Goal: Task Accomplishment & Management: Manage account settings

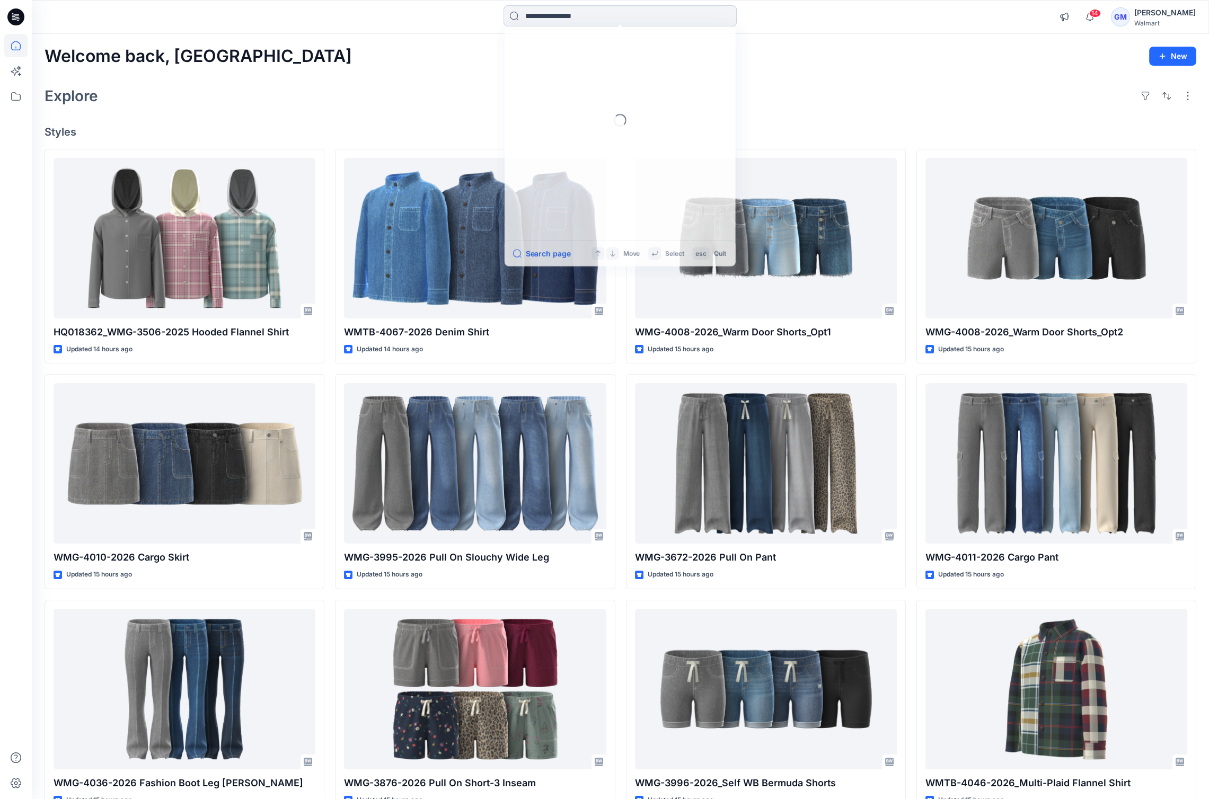
click at [568, 6] on input at bounding box center [620, 15] width 233 height 21
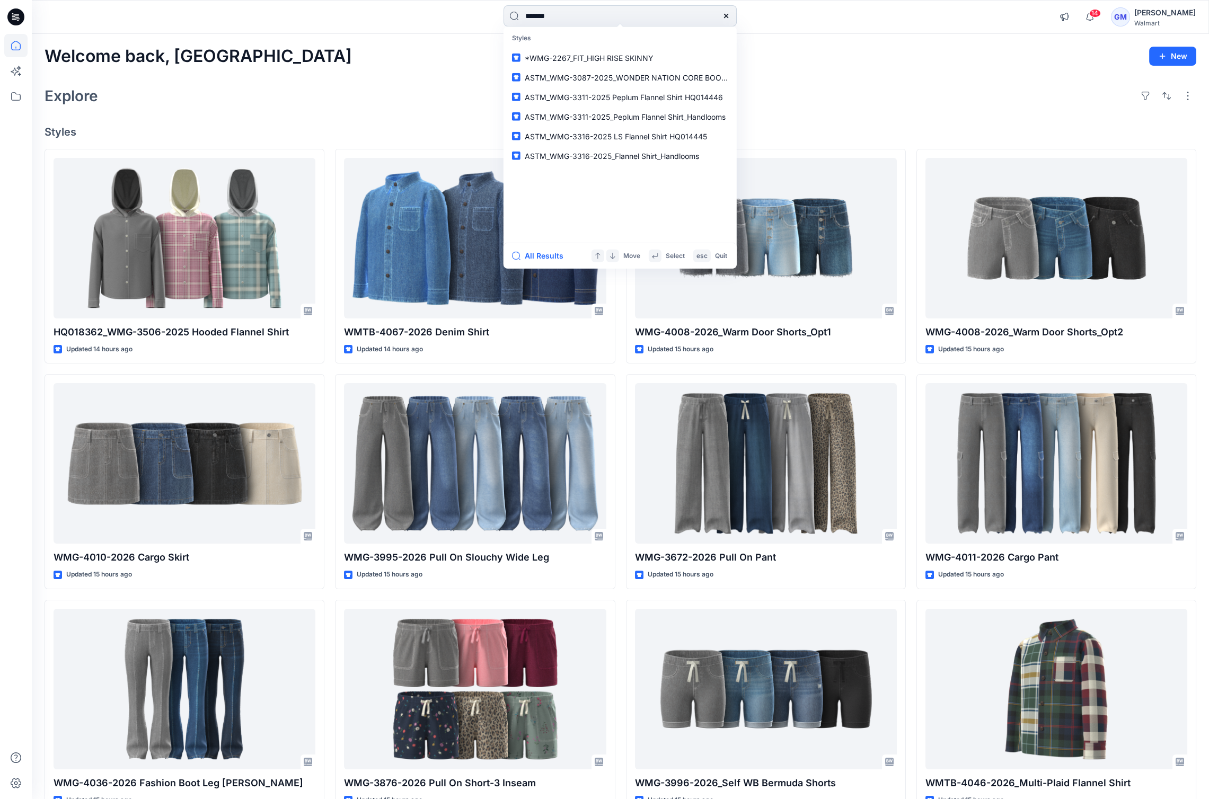
type input "********"
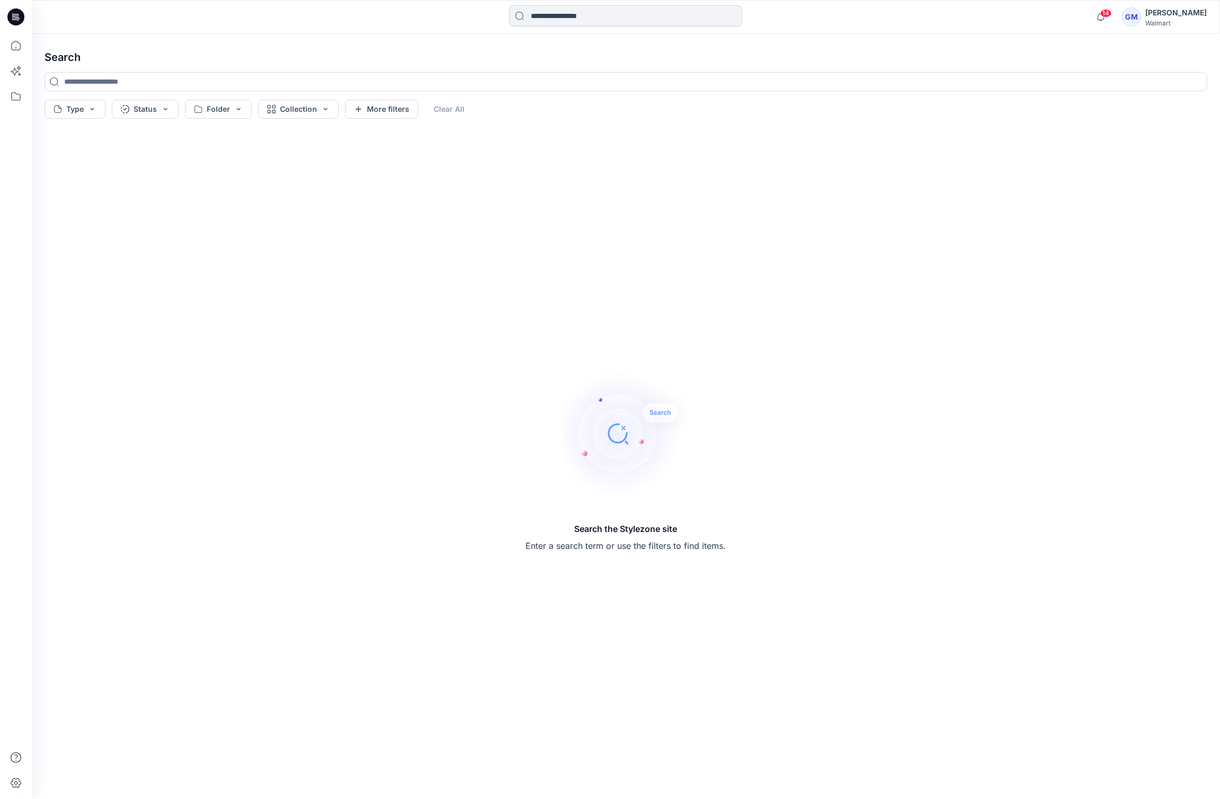
click at [566, 8] on input at bounding box center [625, 15] width 233 height 21
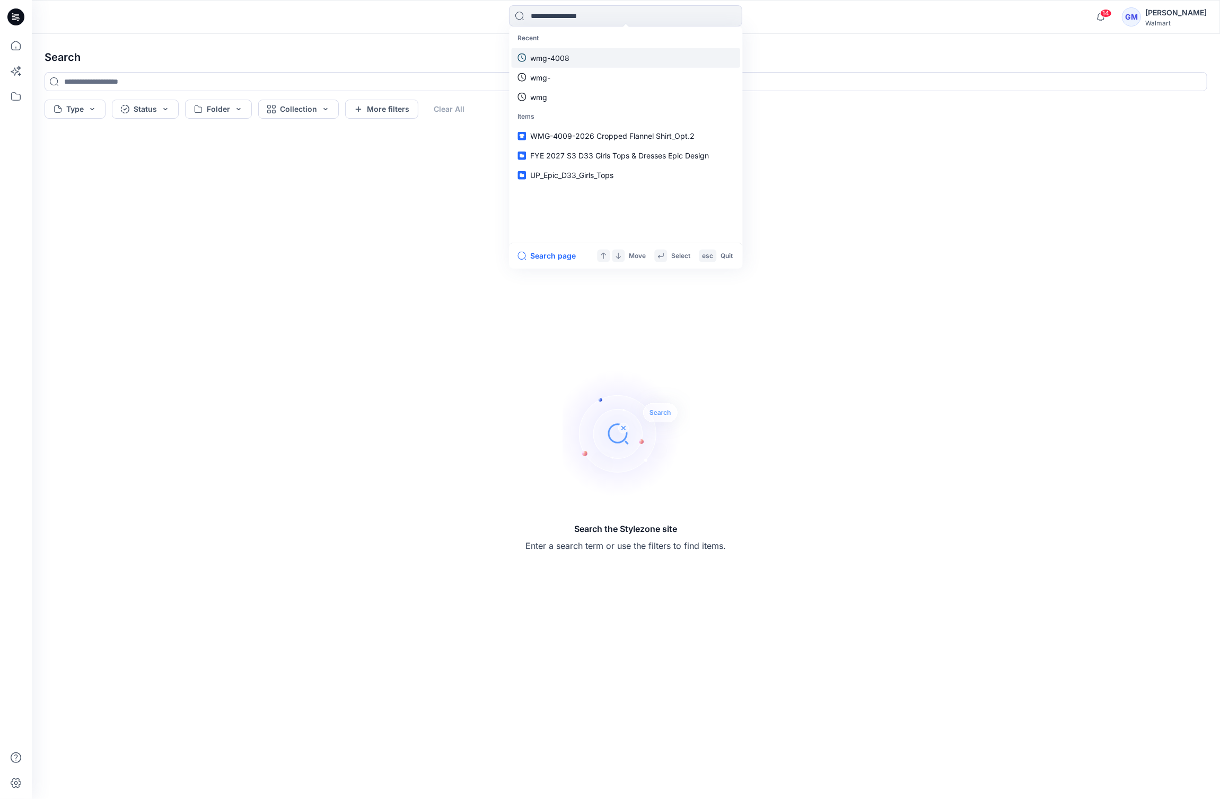
click at [564, 66] on link "wmg-4008" at bounding box center [625, 58] width 229 height 20
type input "********"
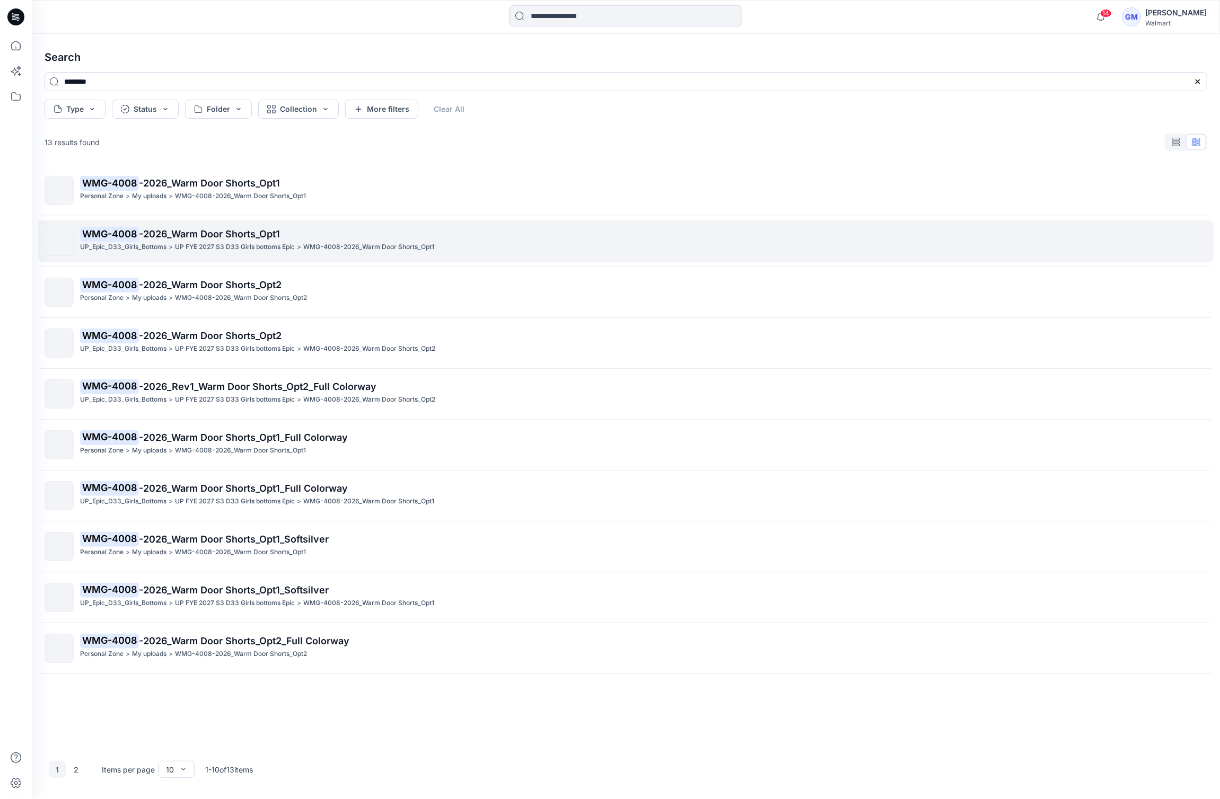
click at [307, 234] on p "WMG-4008 -2026_Warm Door Shorts_Opt1" at bounding box center [643, 234] width 1126 height 15
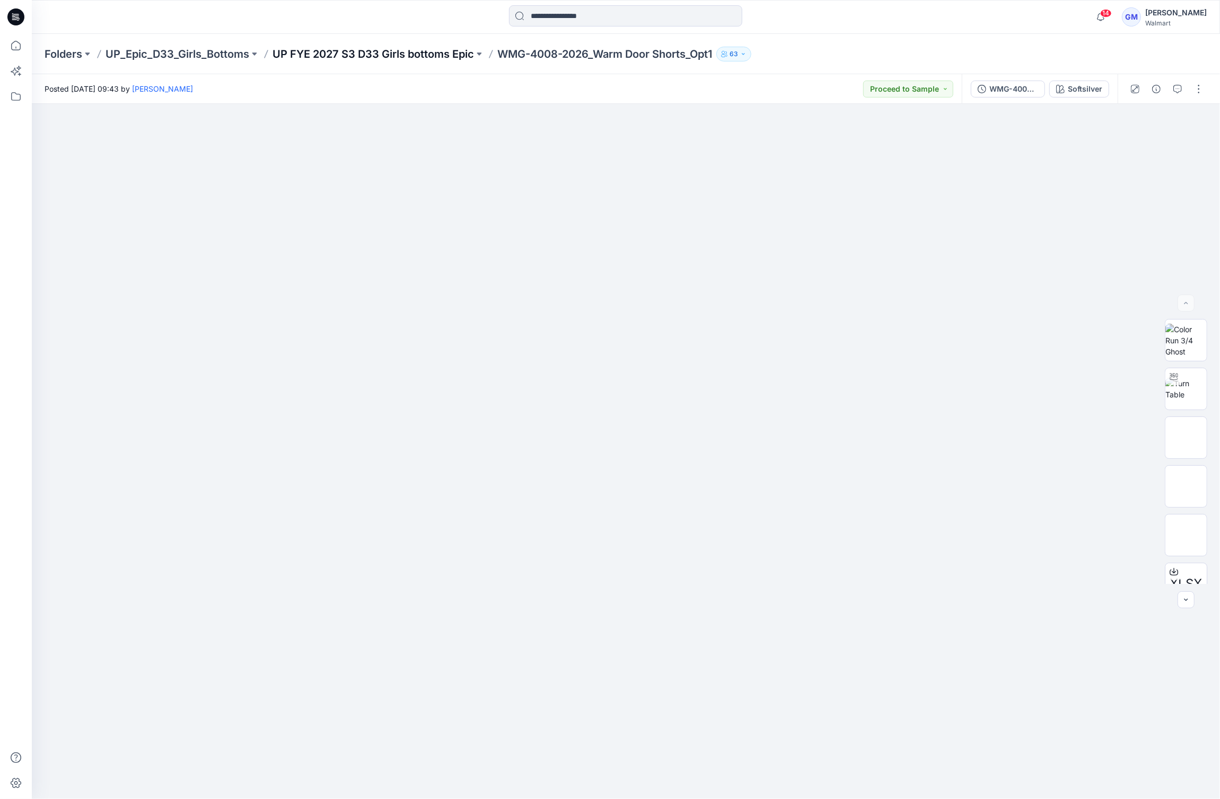
click at [428, 56] on p "UP FYE 2027 S3 D33 Girls bottoms Epic" at bounding box center [372, 54] width 201 height 15
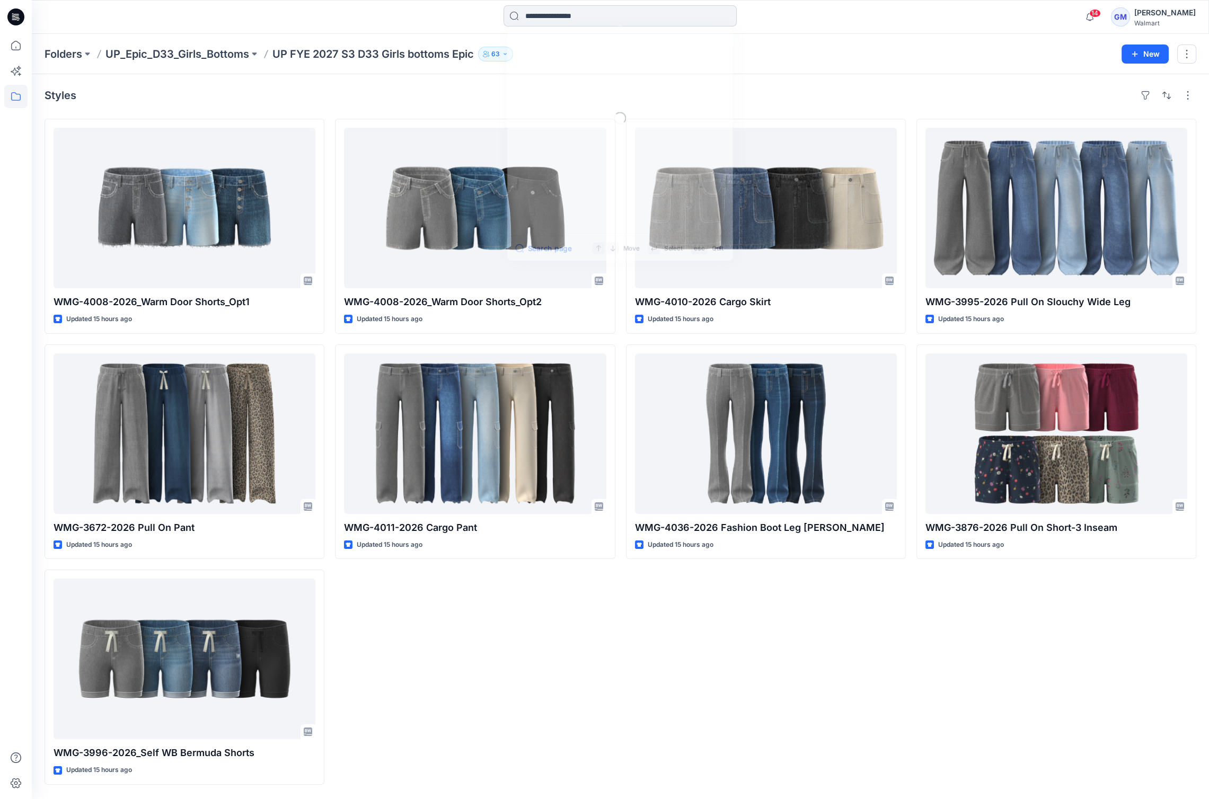
click at [582, 13] on input at bounding box center [620, 15] width 233 height 21
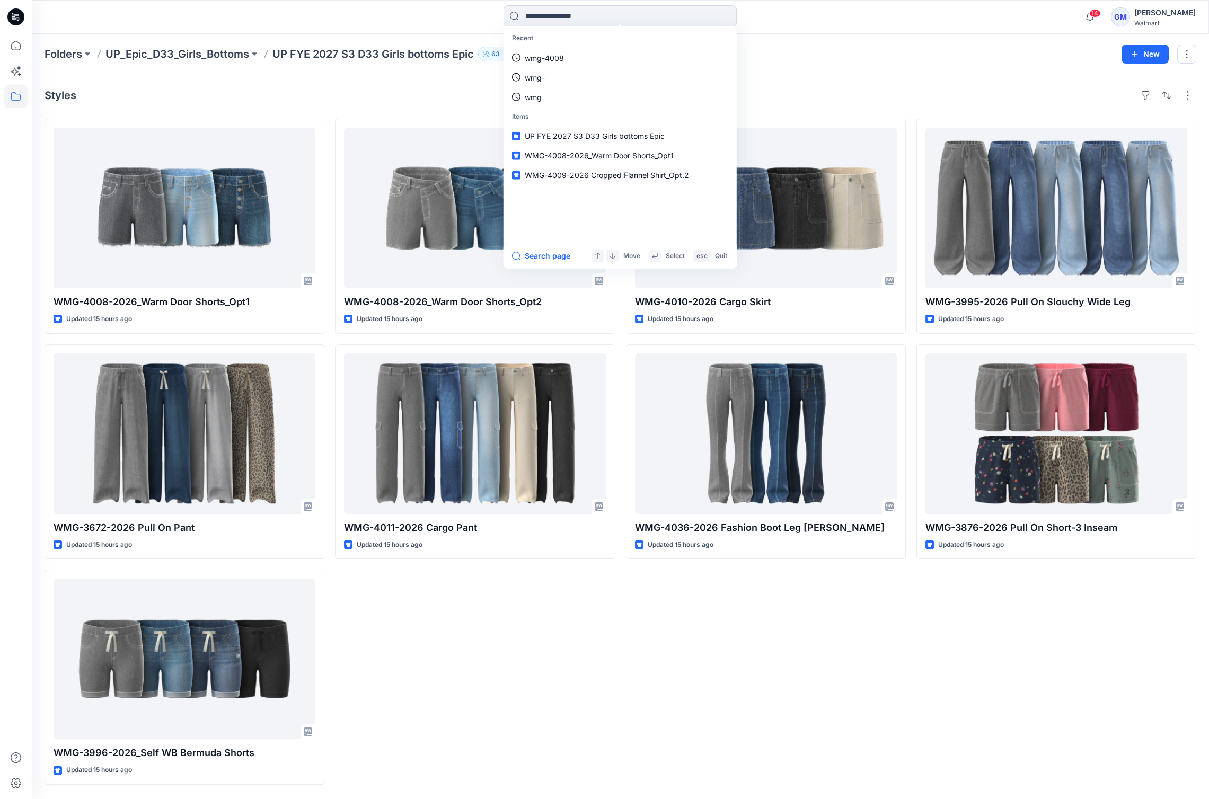
click at [414, 81] on div "Styles WMG-4008-2026_Warm Door Shorts_Opt1 Updated 15 hours ago WMG-3672-2026 P…" at bounding box center [620, 436] width 1177 height 725
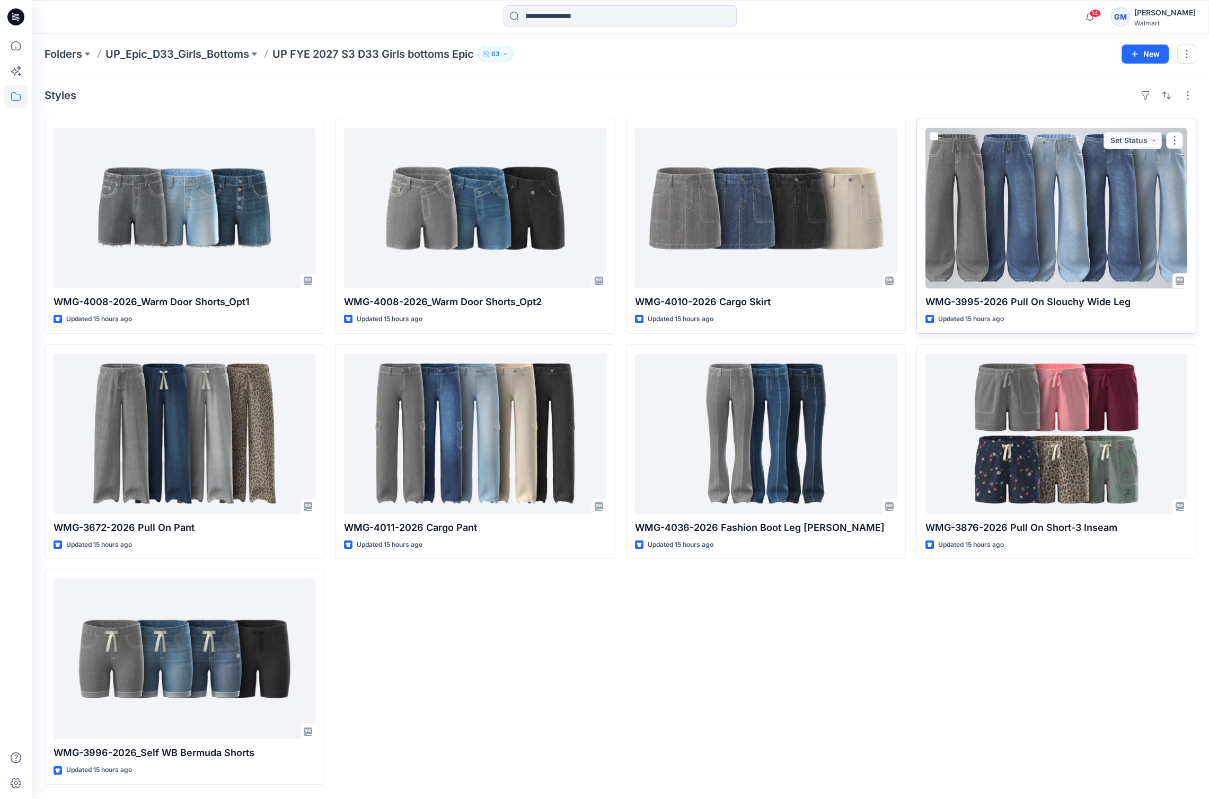
click at [1038, 206] on div at bounding box center [1057, 208] width 262 height 161
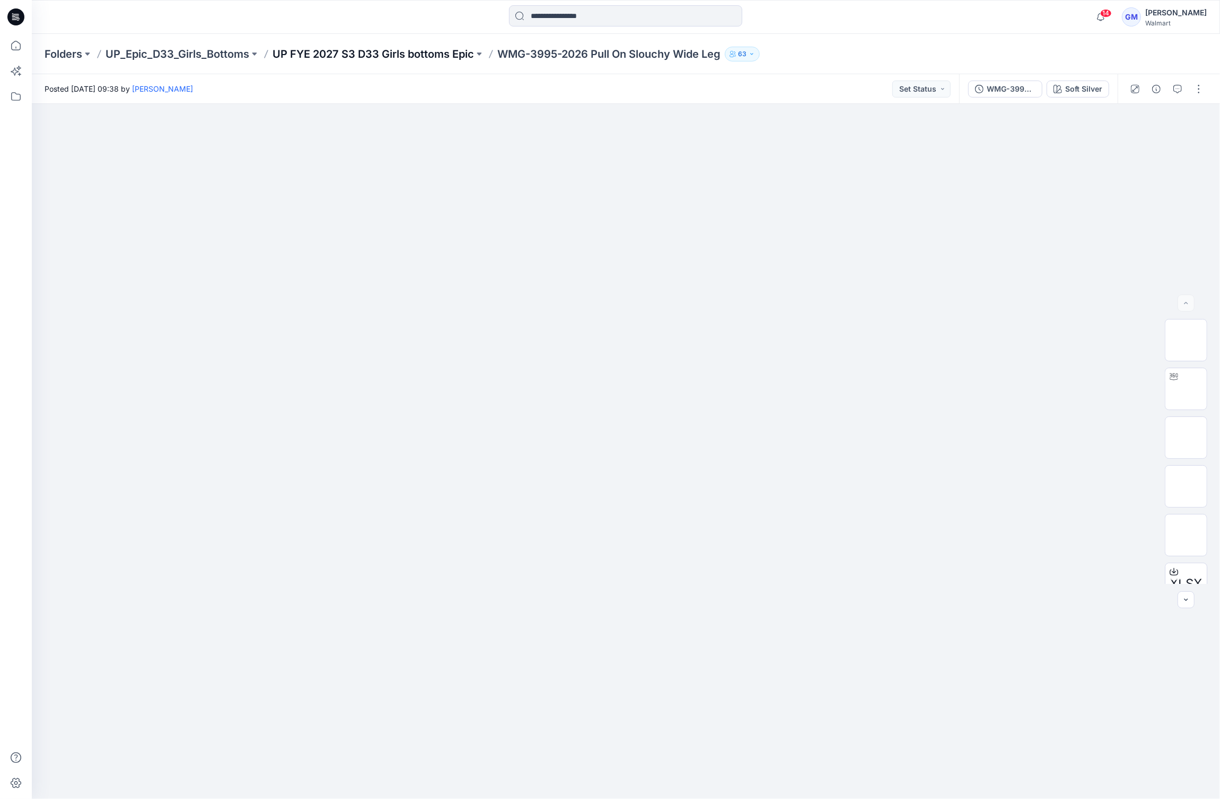
click at [450, 55] on p "UP FYE 2027 S3 D33 Girls bottoms Epic" at bounding box center [372, 54] width 201 height 15
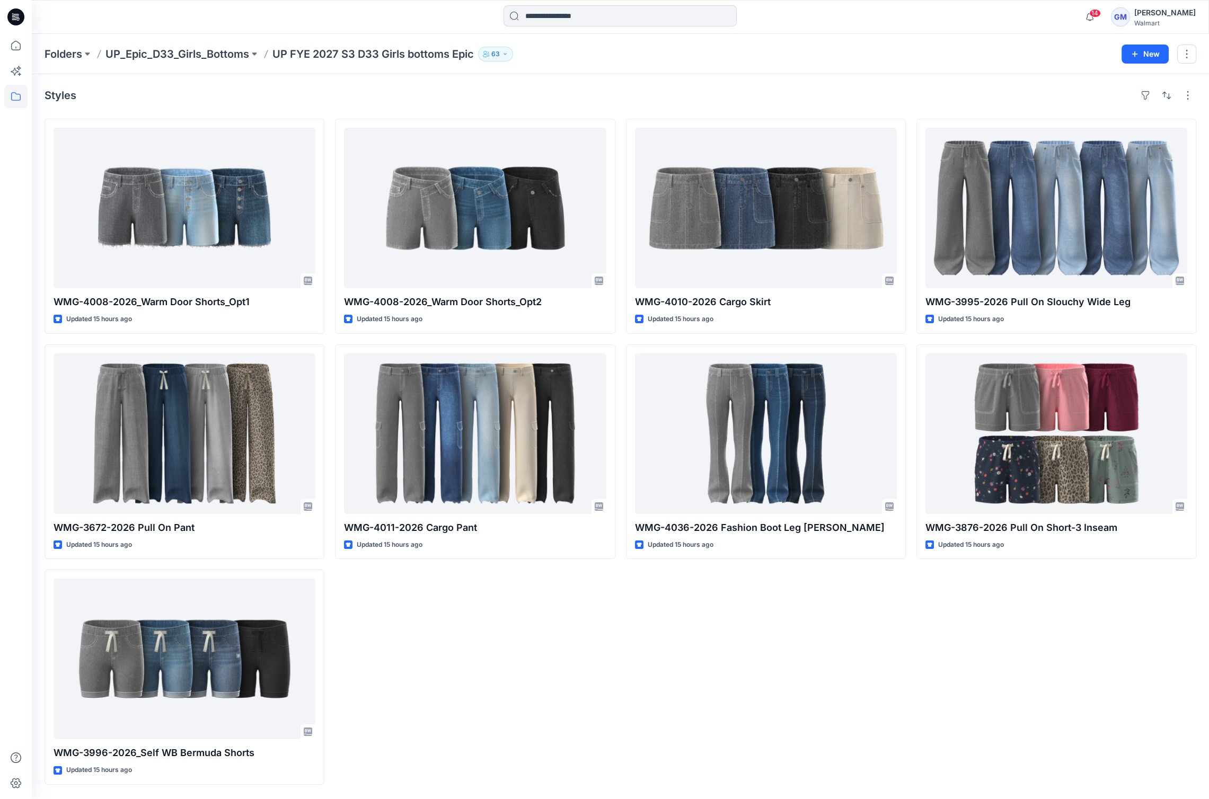
drag, startPoint x: 166, startPoint y: 40, endPoint x: 185, endPoint y: 66, distance: 31.8
click at [170, 46] on div "Folders UP_Epic_D33_Girls_Bottoms UP FYE 2027 S3 D33 Girls bottoms Epic 63 New" at bounding box center [620, 54] width 1177 height 40
click at [187, 66] on div "Folders UP_Epic_D33_Girls_Bottoms UP FYE 2027 S3 D33 Girls bottoms Epic 63 New" at bounding box center [620, 54] width 1177 height 40
click at [195, 54] on p "UP_Epic_D33_Girls_Bottoms" at bounding box center [177, 54] width 144 height 15
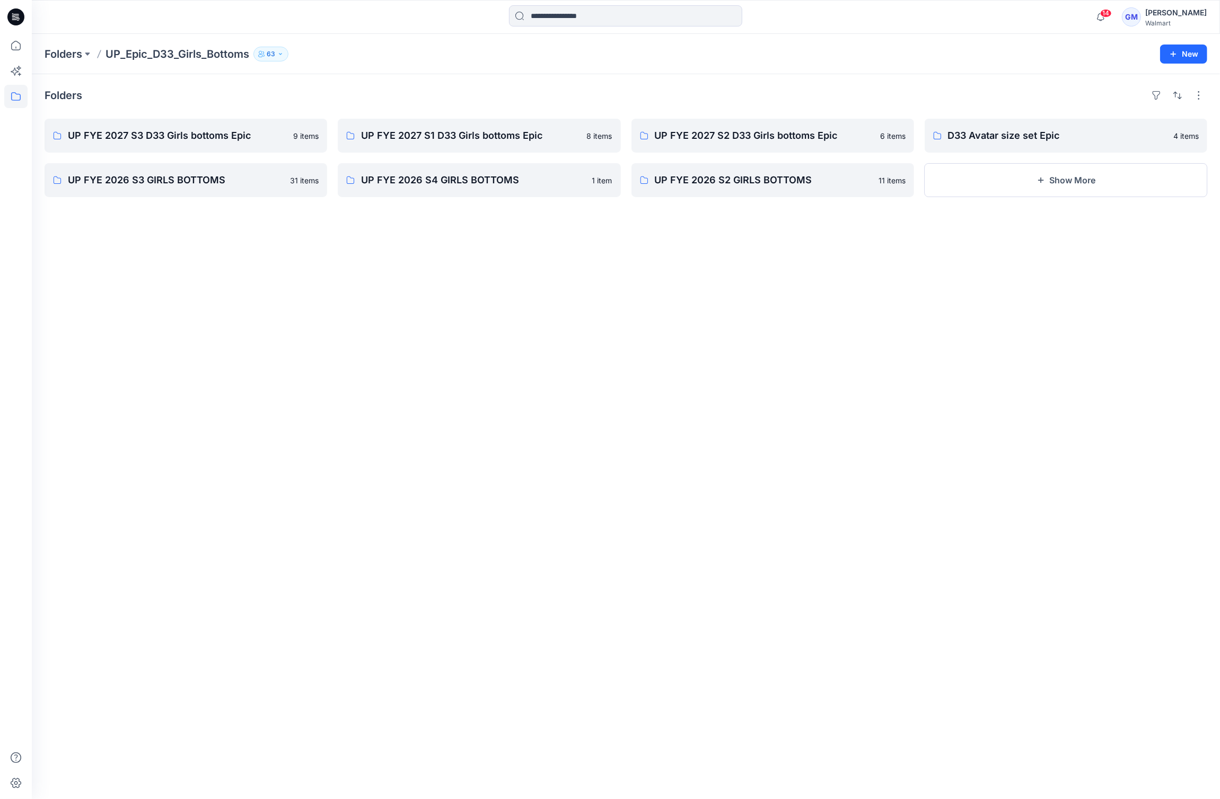
click at [76, 61] on div "Folders UP_Epic_D33_Girls_Bottoms 63 New" at bounding box center [626, 54] width 1188 height 40
click at [74, 59] on p "Folders" at bounding box center [64, 54] width 38 height 15
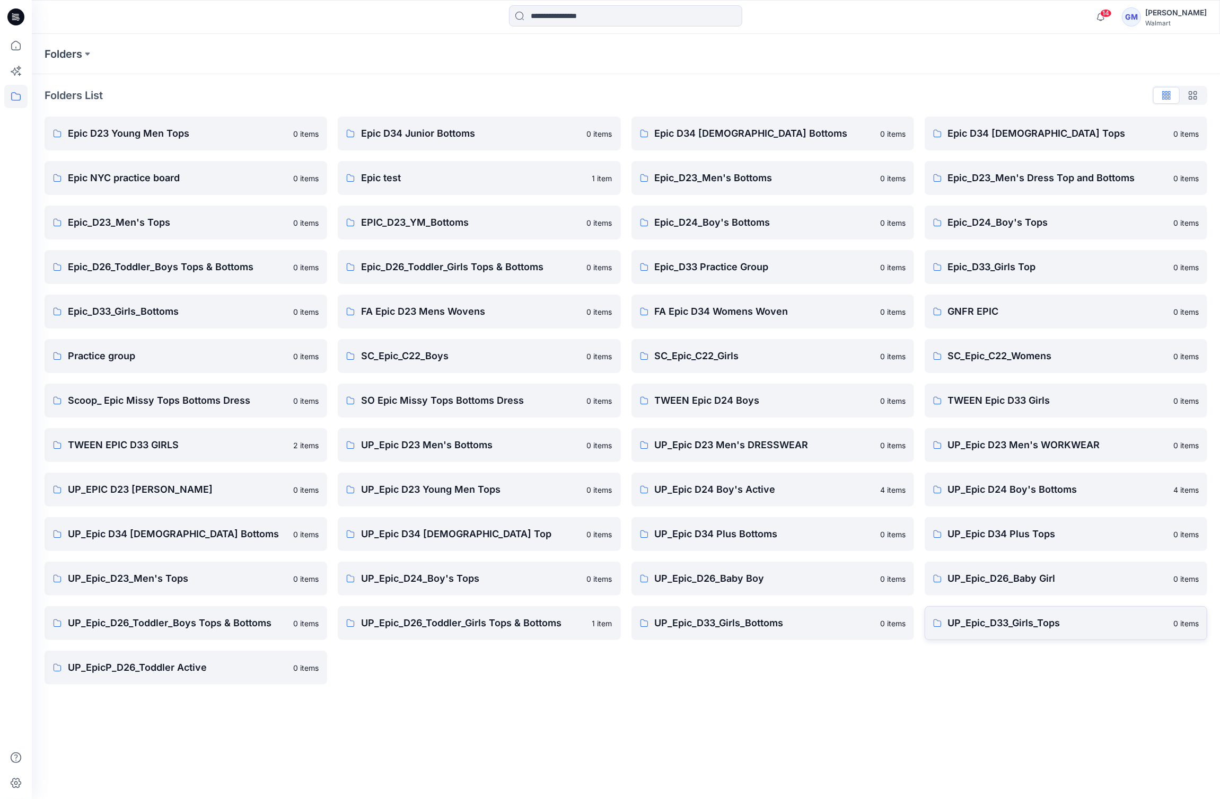
click at [971, 609] on link "UP_Epic_D33_Girls_Tops 0 items" at bounding box center [1065, 623] width 283 height 34
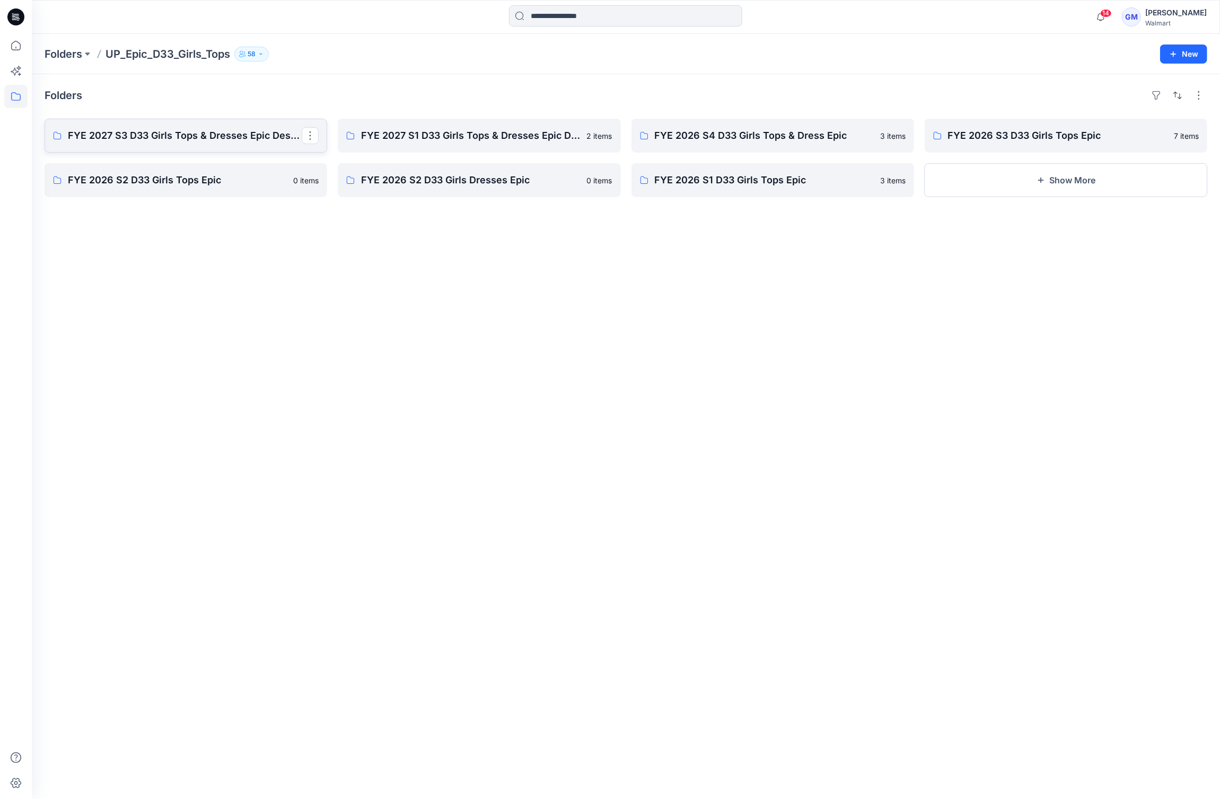
click at [142, 136] on p "FYE 2027 S3 D33 Girls Tops & Dresses Epic Design" at bounding box center [185, 135] width 234 height 15
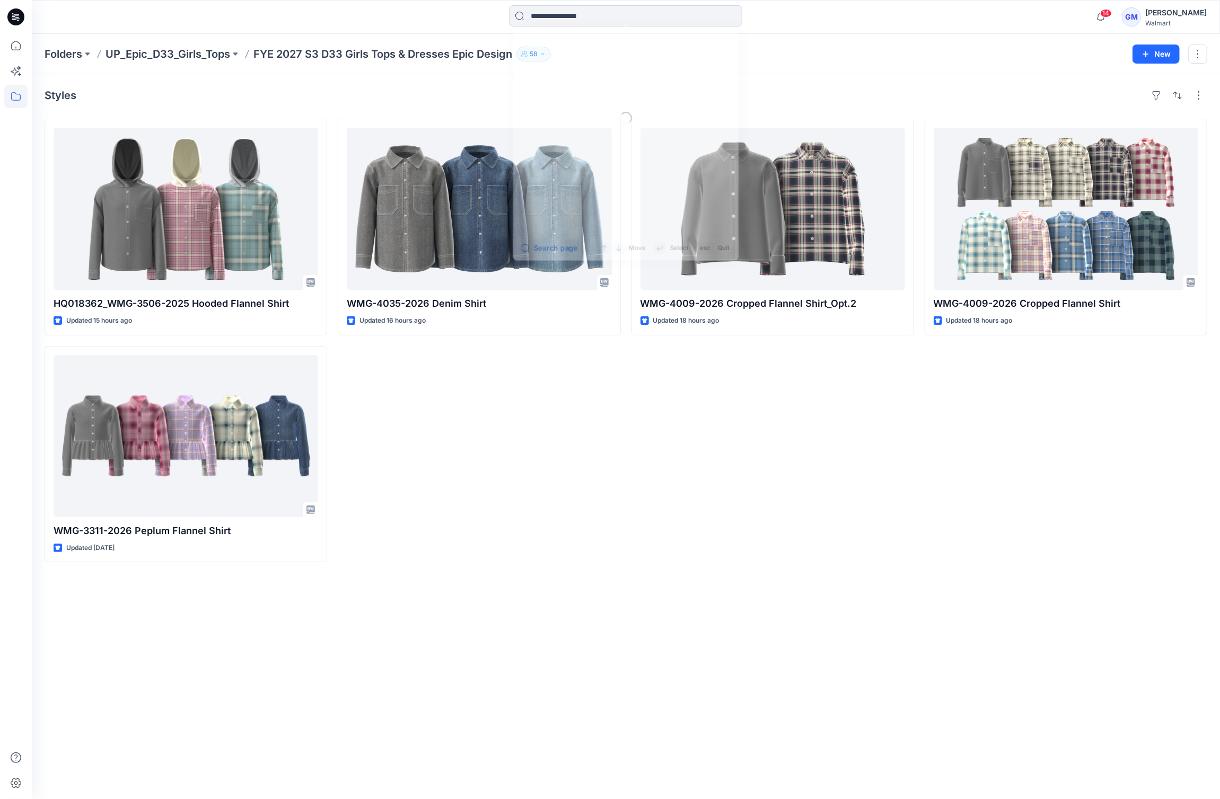
click at [601, 20] on input at bounding box center [625, 15] width 233 height 21
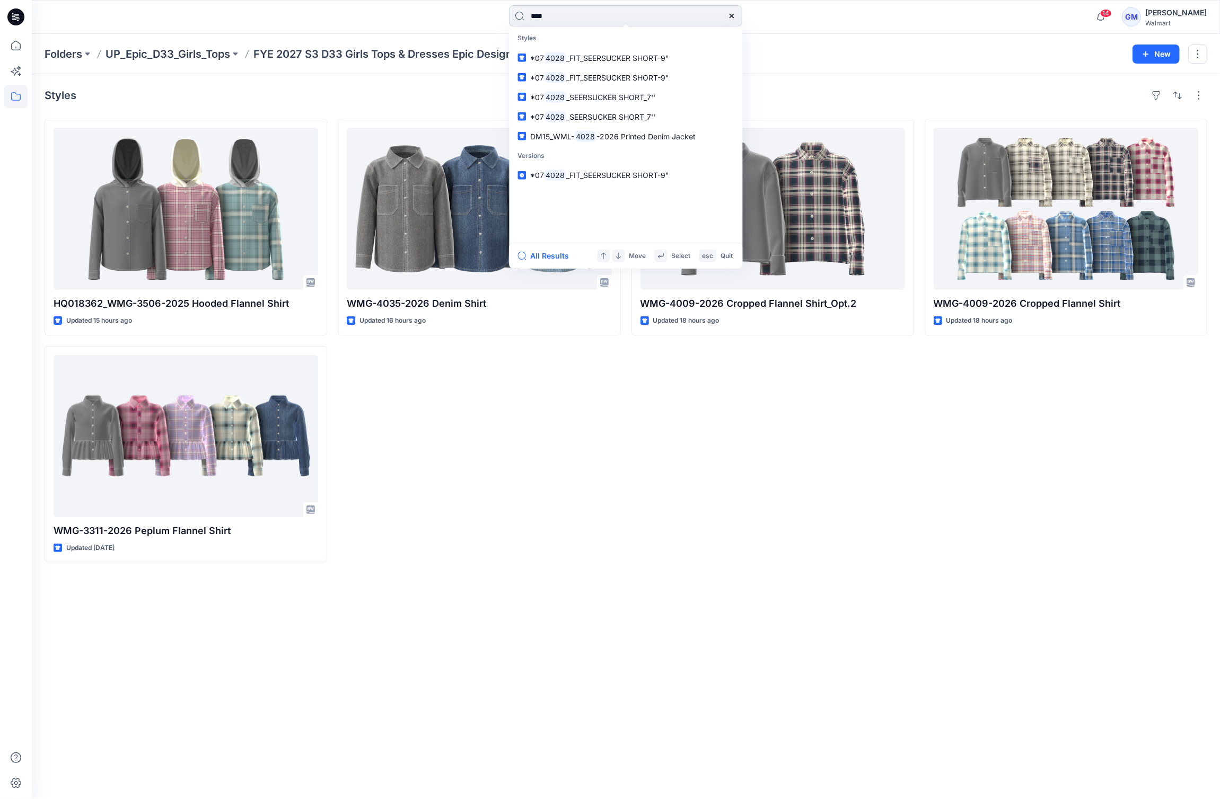
click at [530, 13] on input "****" at bounding box center [625, 15] width 233 height 21
type input "********"
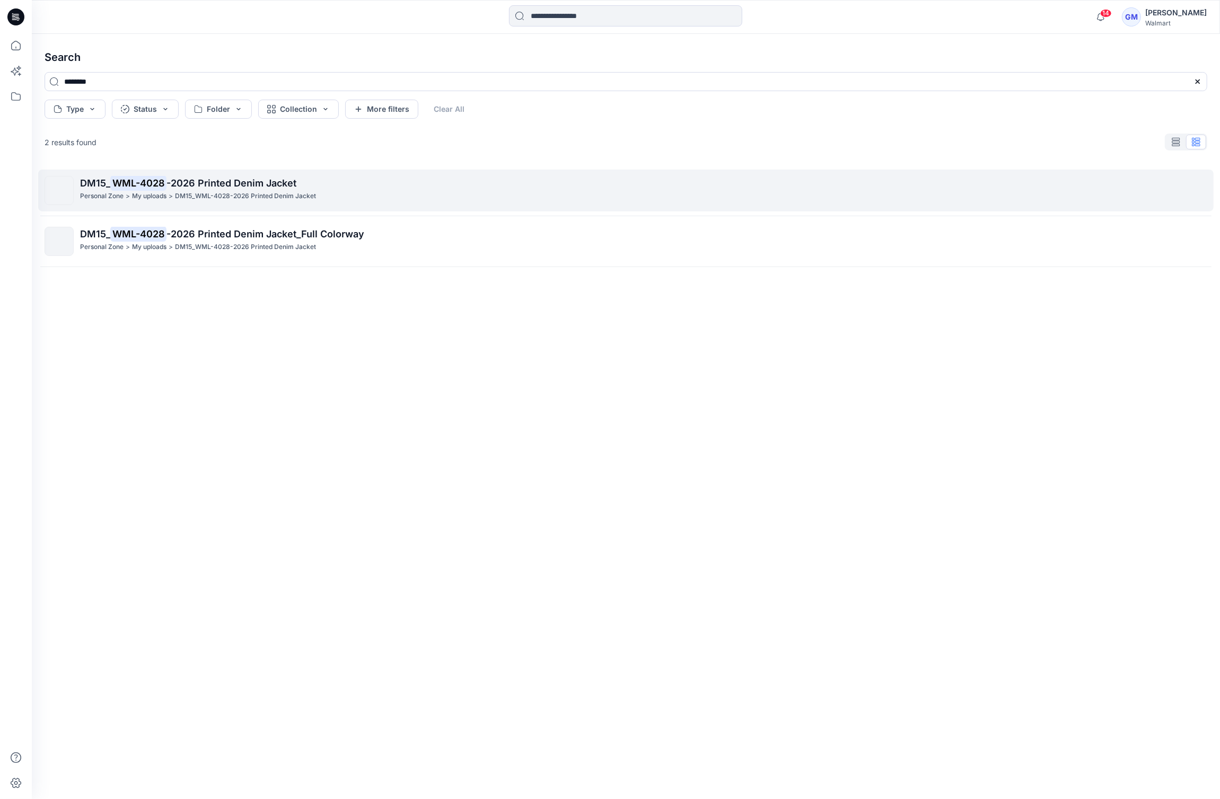
click at [450, 173] on link "DM15_ WML-4028 -2026 Printed Denim Jacket Personal Zone > My uploads > DM15_WML…" at bounding box center [625, 191] width 1175 height 42
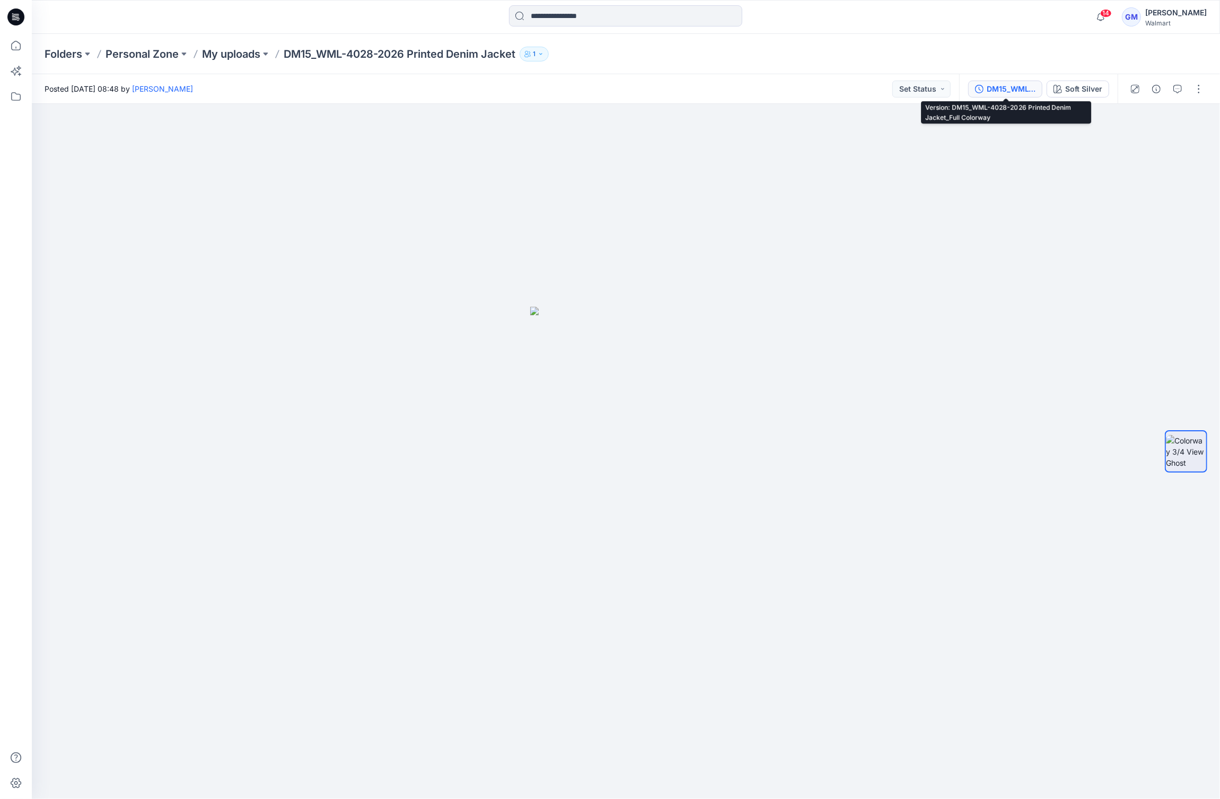
click at [984, 91] on button "DM15_WML-4028-2026 Printed Denim Jacket_Full Colorway" at bounding box center [1005, 89] width 74 height 17
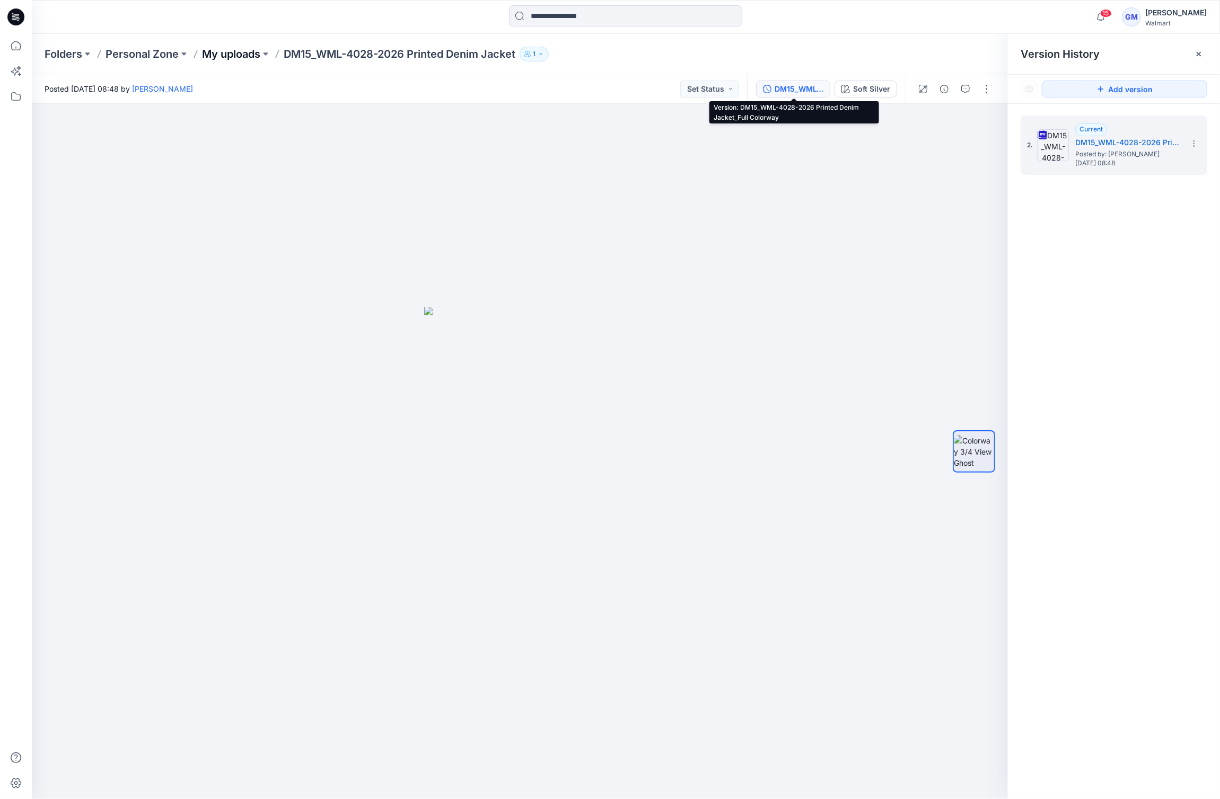
click at [208, 55] on p "My uploads" at bounding box center [231, 54] width 58 height 15
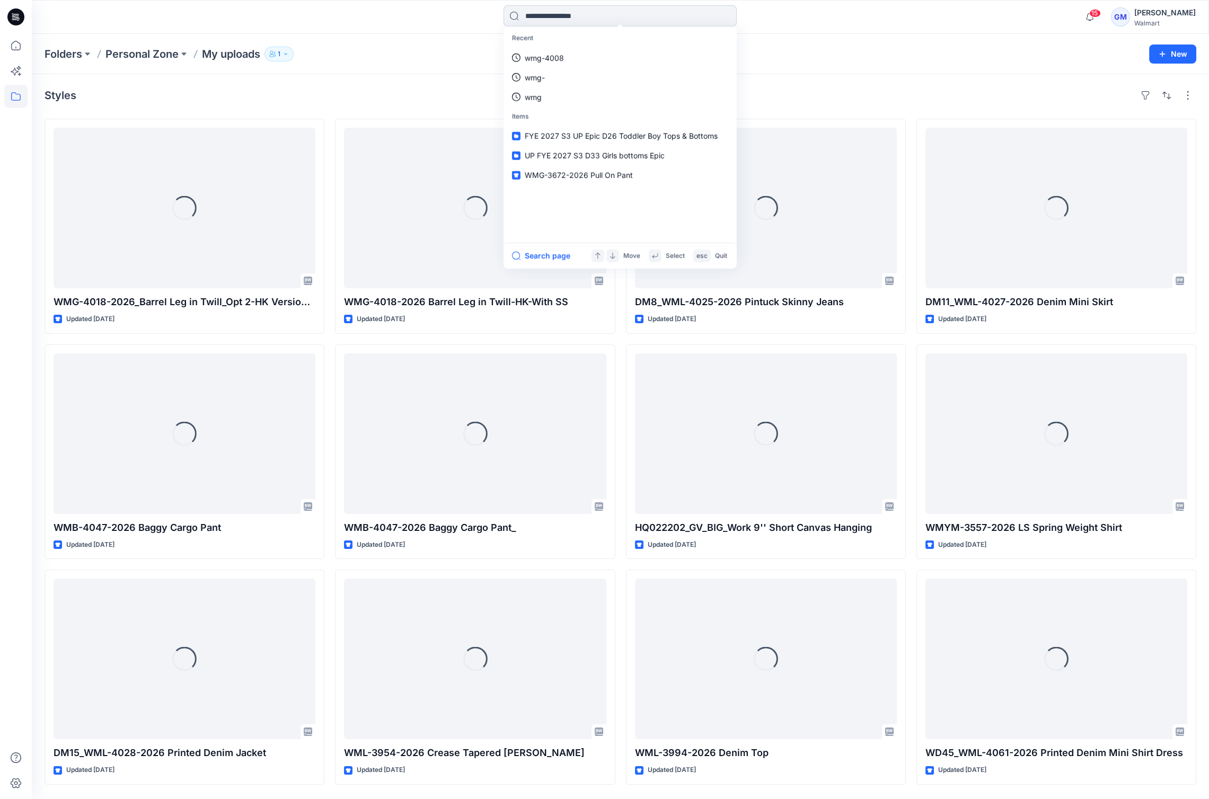
click at [674, 16] on input at bounding box center [620, 15] width 233 height 21
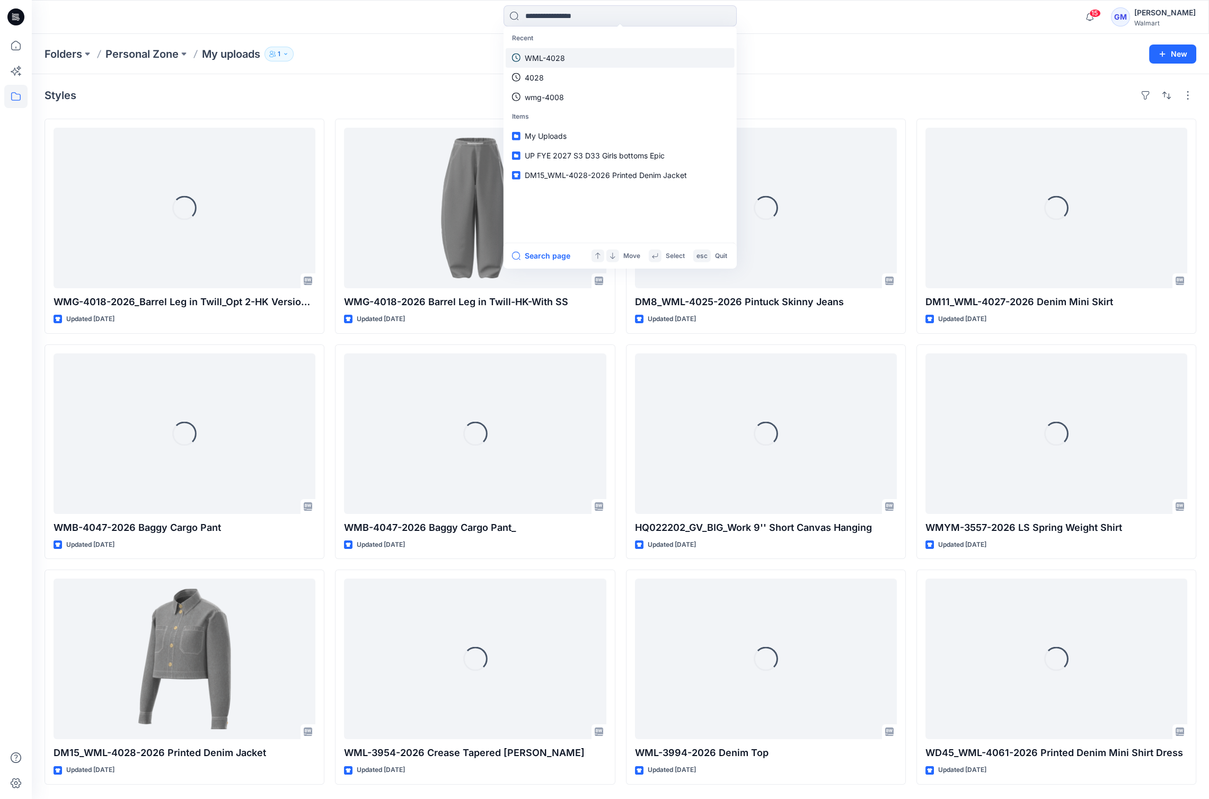
click at [614, 50] on link "WML-4028" at bounding box center [620, 58] width 229 height 20
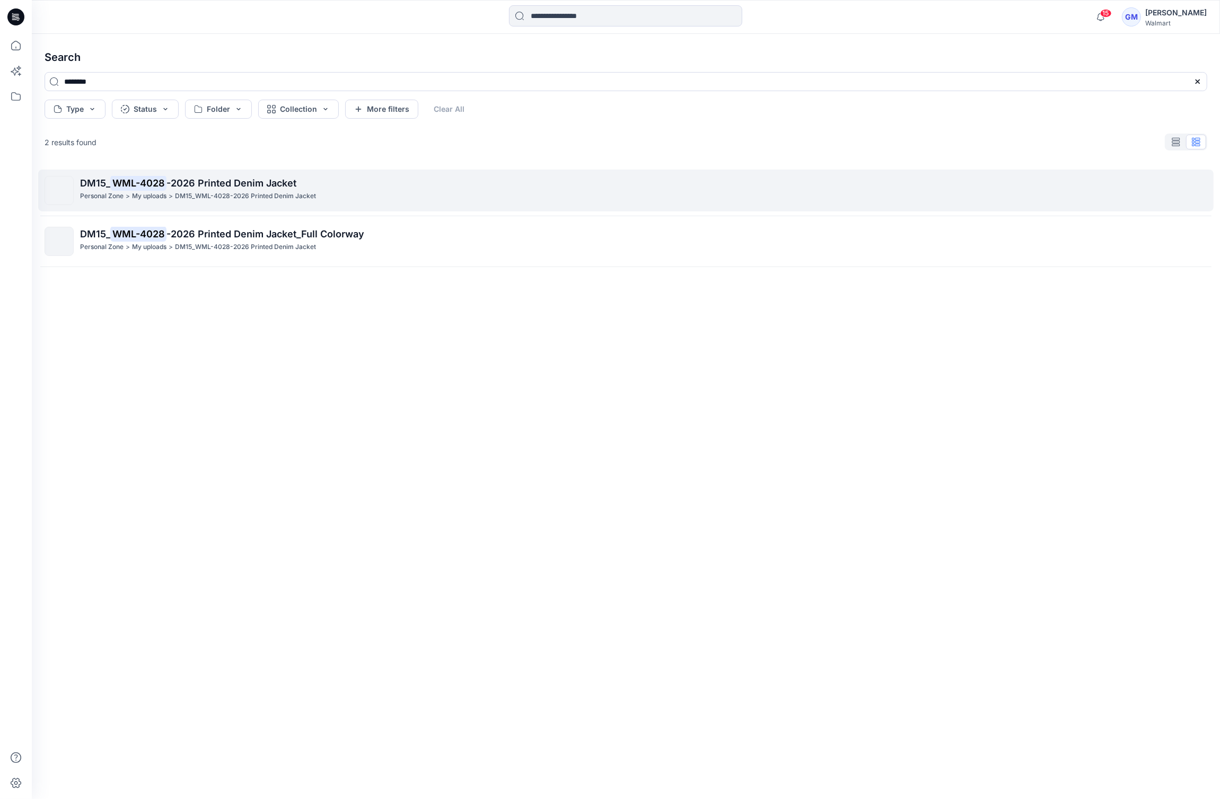
click at [304, 201] on p "DM15_WML-4028-2026 Printed Denim Jacket" at bounding box center [245, 196] width 141 height 11
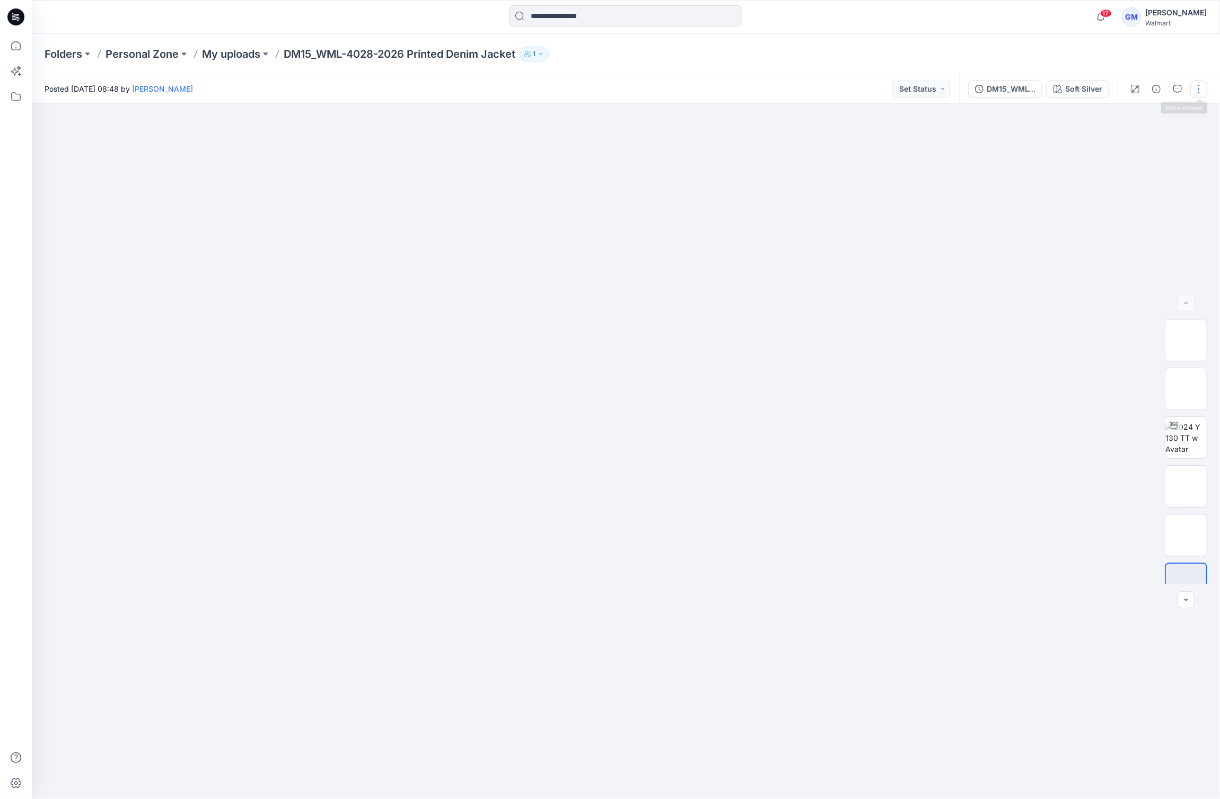
click at [1194, 82] on button "button" at bounding box center [1198, 89] width 17 height 17
click at [1162, 142] on button "Edit" at bounding box center [1154, 144] width 98 height 20
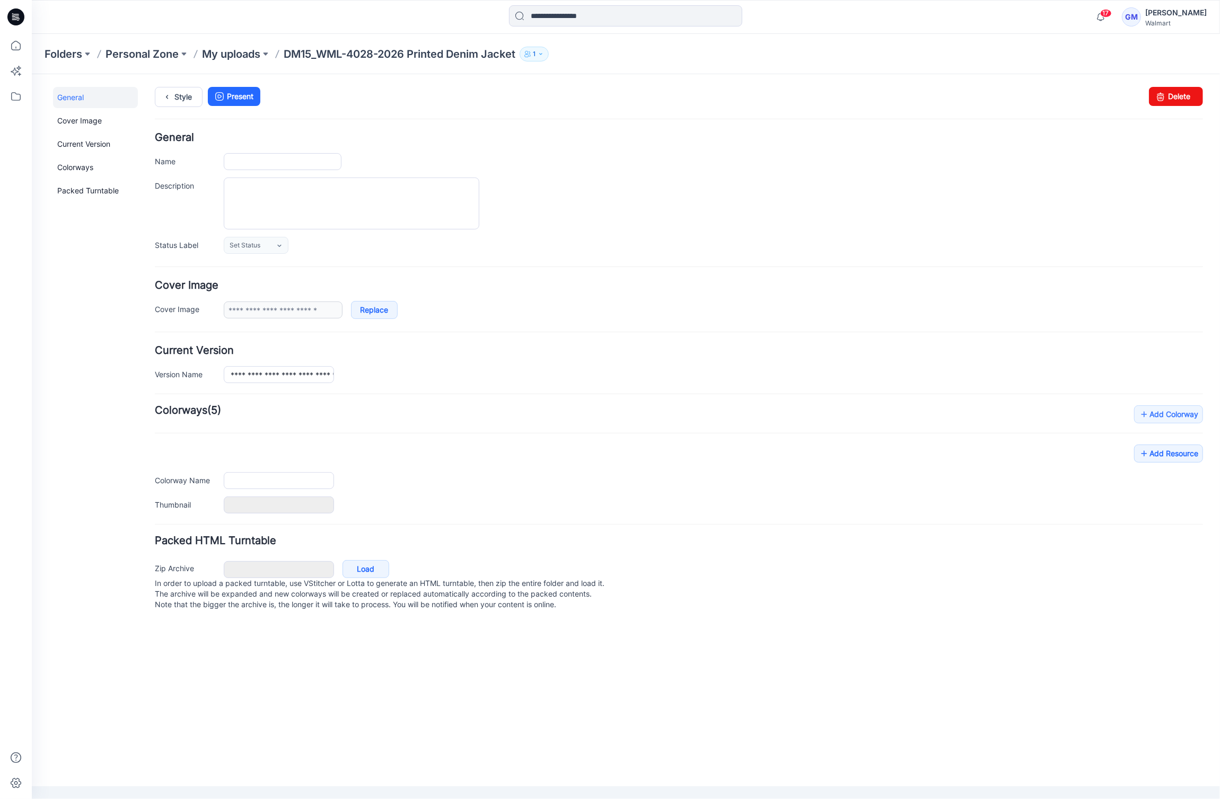
type input "**********"
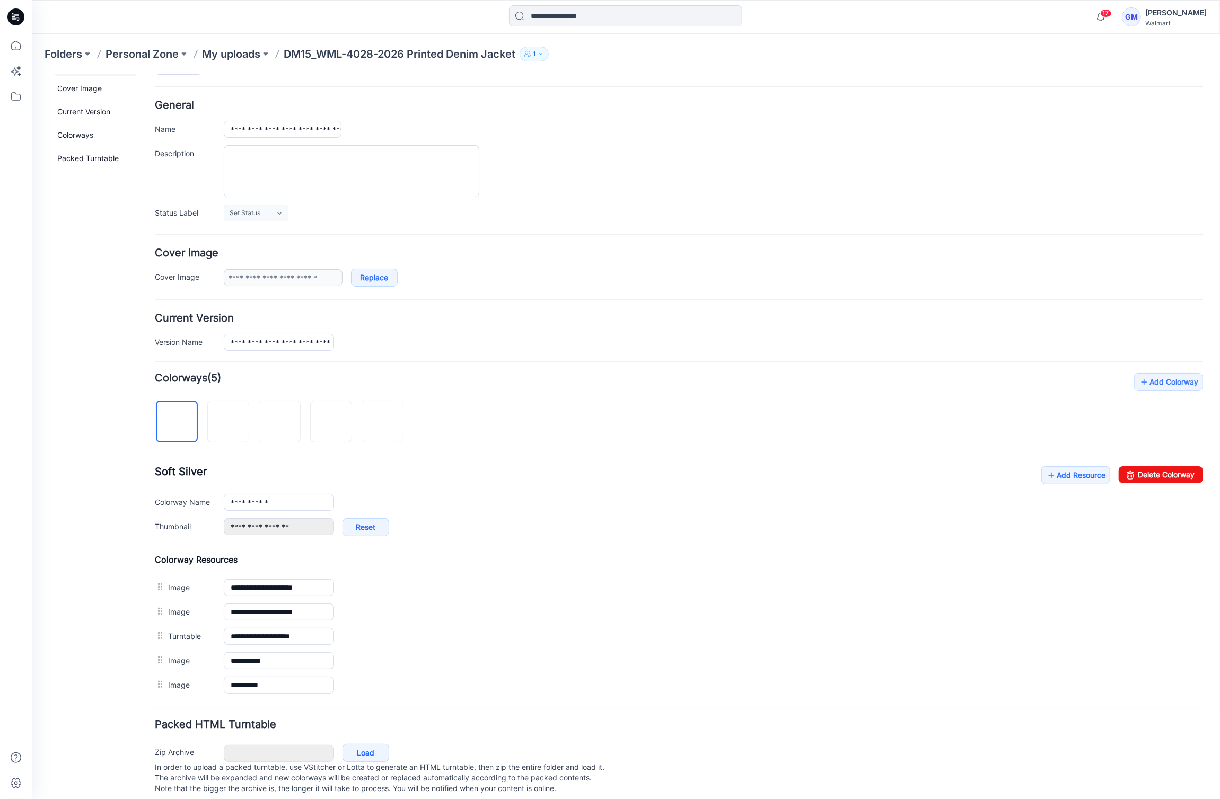
scroll to position [50, 0]
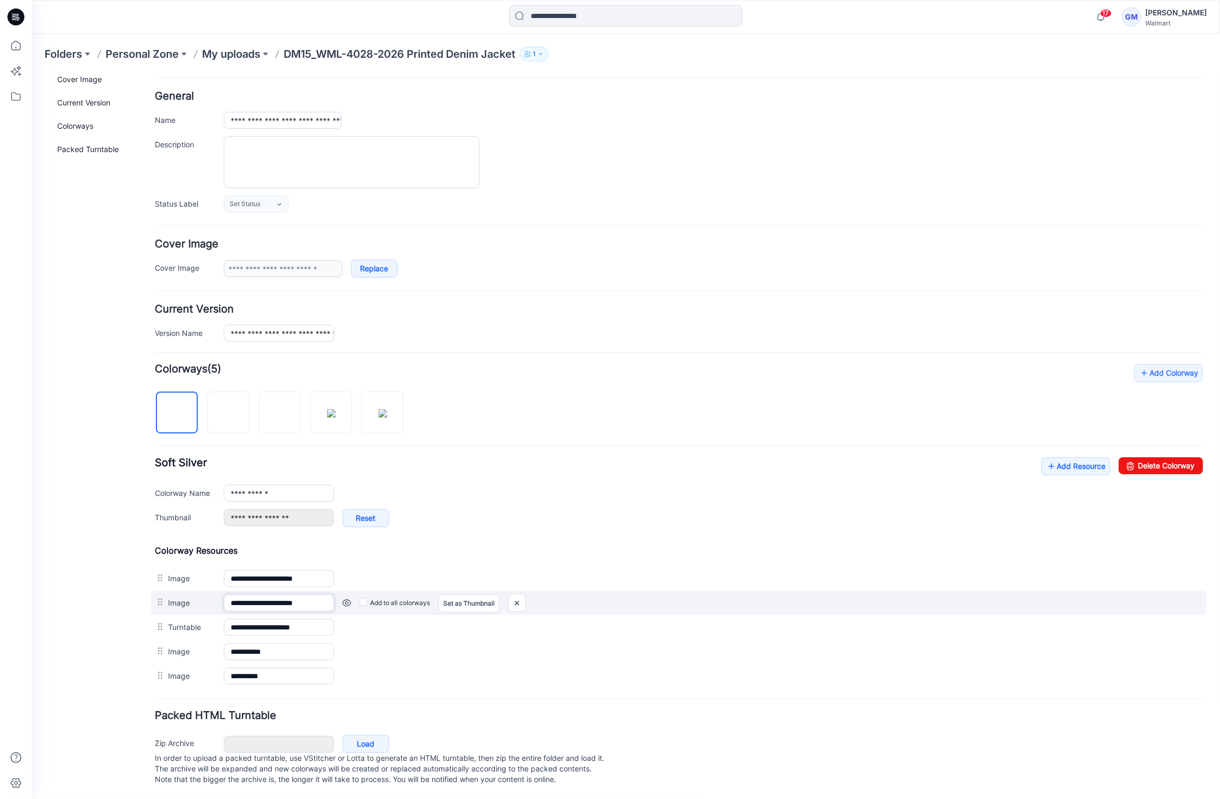
drag, startPoint x: 283, startPoint y: 600, endPoint x: 733, endPoint y: 600, distance: 450.0
click at [733, 600] on div "**********" at bounding box center [678, 603] width 1055 height 24
click at [475, 597] on link "Set as Thumbnail" at bounding box center [468, 603] width 61 height 18
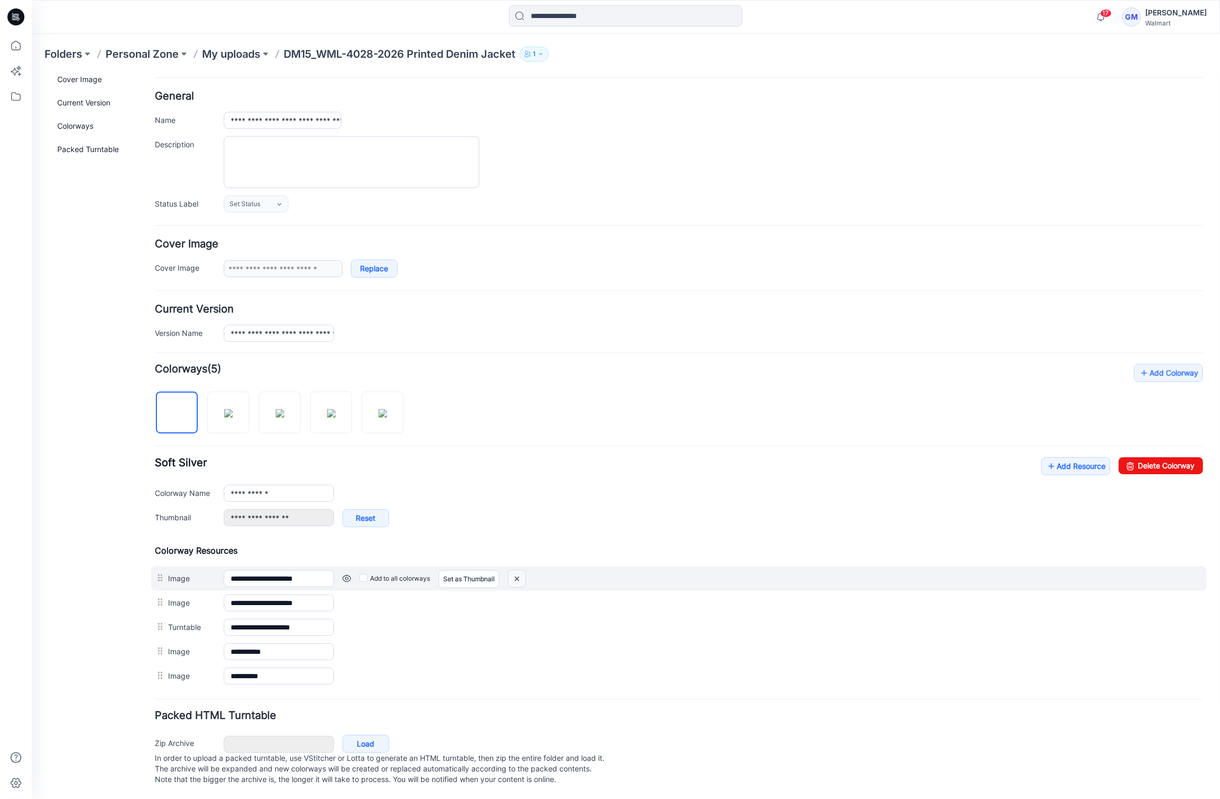
click at [521, 570] on img at bounding box center [516, 578] width 17 height 17
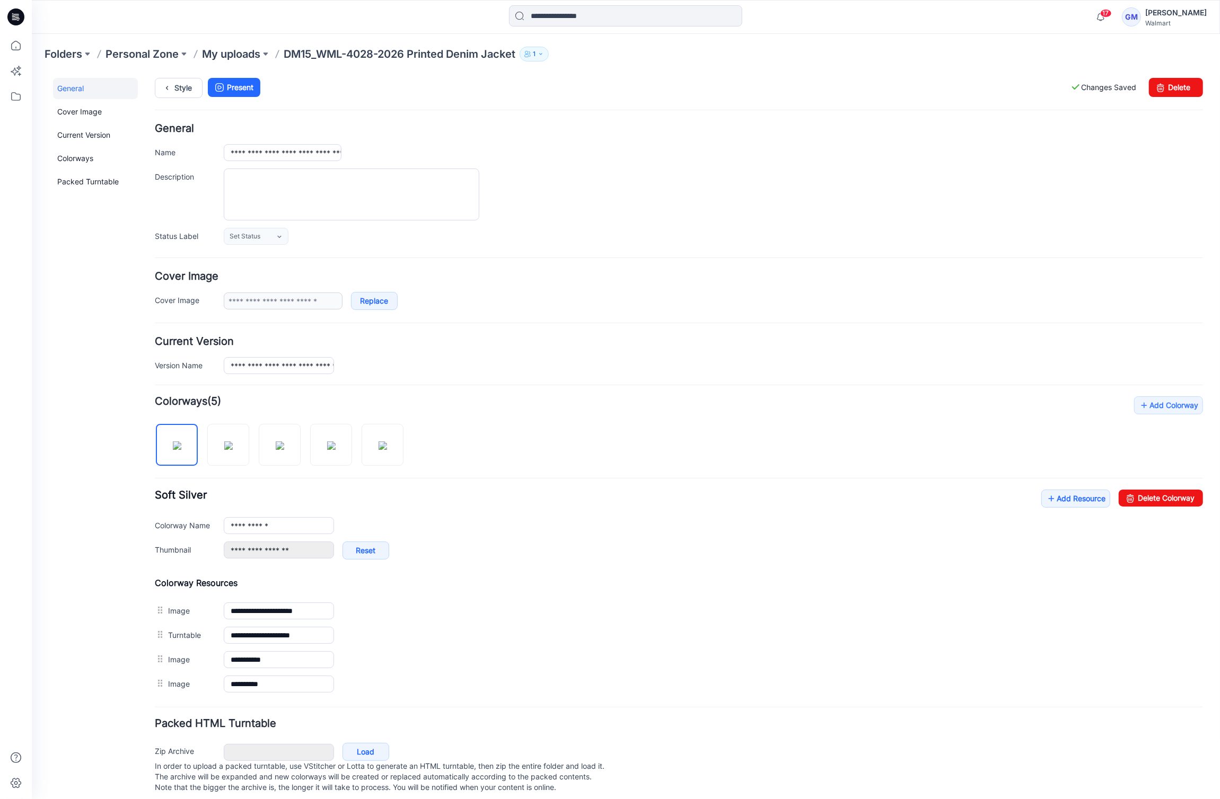
scroll to position [0, 0]
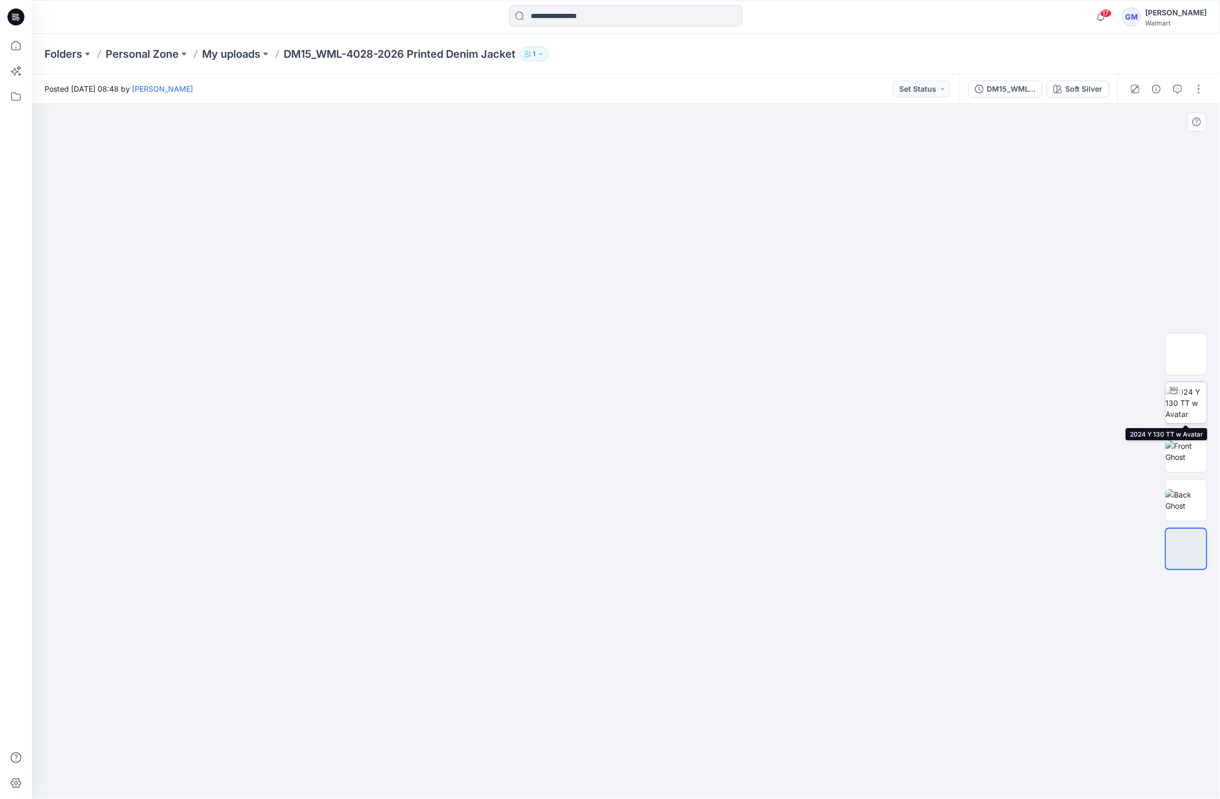
click at [1169, 397] on div at bounding box center [1173, 390] width 17 height 17
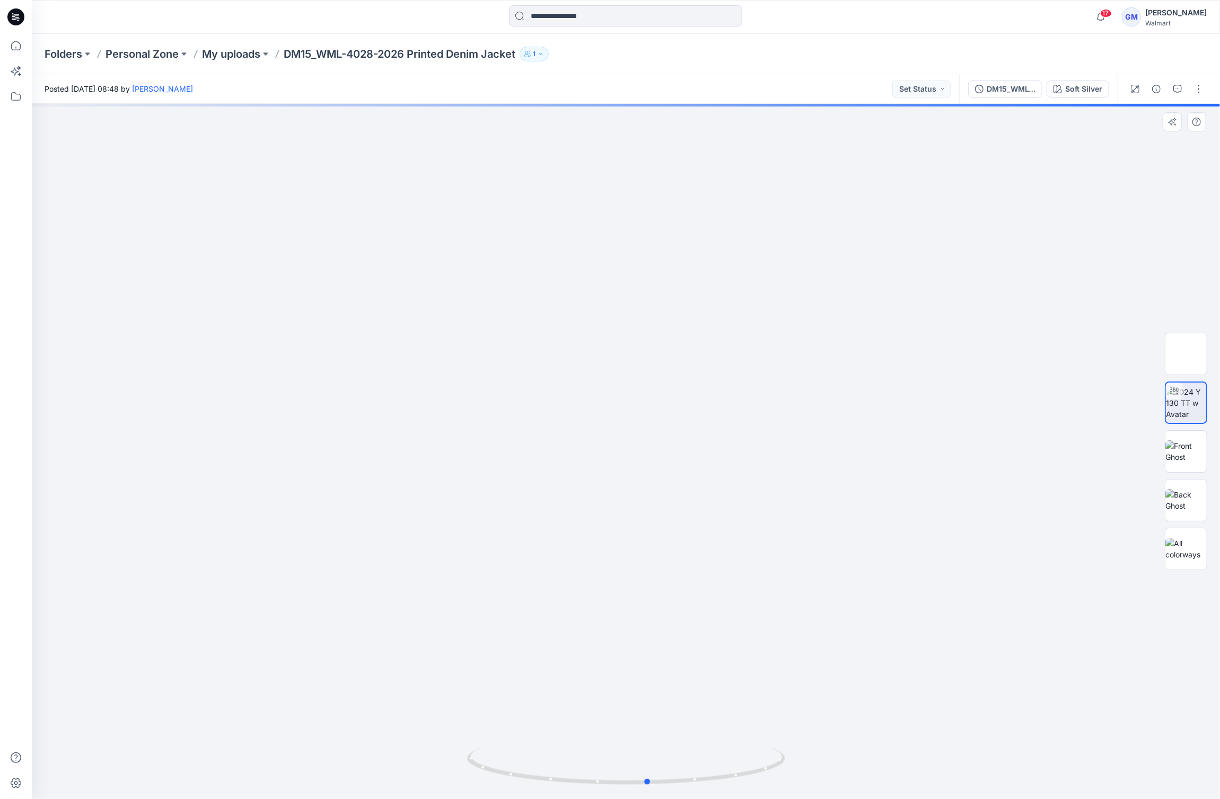
drag, startPoint x: 636, startPoint y: 787, endPoint x: 340, endPoint y: 761, distance: 296.9
click at [340, 761] on div at bounding box center [626, 451] width 1188 height 695
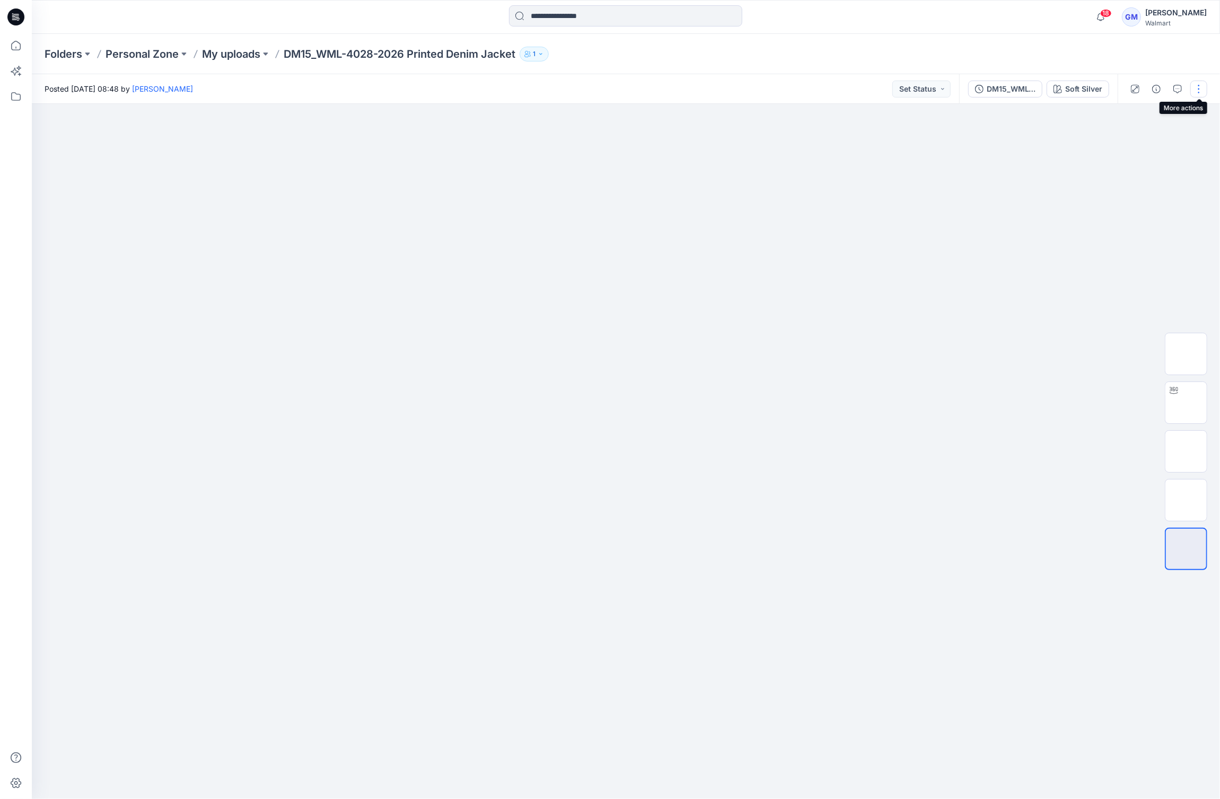
click at [1201, 87] on button "button" at bounding box center [1198, 89] width 17 height 17
click at [1141, 135] on button "Edit" at bounding box center [1154, 144] width 98 height 20
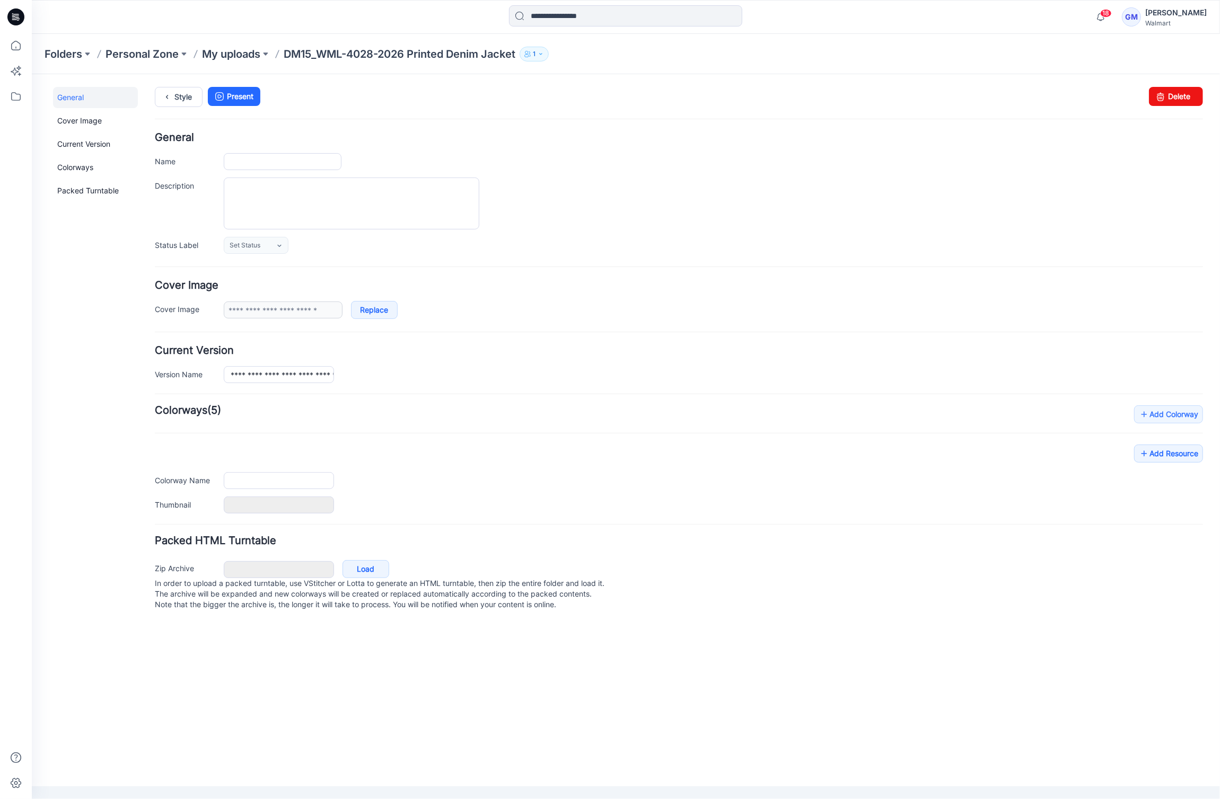
type input "**********"
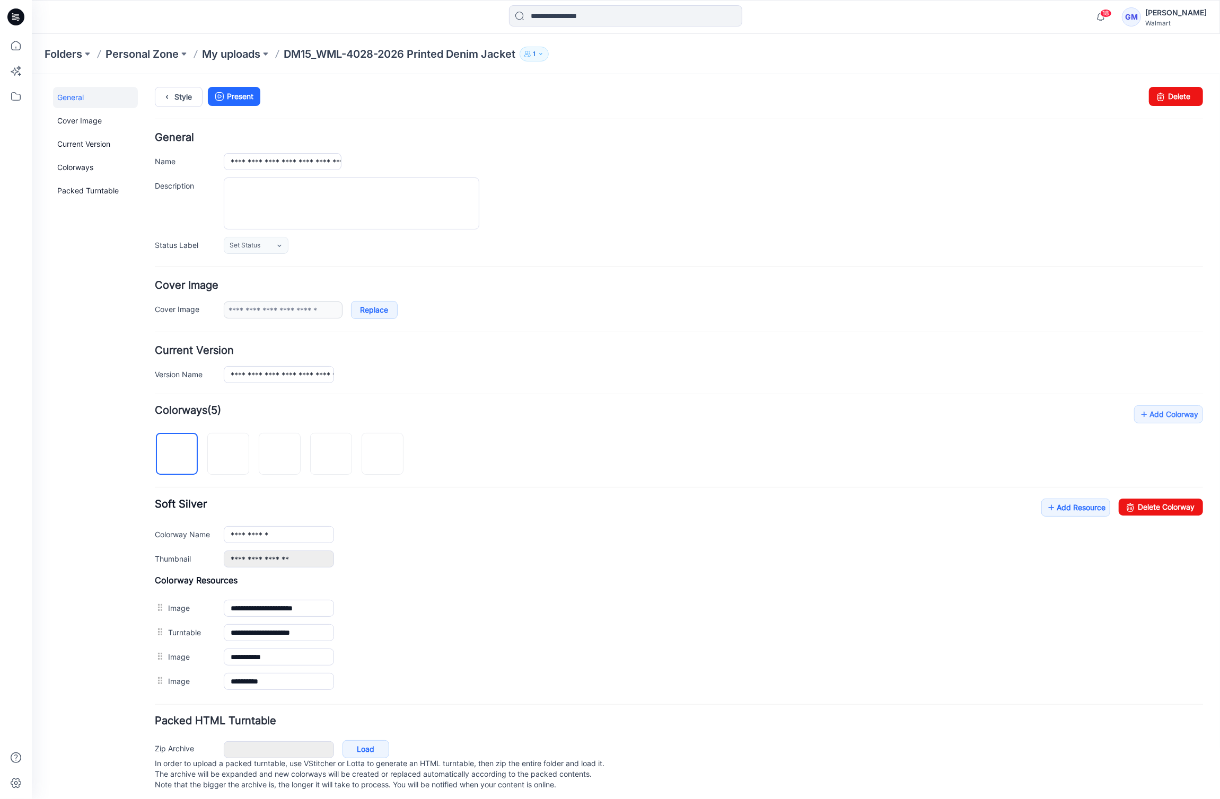
click at [1055, 497] on div "**********" at bounding box center [678, 549] width 1048 height 288
click at [1024, 501] on div "**********" at bounding box center [678, 532] width 1048 height 69
click at [1054, 501] on link "Add Resource" at bounding box center [1075, 507] width 69 height 18
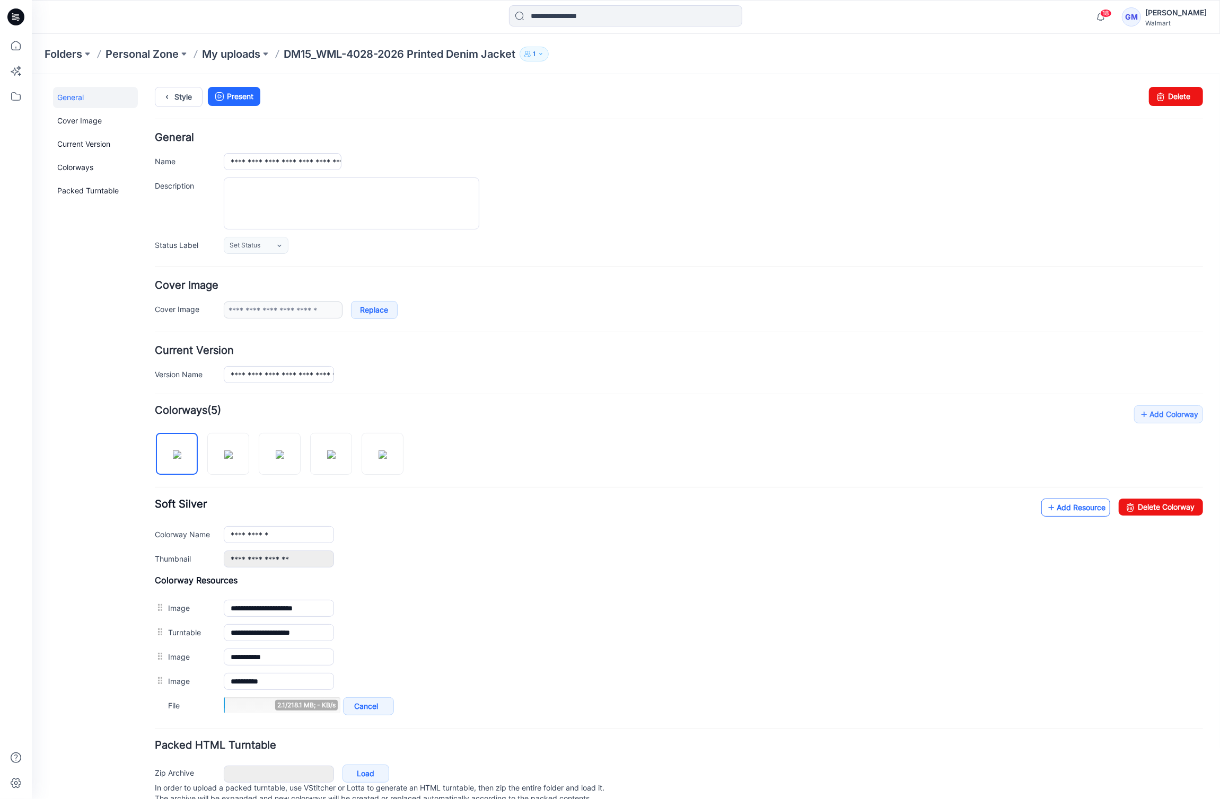
click at [1068, 499] on link "Add Resource" at bounding box center [1075, 507] width 69 height 18
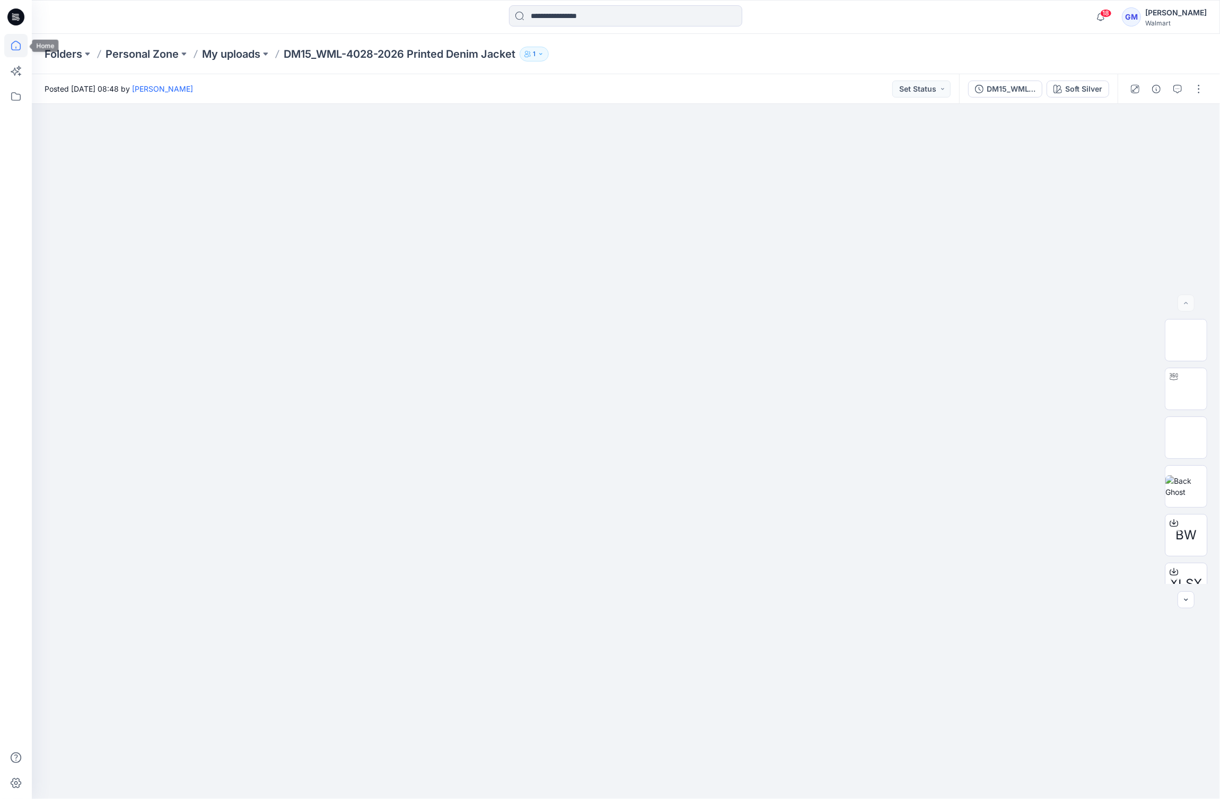
click at [17, 37] on icon at bounding box center [15, 45] width 23 height 23
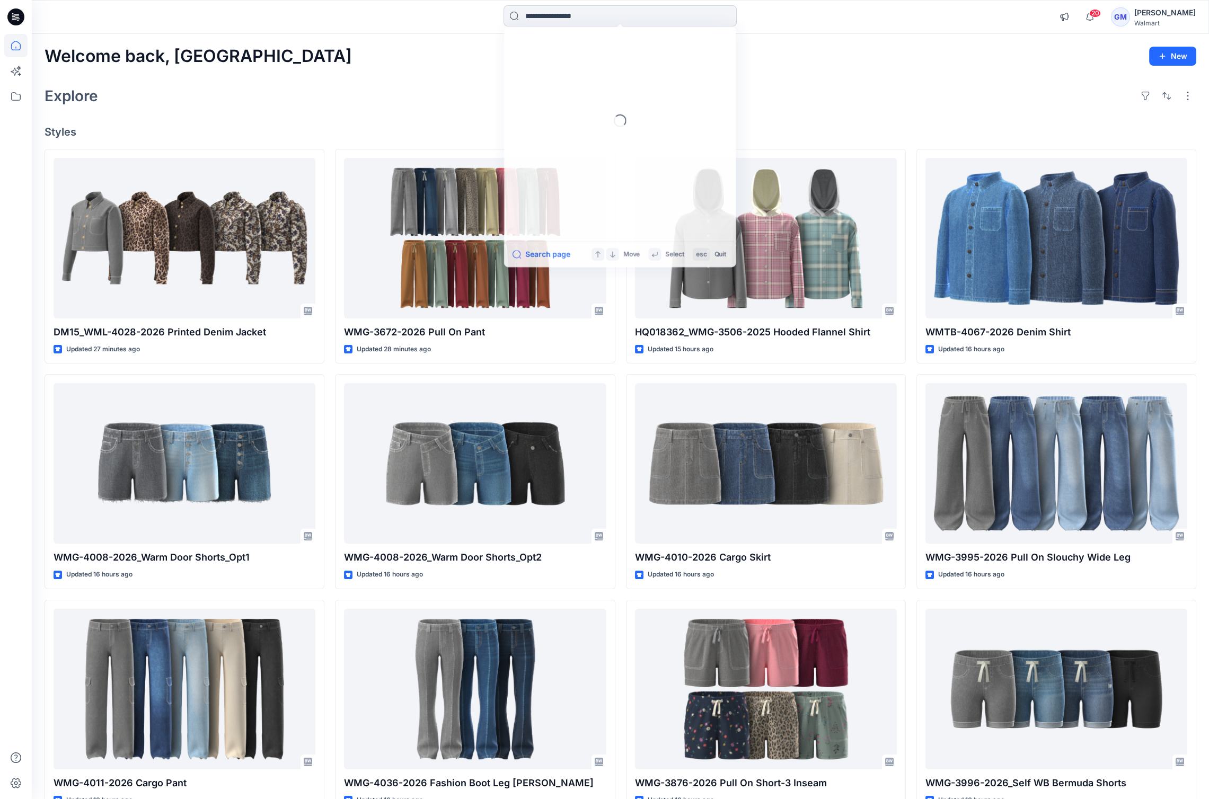
click at [710, 11] on input at bounding box center [620, 15] width 233 height 21
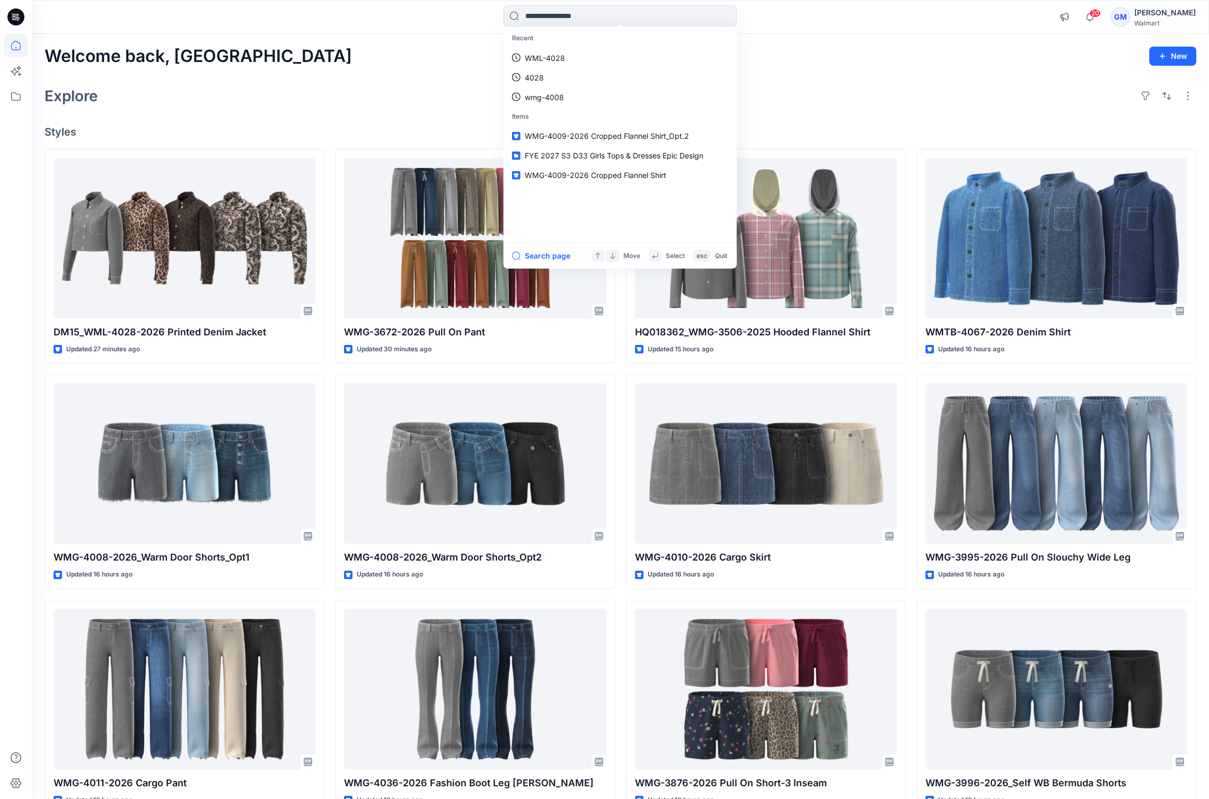
click at [285, 53] on div "Welcome back, Gayan New" at bounding box center [621, 57] width 1152 height 20
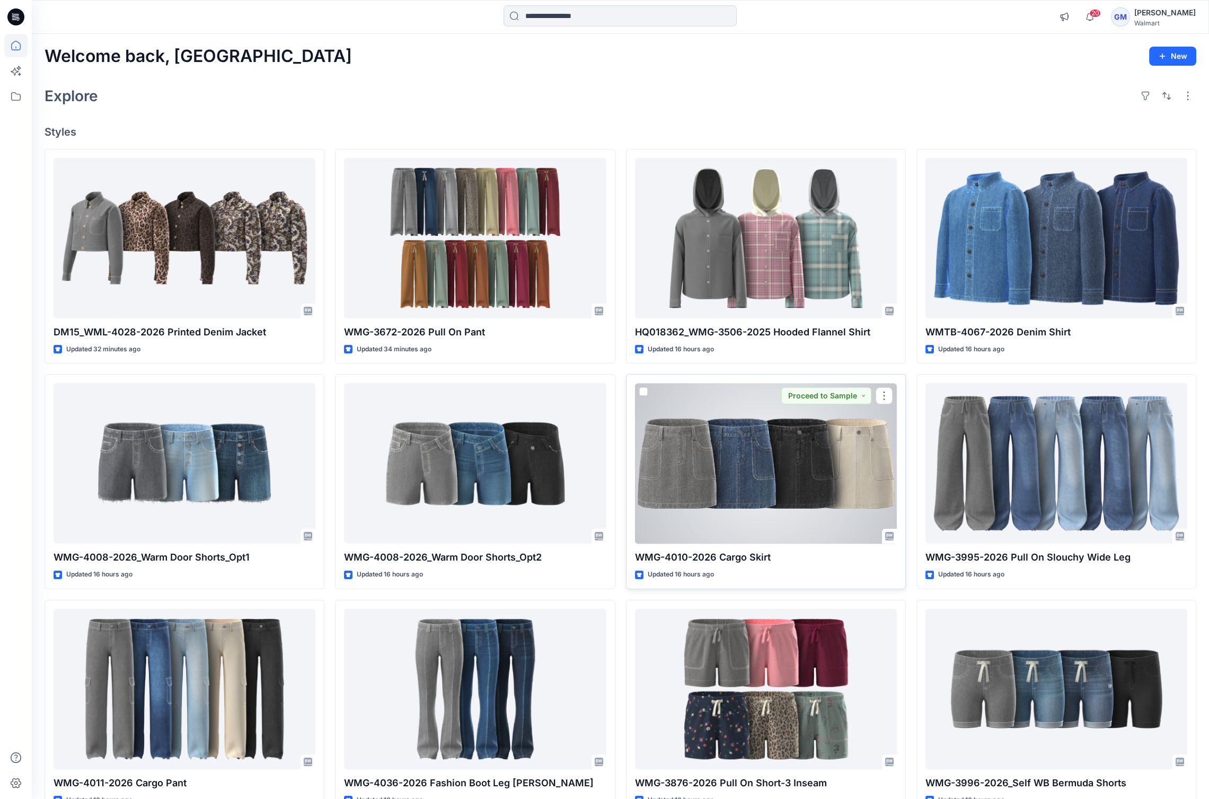
click at [785, 434] on div at bounding box center [766, 463] width 262 height 161
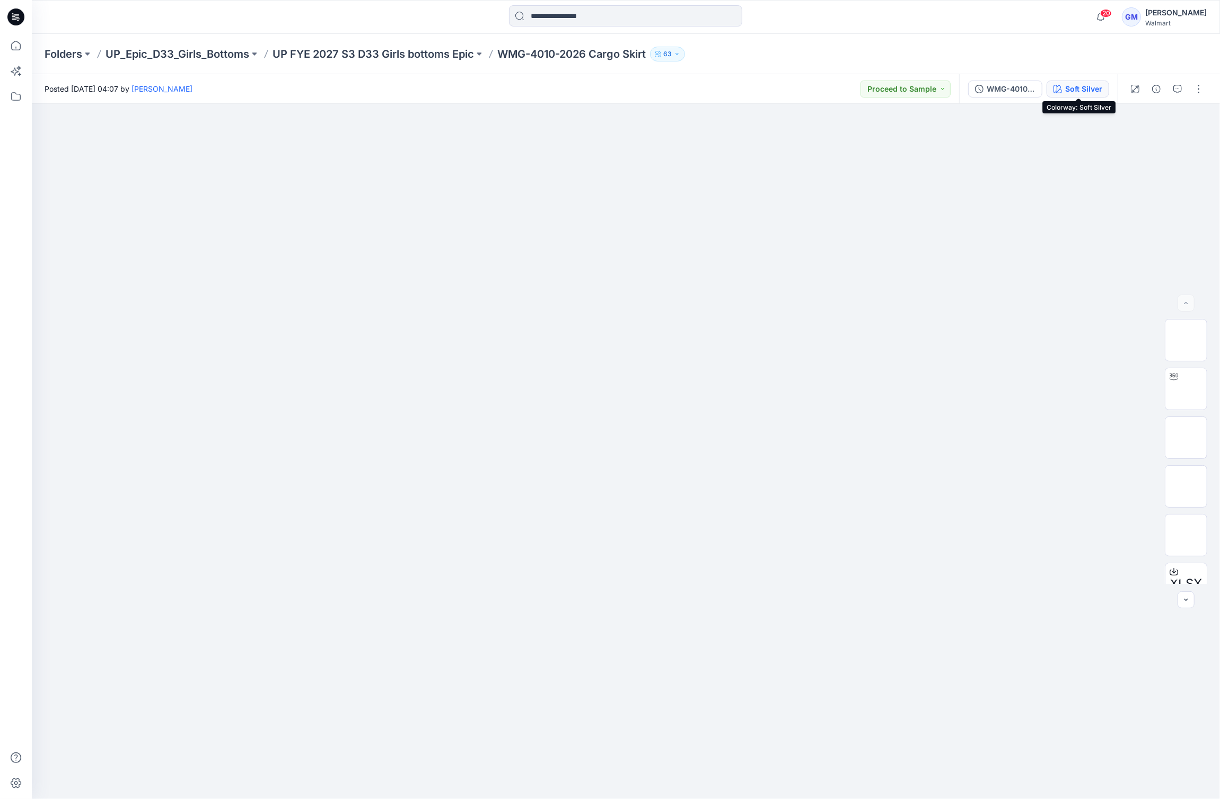
click at [1073, 89] on div "Soft Silver" at bounding box center [1083, 89] width 37 height 12
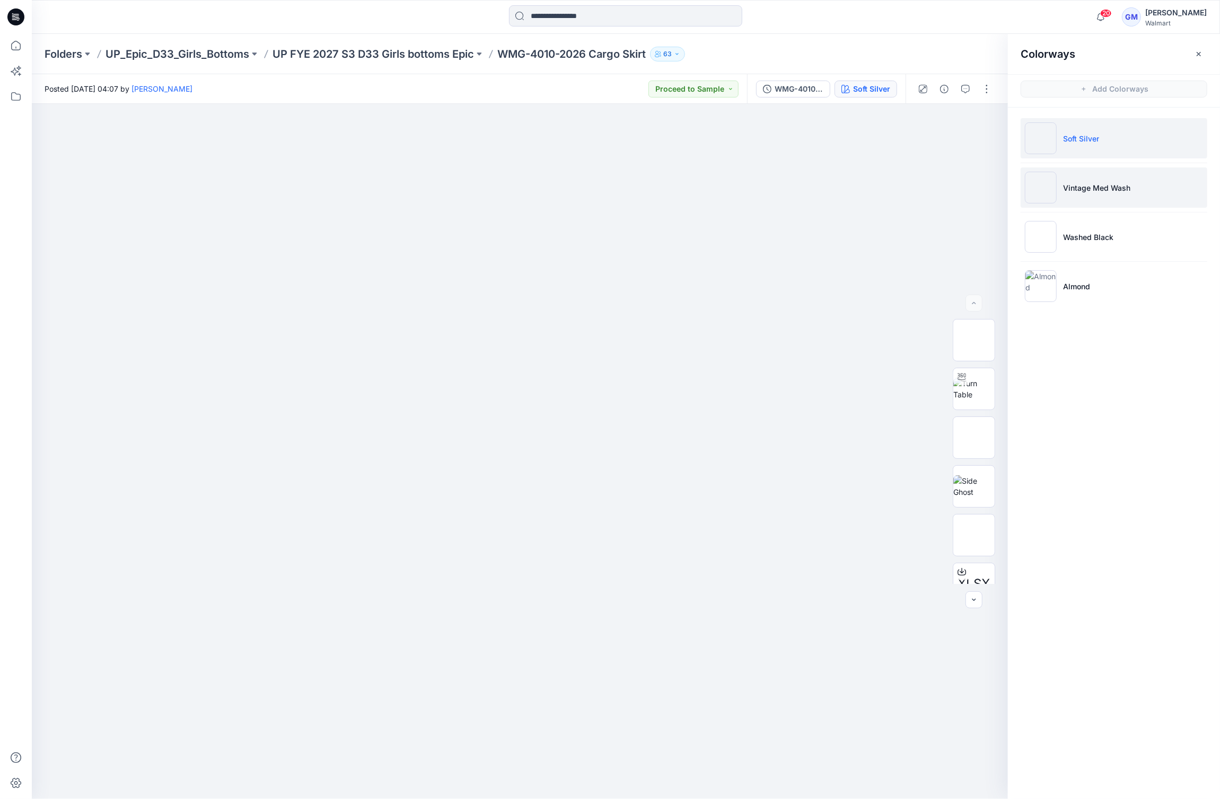
click at [1144, 182] on li "Vintage Med Wash" at bounding box center [1113, 188] width 187 height 40
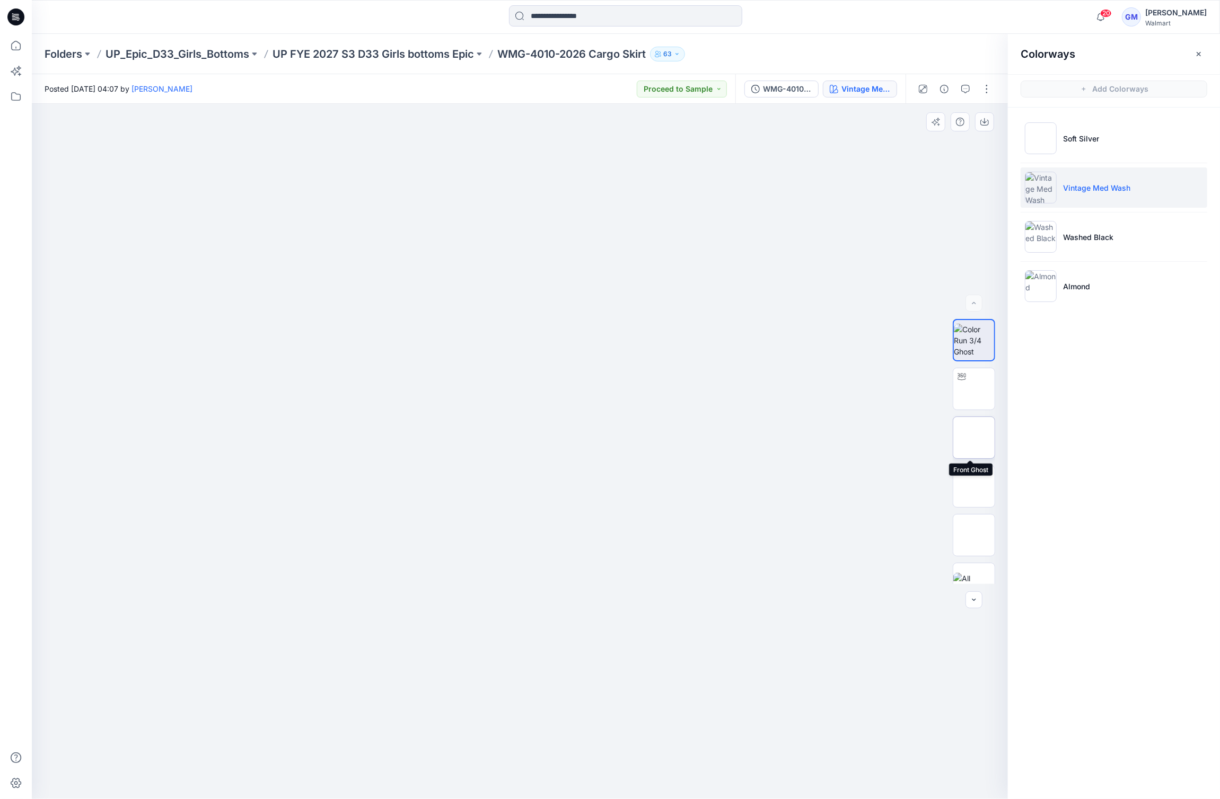
click at [974, 438] on img at bounding box center [974, 438] width 0 height 0
click at [990, 121] on button "button" at bounding box center [984, 121] width 19 height 19
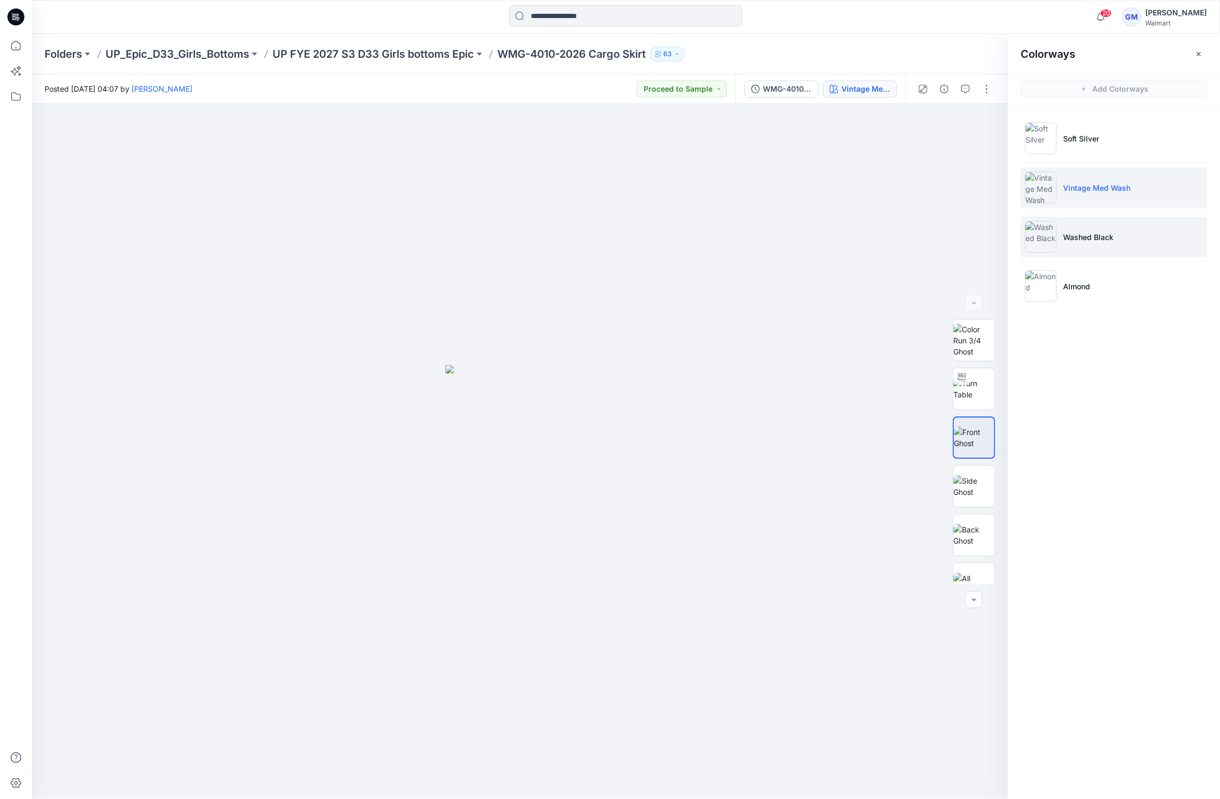
click at [1098, 229] on li "Washed Black" at bounding box center [1113, 237] width 187 height 40
click at [971, 438] on img at bounding box center [973, 438] width 41 height 22
click at [986, 123] on icon "button" at bounding box center [984, 122] width 8 height 8
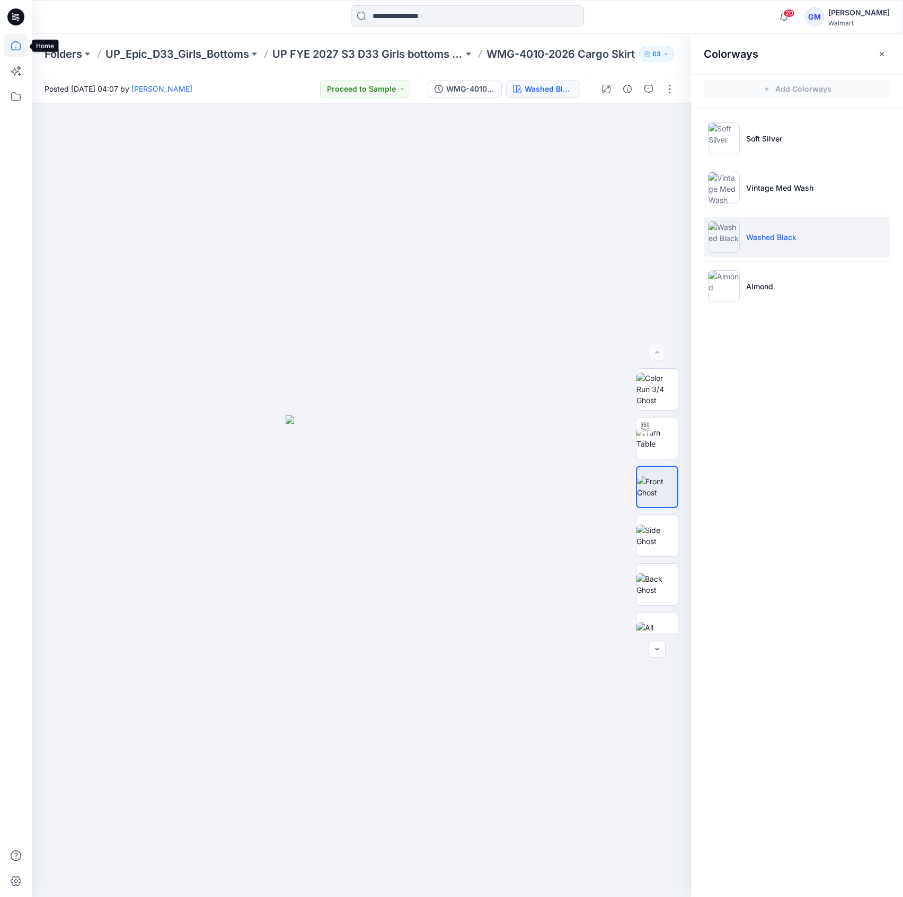
click at [23, 38] on icon at bounding box center [15, 45] width 23 height 23
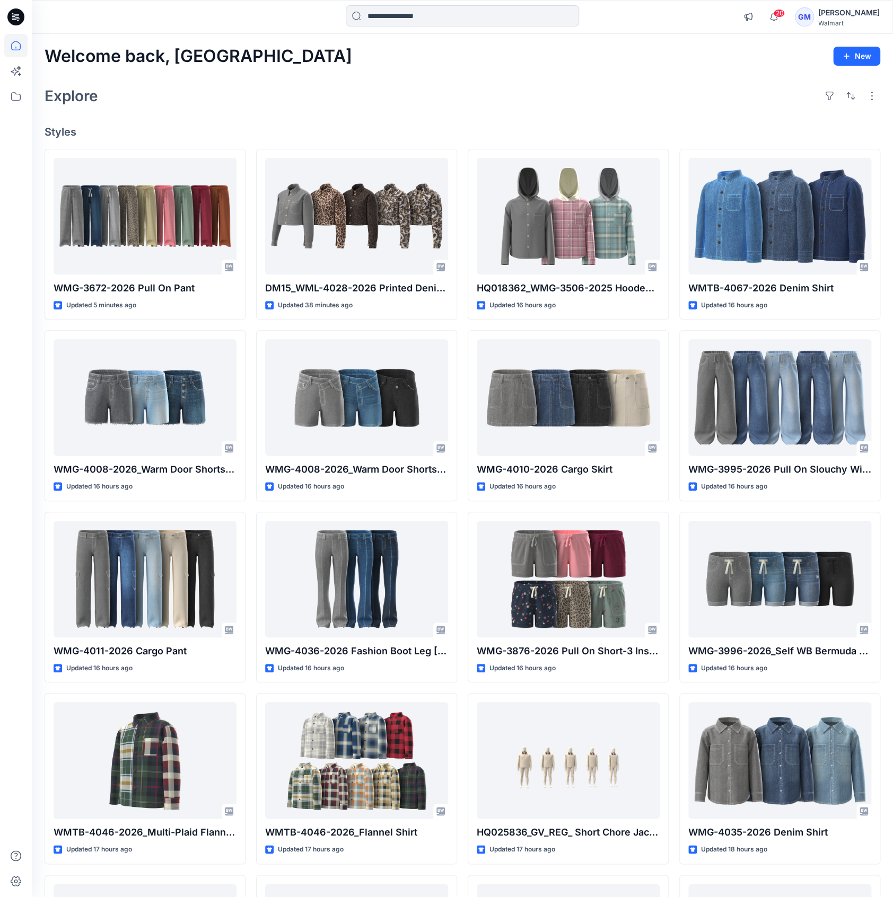
click at [428, 1] on div "20 Notifications Your style WMG-3672-2026 Pull On Pant has been updated with WM…" at bounding box center [462, 17] width 861 height 34
click at [428, 14] on input at bounding box center [462, 15] width 233 height 21
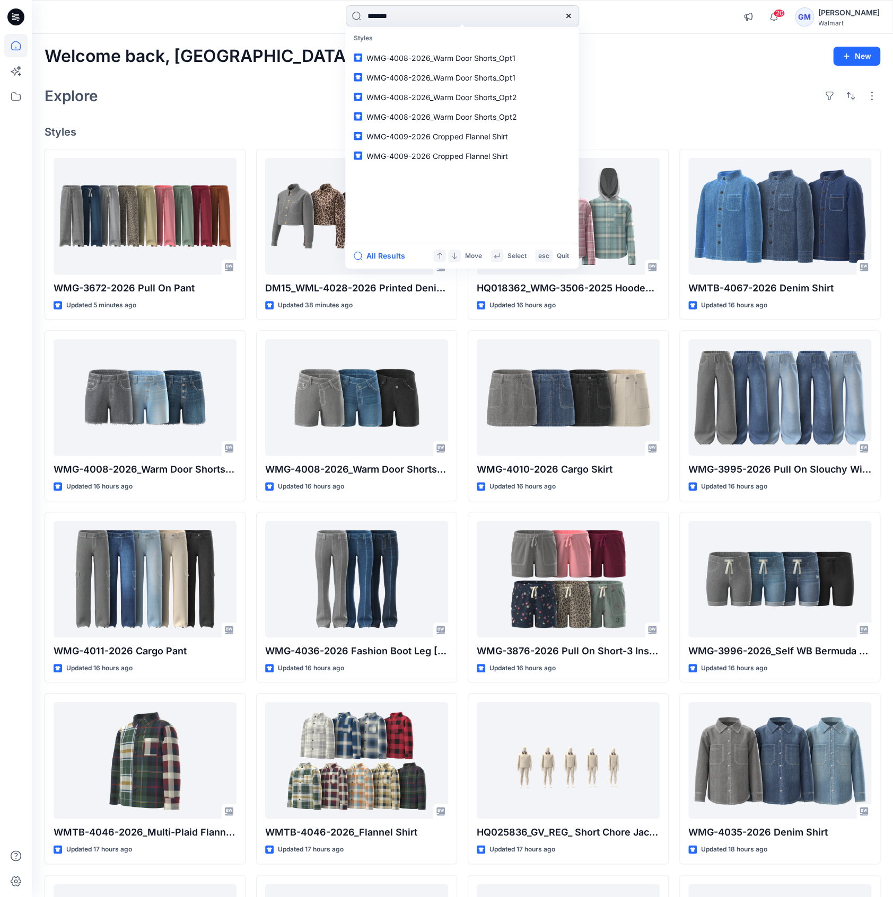
type input "********"
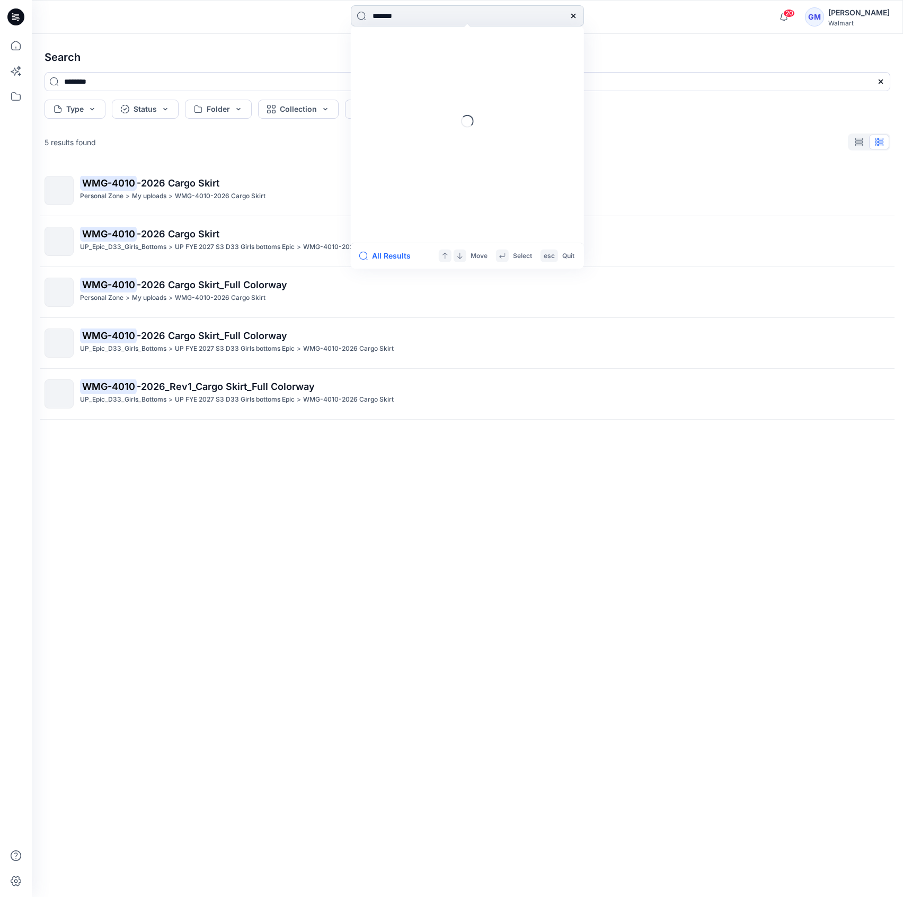
type input "********"
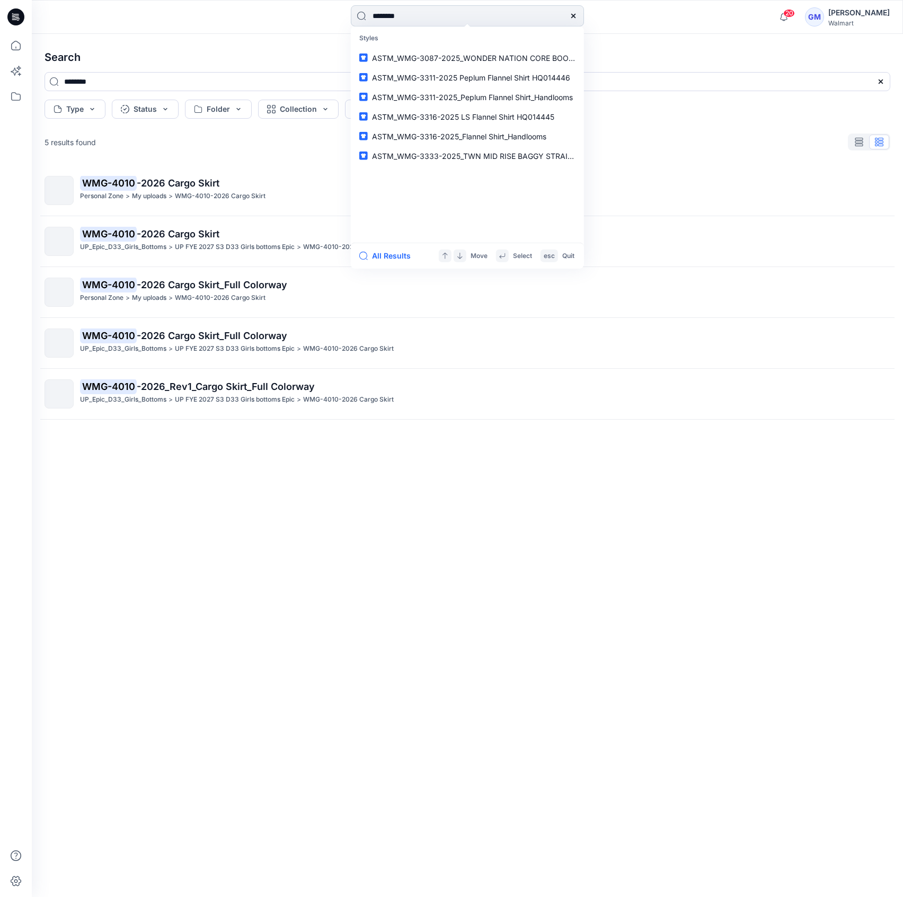
type input "********"
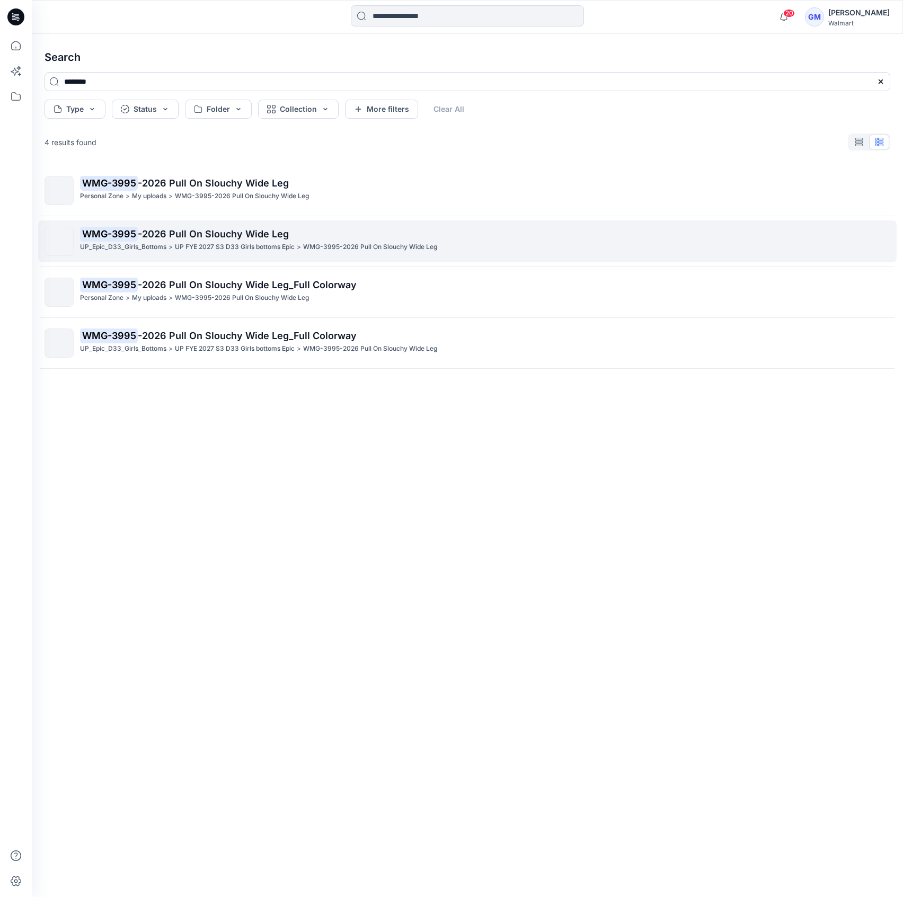
click at [399, 234] on p "WMG-3995 -2026 Pull On Slouchy Wide Leg" at bounding box center [485, 234] width 810 height 15
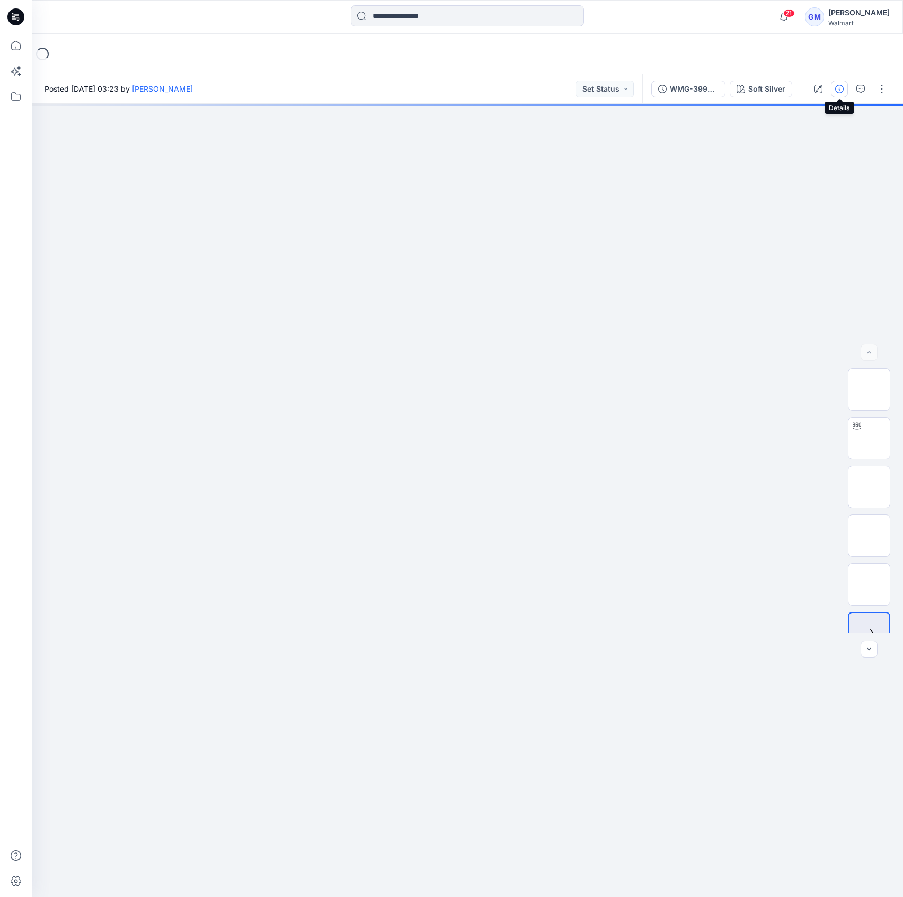
click at [842, 93] on button "button" at bounding box center [839, 89] width 17 height 17
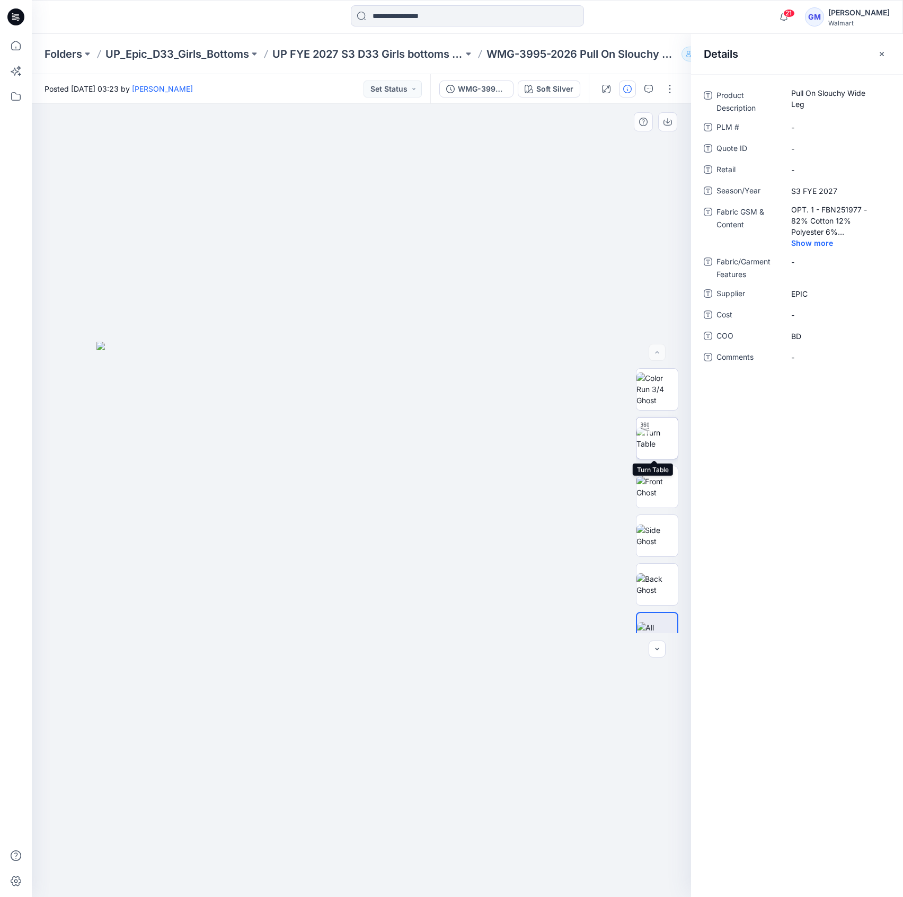
click at [646, 450] on img at bounding box center [657, 438] width 41 height 22
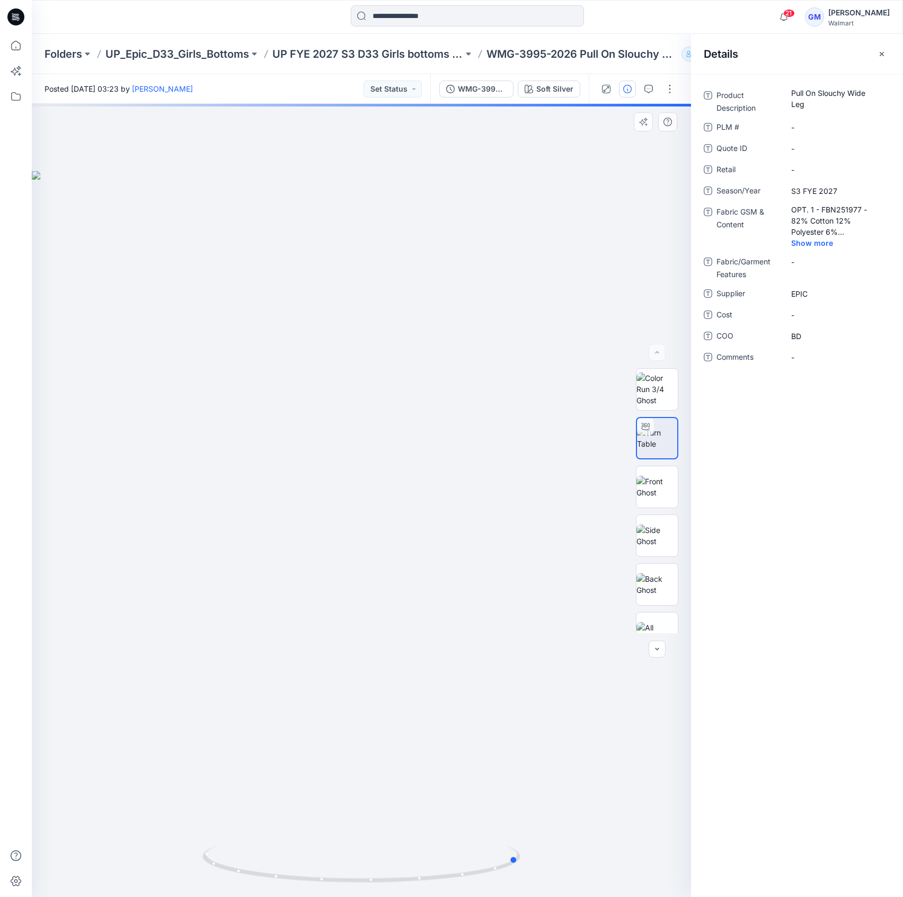
drag, startPoint x: 351, startPoint y: 881, endPoint x: 191, endPoint y: 868, distance: 160.6
click at [191, 868] on div at bounding box center [361, 501] width 659 height 794
click at [652, 486] on img at bounding box center [657, 487] width 41 height 22
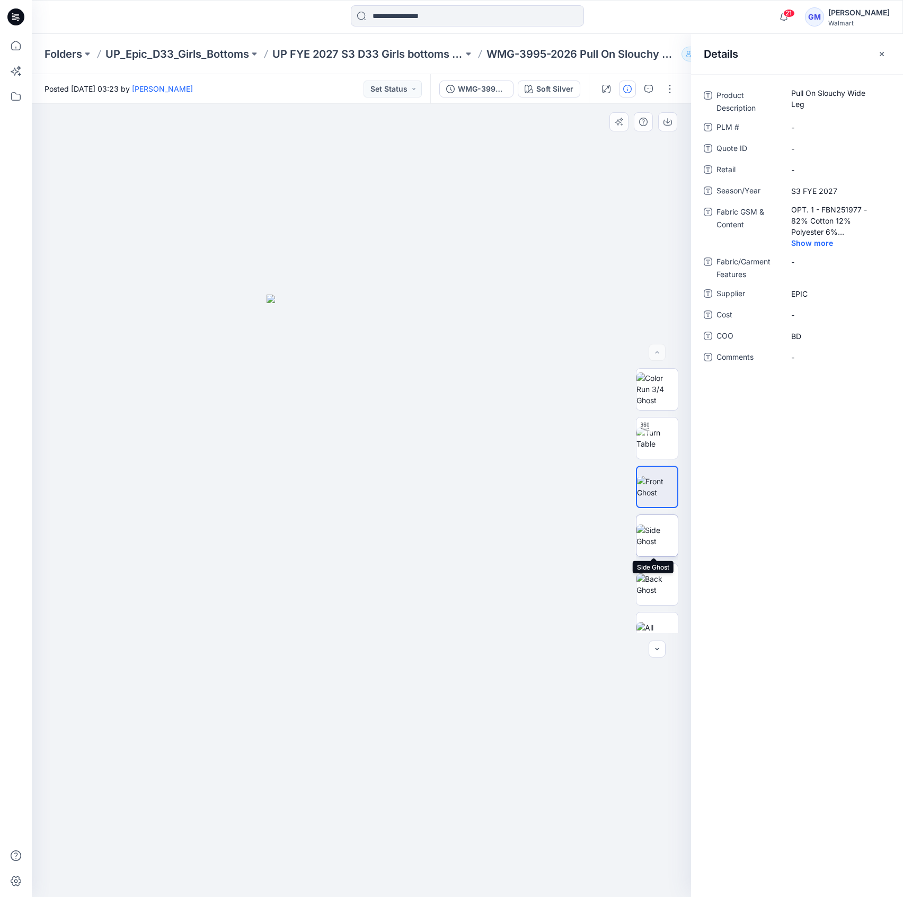
click at [657, 526] on img at bounding box center [657, 536] width 41 height 22
click at [662, 574] on img at bounding box center [657, 585] width 41 height 22
click at [526, 85] on icon "button" at bounding box center [529, 89] width 8 height 8
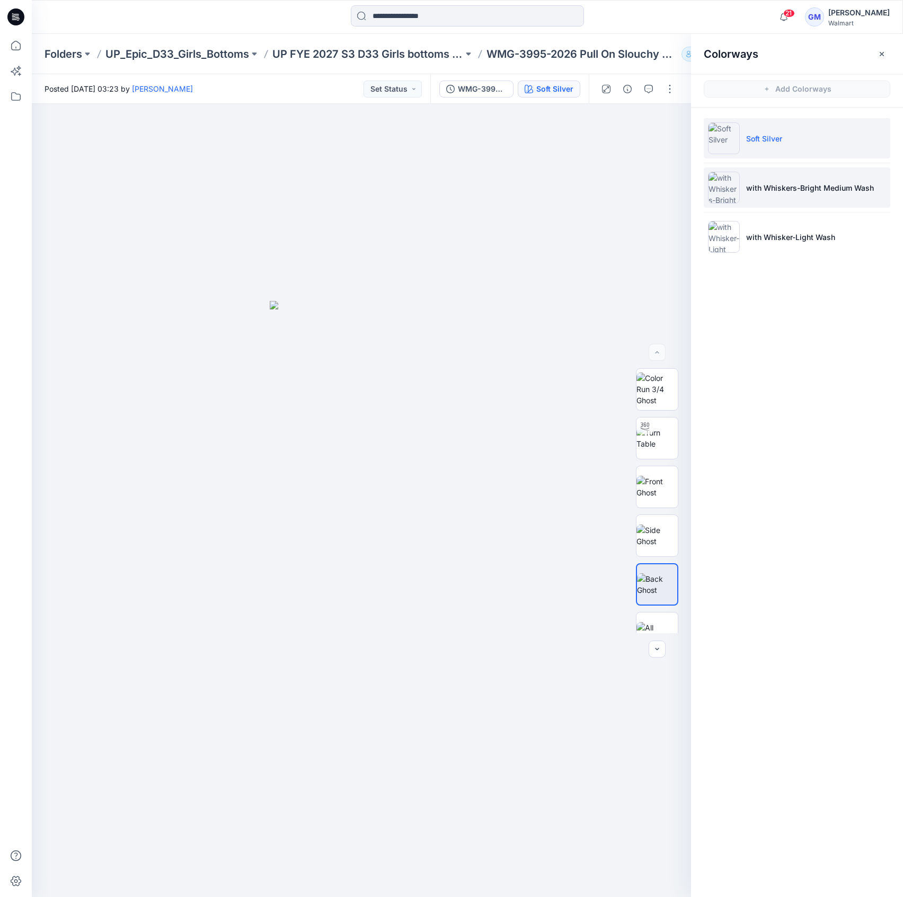
click at [732, 187] on img at bounding box center [724, 188] width 32 height 32
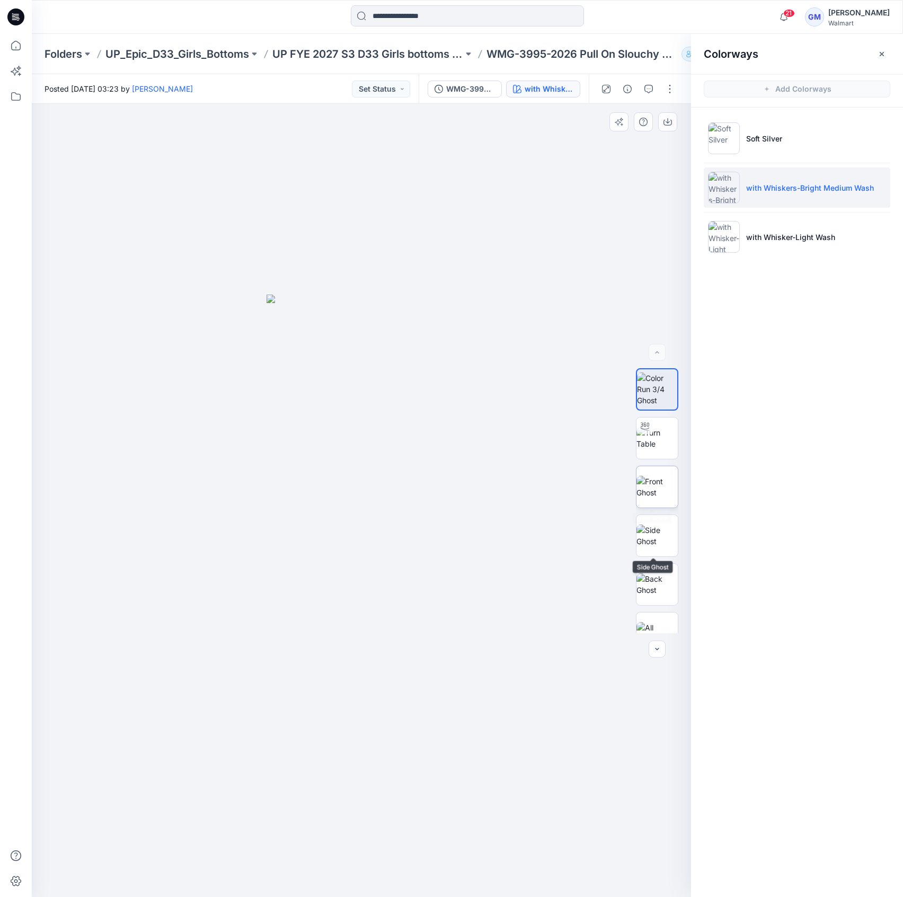
click at [653, 498] on img at bounding box center [657, 487] width 41 height 22
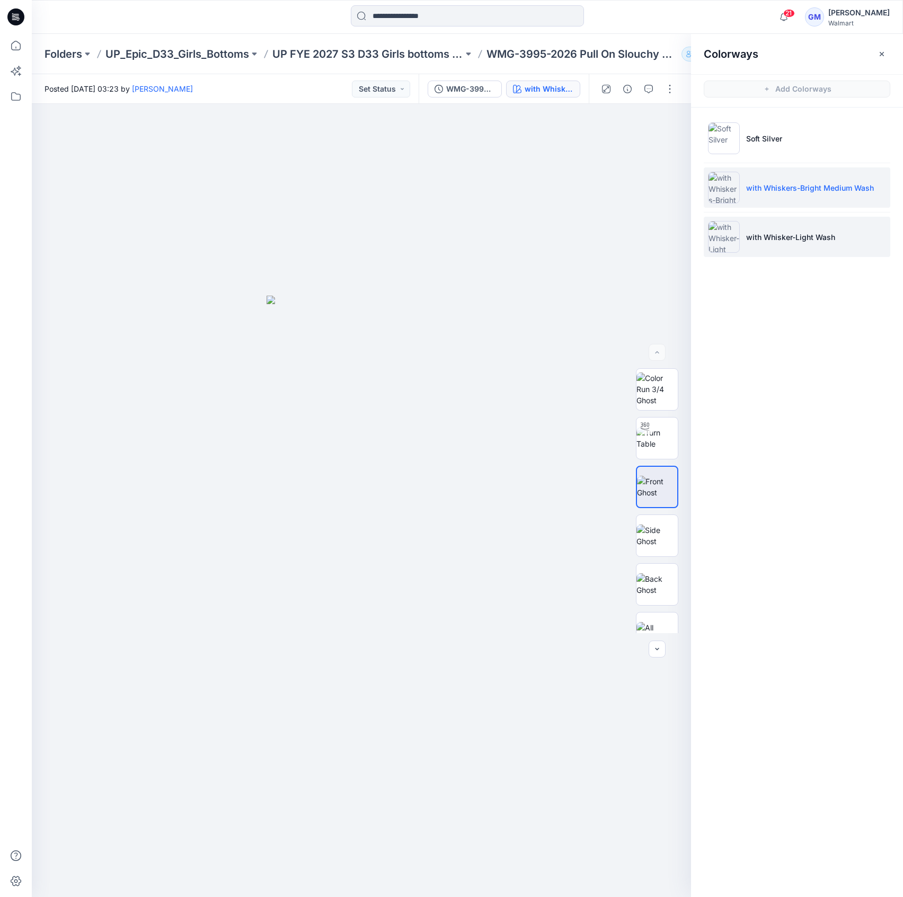
click at [822, 235] on p "with Whisker-Light Wash" at bounding box center [790, 237] width 89 height 11
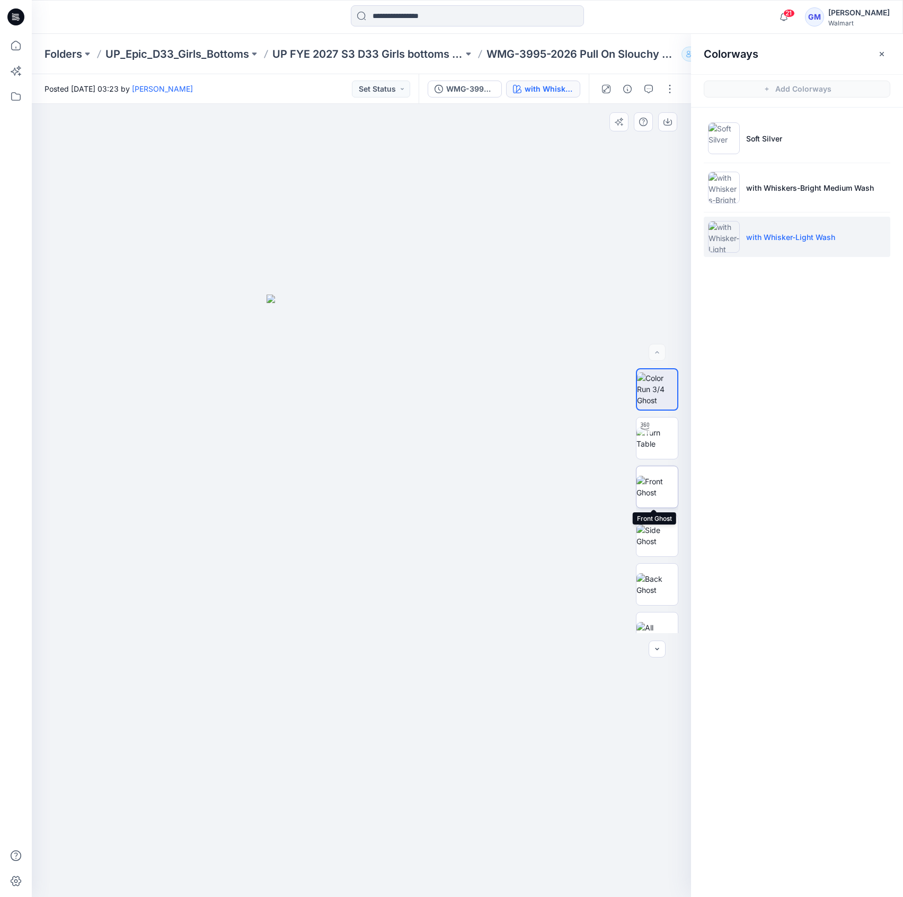
click at [652, 494] on img at bounding box center [657, 487] width 41 height 22
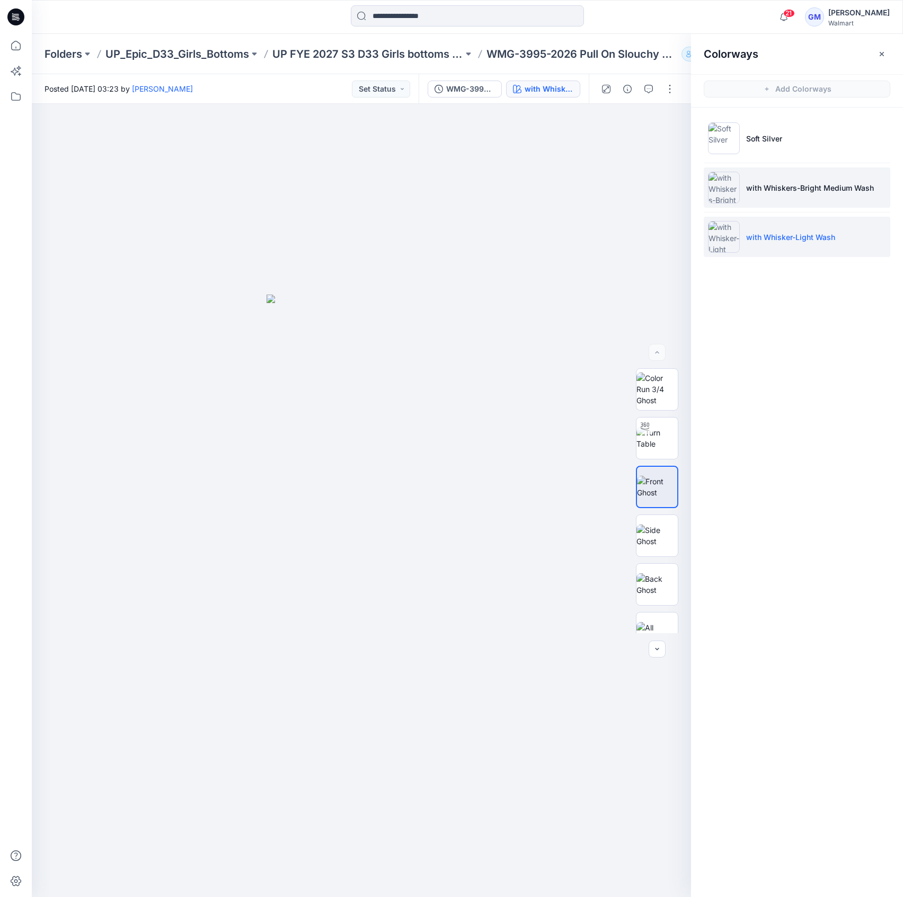
click at [857, 183] on p "with Whiskers-Bright Medium Wash" at bounding box center [810, 187] width 128 height 11
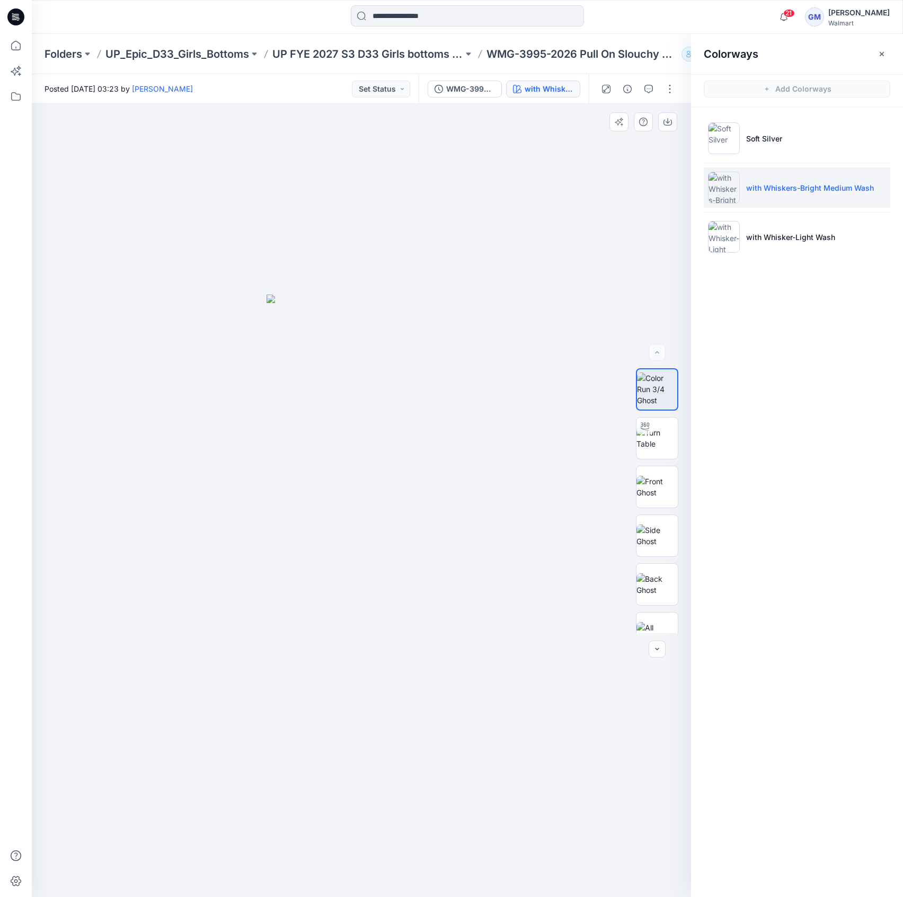
click at [89, 443] on div at bounding box center [361, 501] width 659 height 794
click at [671, 533] on img at bounding box center [657, 536] width 41 height 22
click at [666, 434] on img at bounding box center [657, 438] width 41 height 22
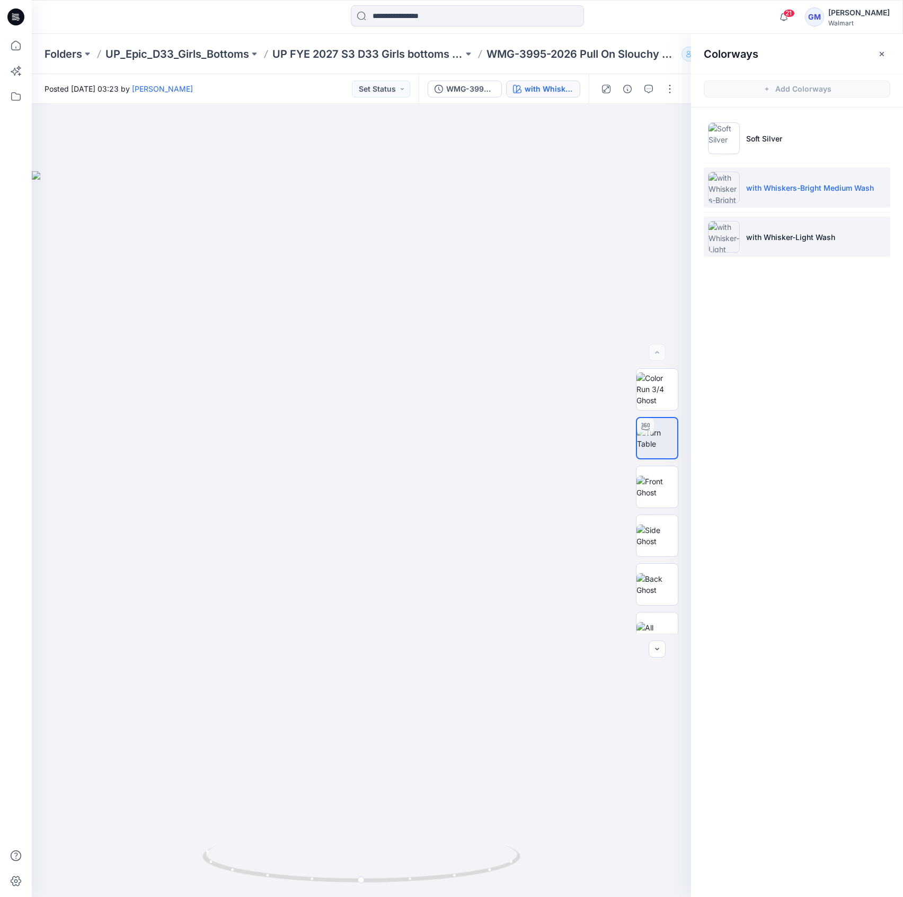
click at [771, 233] on p "with Whisker-Light Wash" at bounding box center [790, 237] width 89 height 11
click at [840, 192] on p "with Whiskers-Bright Medium Wash" at bounding box center [810, 187] width 128 height 11
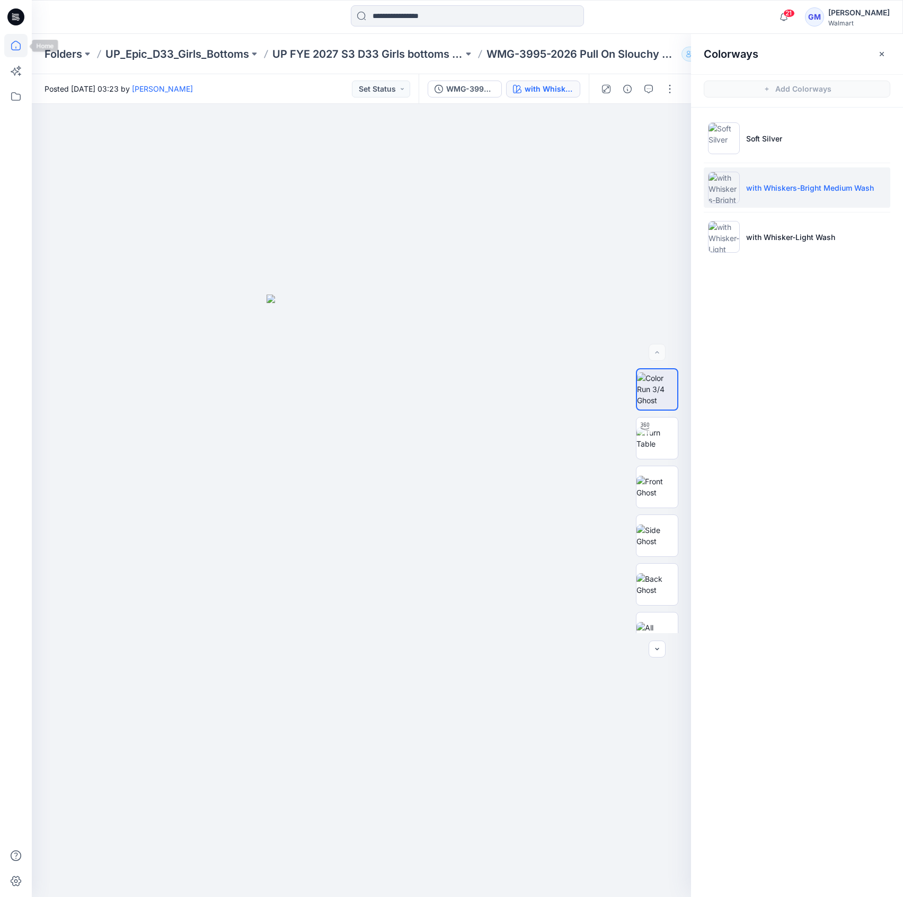
click at [11, 48] on icon at bounding box center [15, 45] width 23 height 23
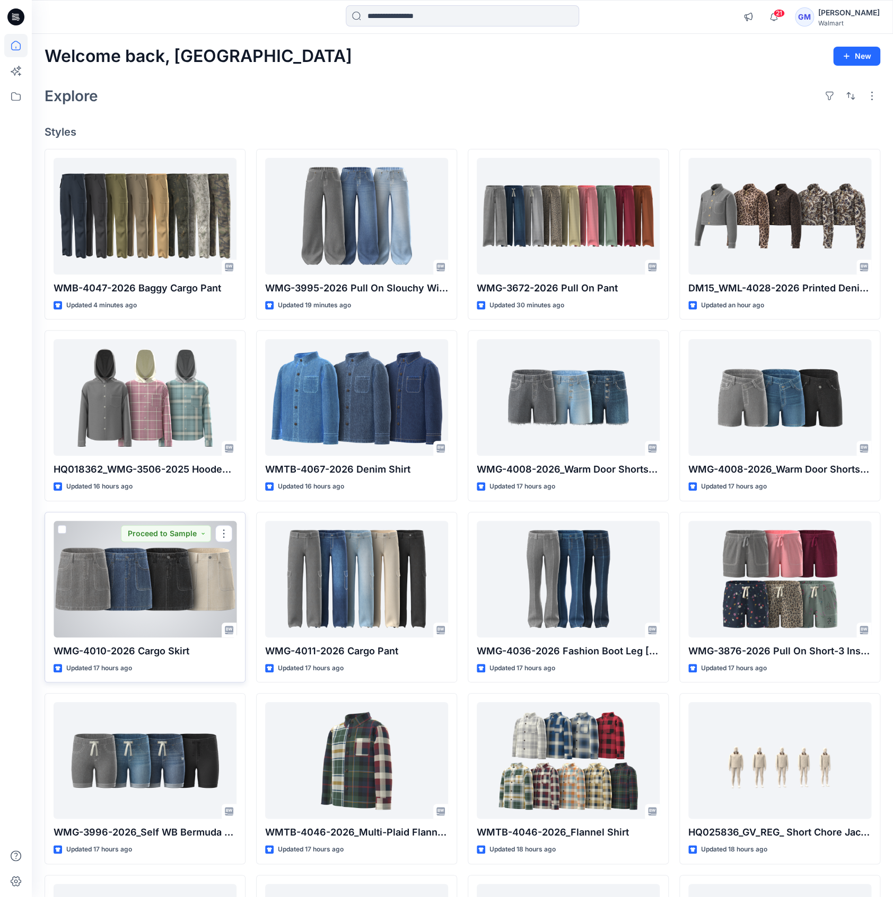
click at [150, 587] on div at bounding box center [145, 579] width 183 height 117
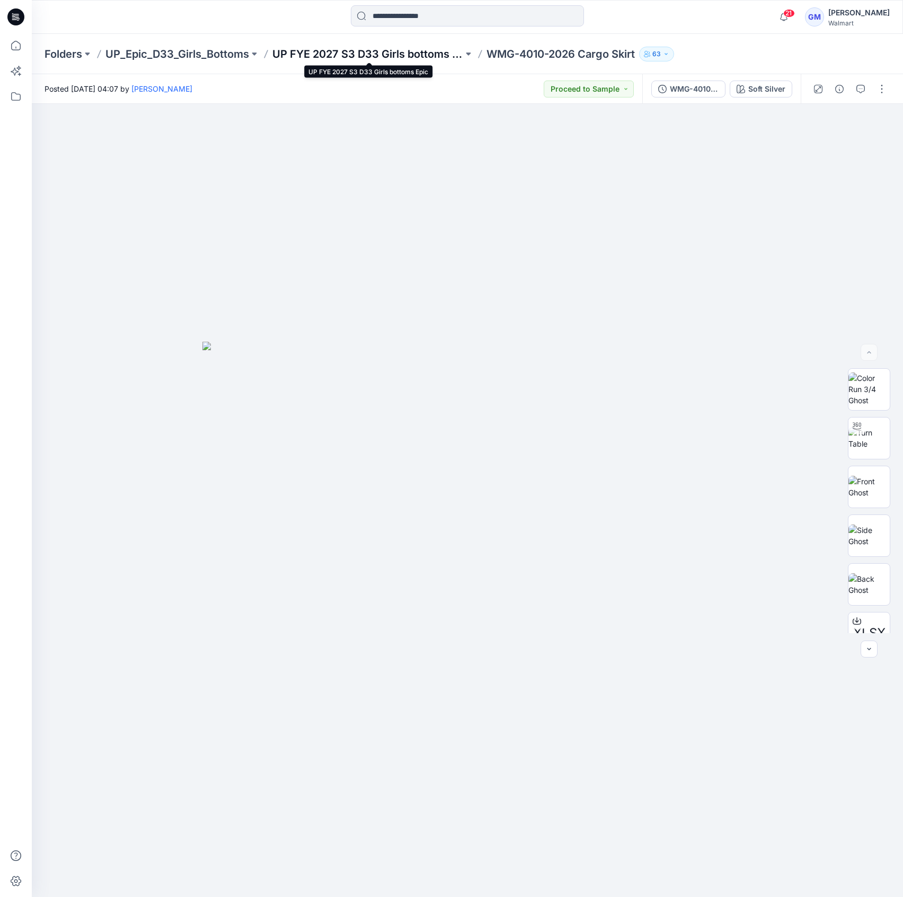
click at [376, 55] on p "UP FYE 2027 S3 D33 Girls bottoms Epic" at bounding box center [367, 54] width 191 height 15
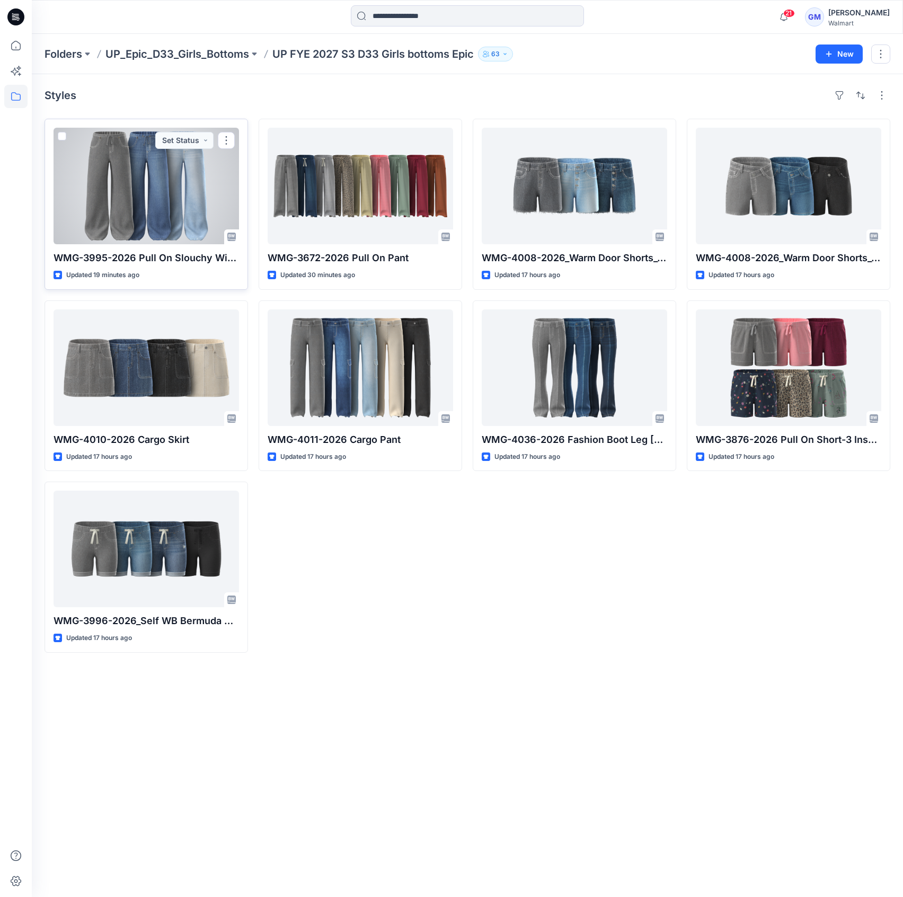
click at [155, 197] on div at bounding box center [147, 186] width 186 height 117
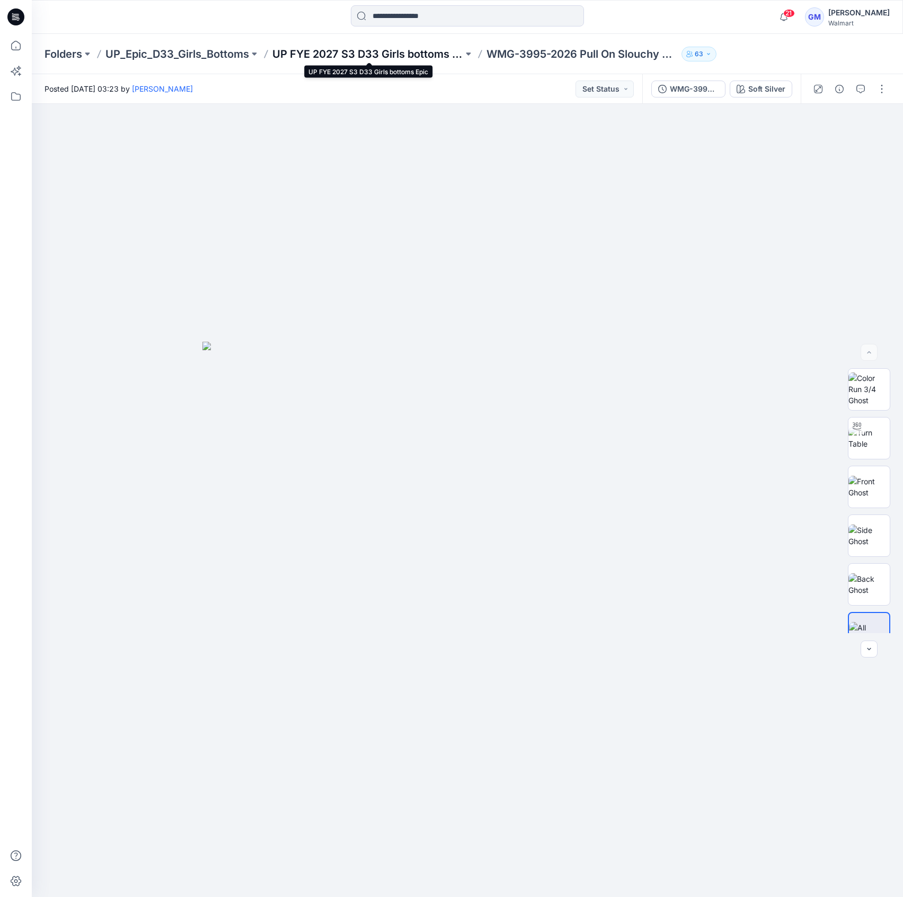
click at [328, 47] on p "UP FYE 2027 S3 D33 Girls bottoms Epic" at bounding box center [367, 54] width 191 height 15
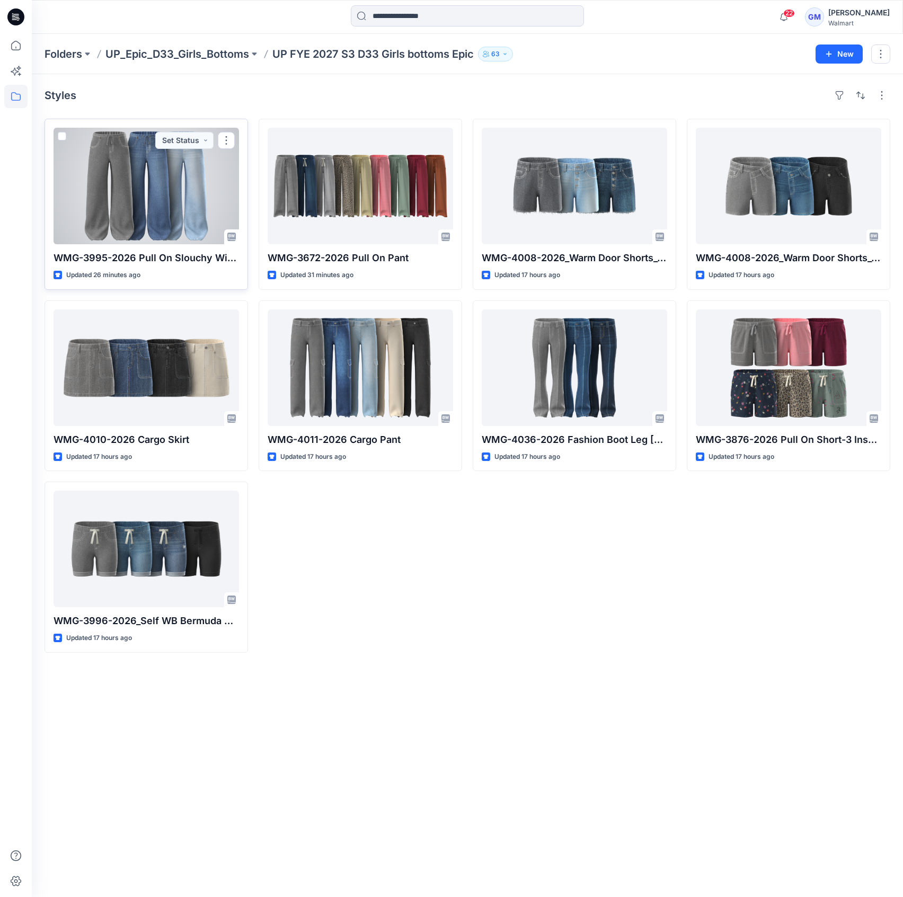
click at [179, 219] on div at bounding box center [147, 186] width 186 height 117
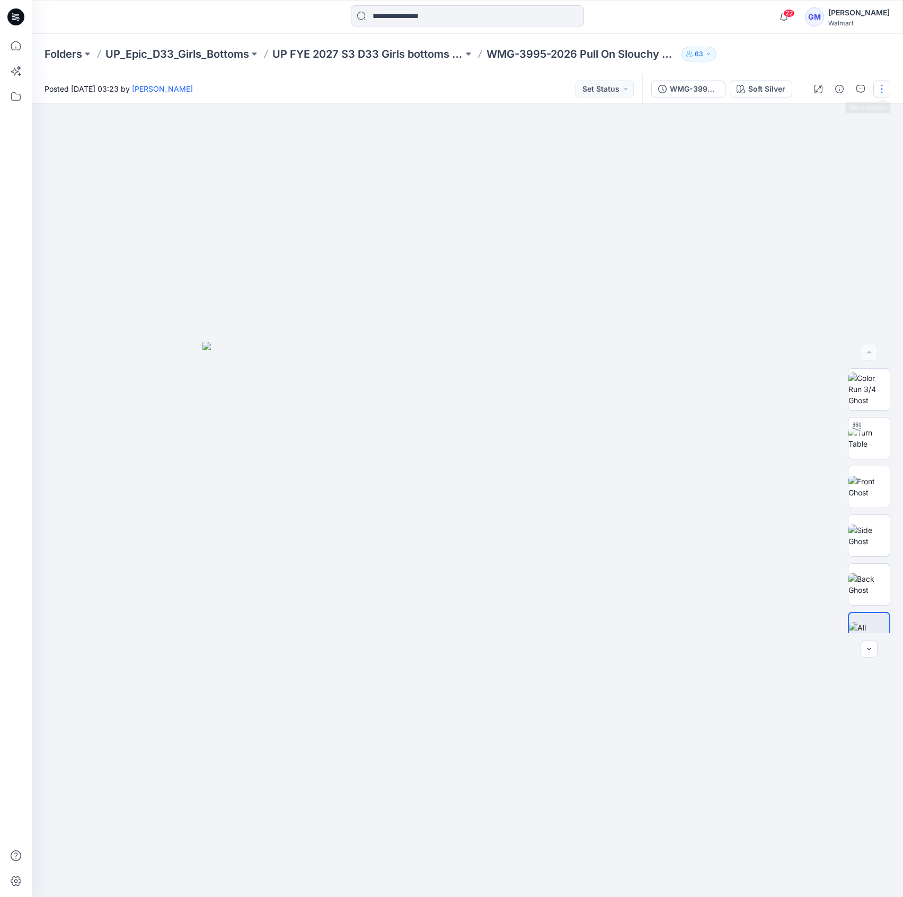
click at [878, 82] on button "button" at bounding box center [882, 89] width 17 height 17
click at [866, 146] on button "Edit" at bounding box center [838, 144] width 98 height 20
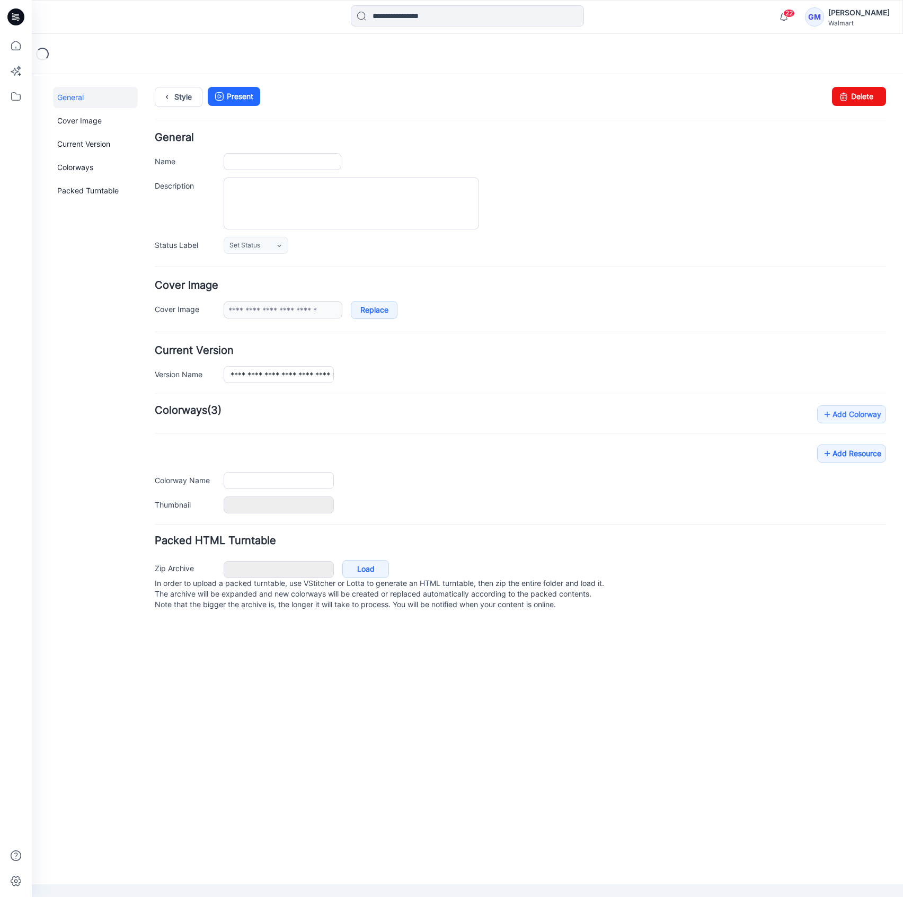
type input "**********"
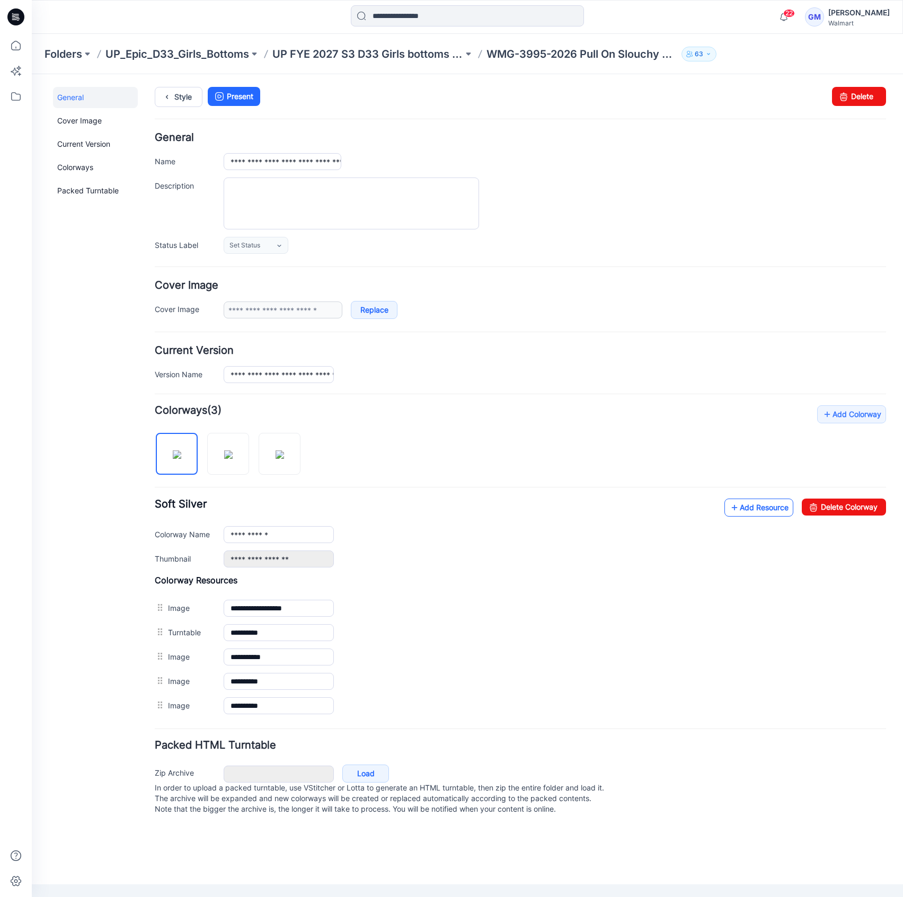
click at [751, 508] on link "Add Resource" at bounding box center [759, 508] width 69 height 18
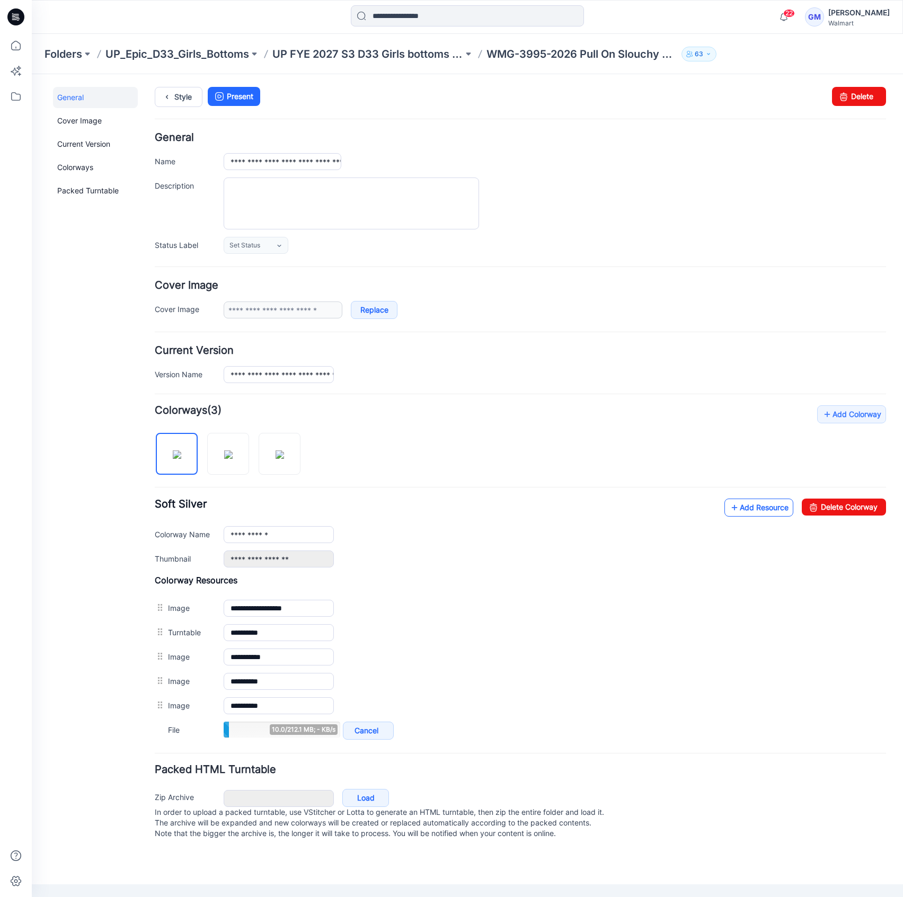
click at [763, 510] on link "Add Resource" at bounding box center [759, 508] width 69 height 18
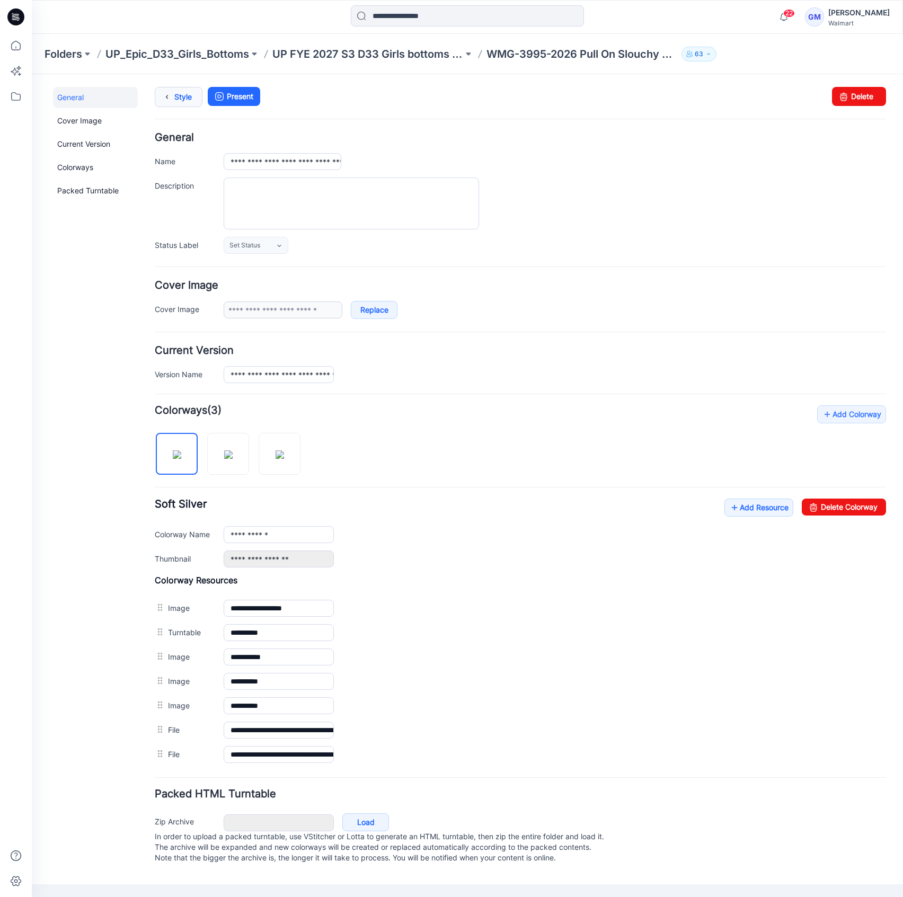
click at [188, 94] on link "Style" at bounding box center [179, 97] width 48 height 20
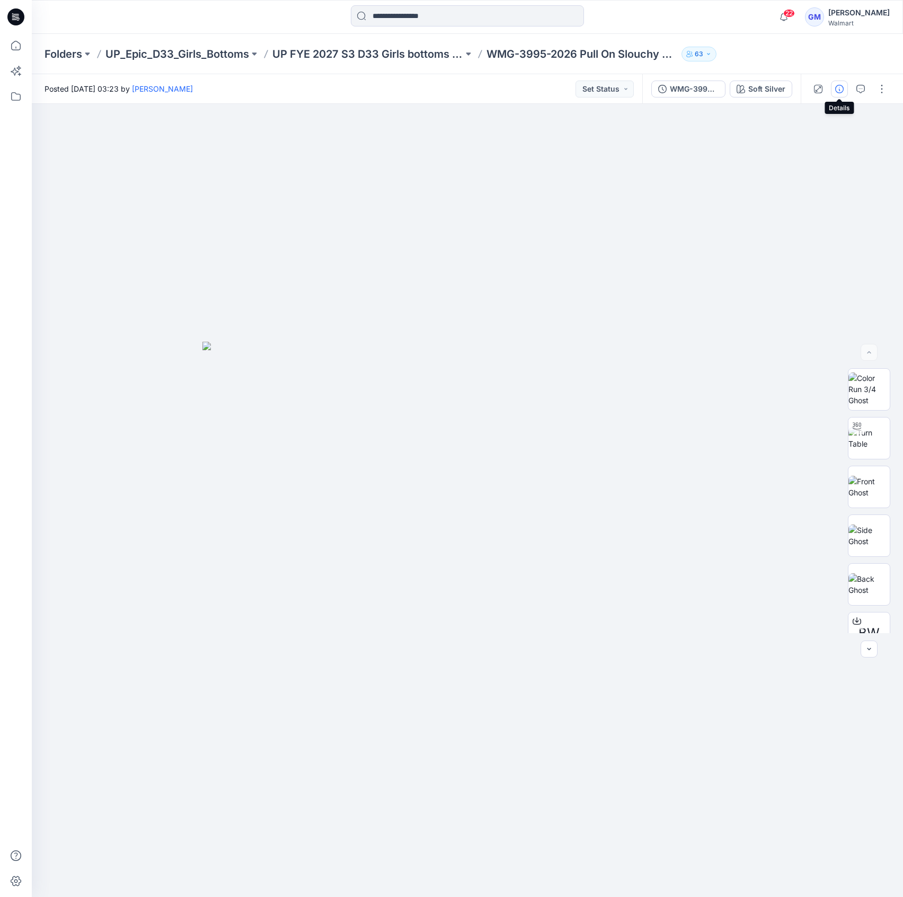
click at [836, 87] on icon "button" at bounding box center [839, 89] width 8 height 8
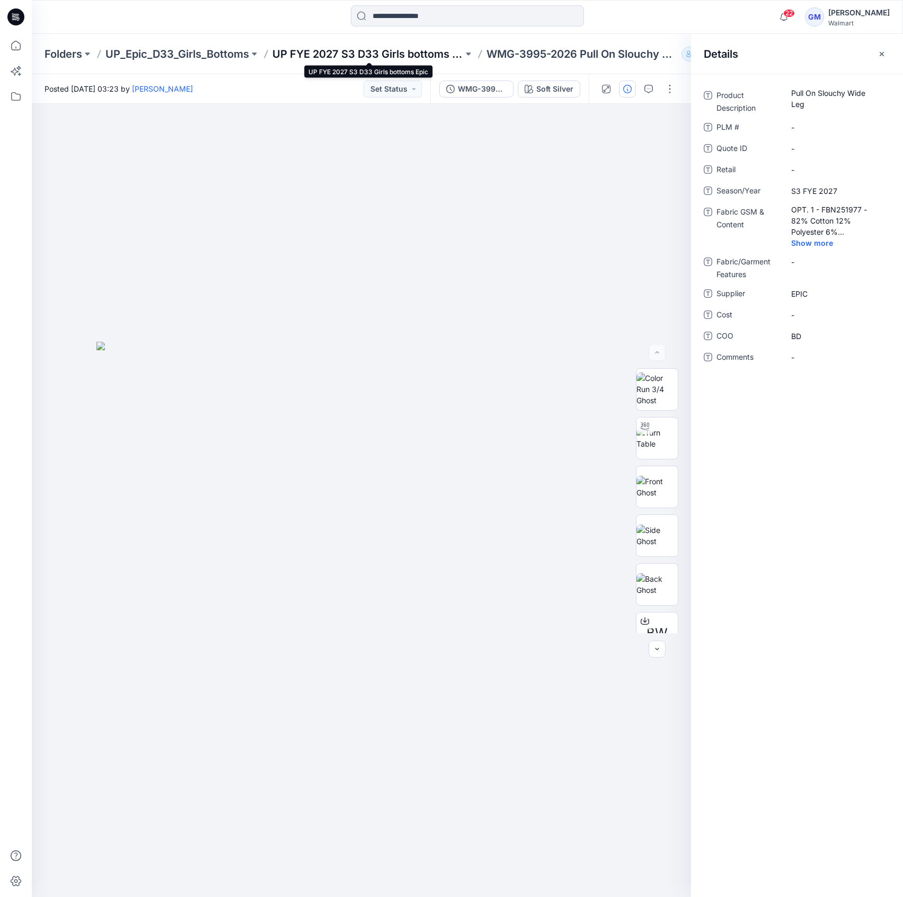
click at [412, 55] on p "UP FYE 2027 S3 D33 Girls bottoms Epic" at bounding box center [367, 54] width 191 height 15
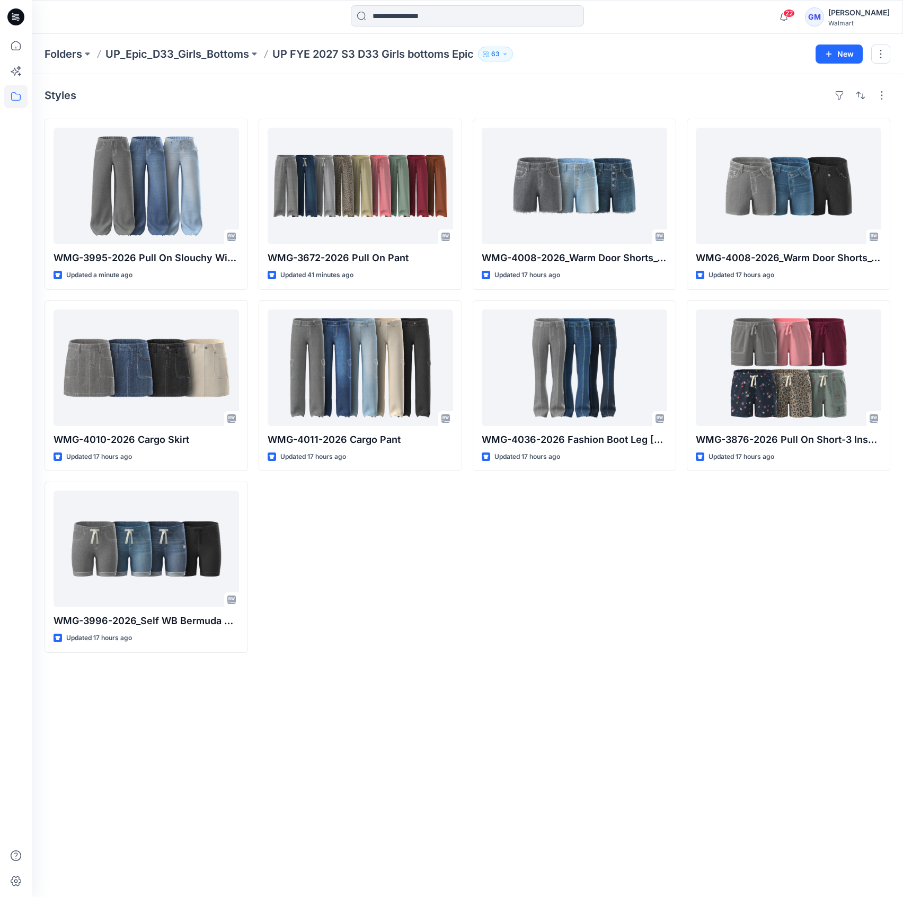
click at [398, 695] on div "Styles WMG-3995-2026 Pull On Slouchy Wide Leg Updated a minute ago WMG-4010-202…" at bounding box center [467, 485] width 871 height 823
click at [165, 731] on div "Styles WMG-3995-2026 Pull On Slouchy Wide Leg Updated a minute ago WMG-4010-202…" at bounding box center [467, 485] width 871 height 823
click at [160, 51] on p "UP_Epic_D33_Girls_Bottoms" at bounding box center [177, 54] width 144 height 15
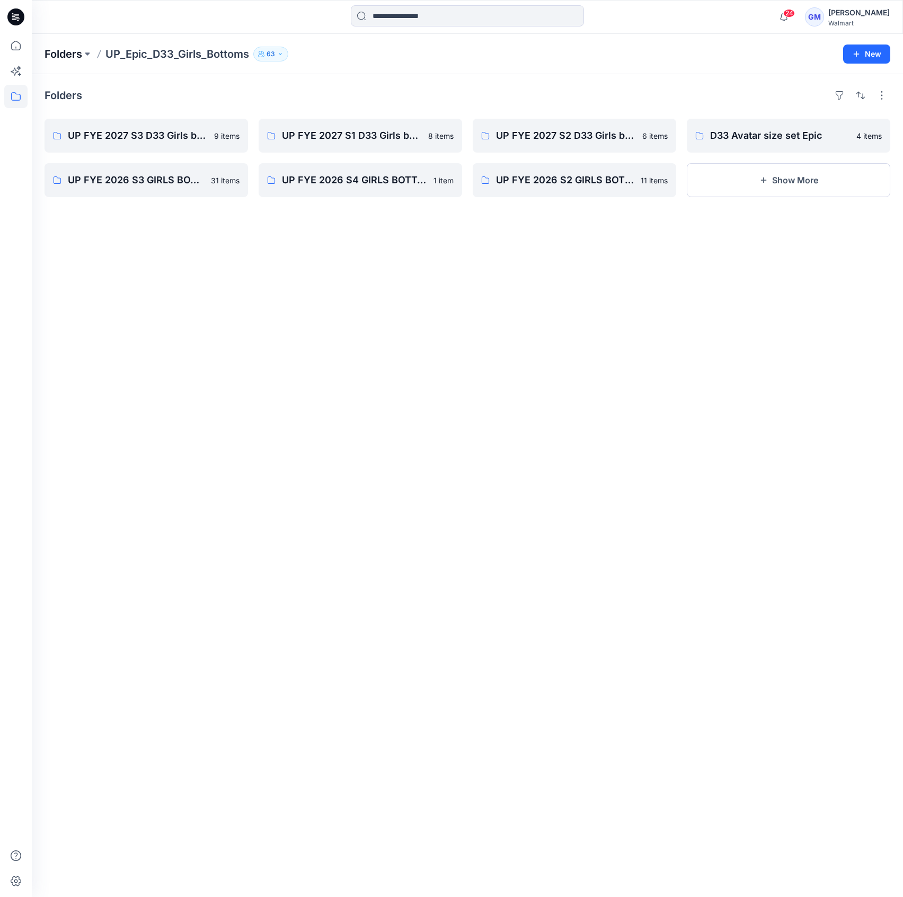
click at [69, 54] on p "Folders" at bounding box center [64, 54] width 38 height 15
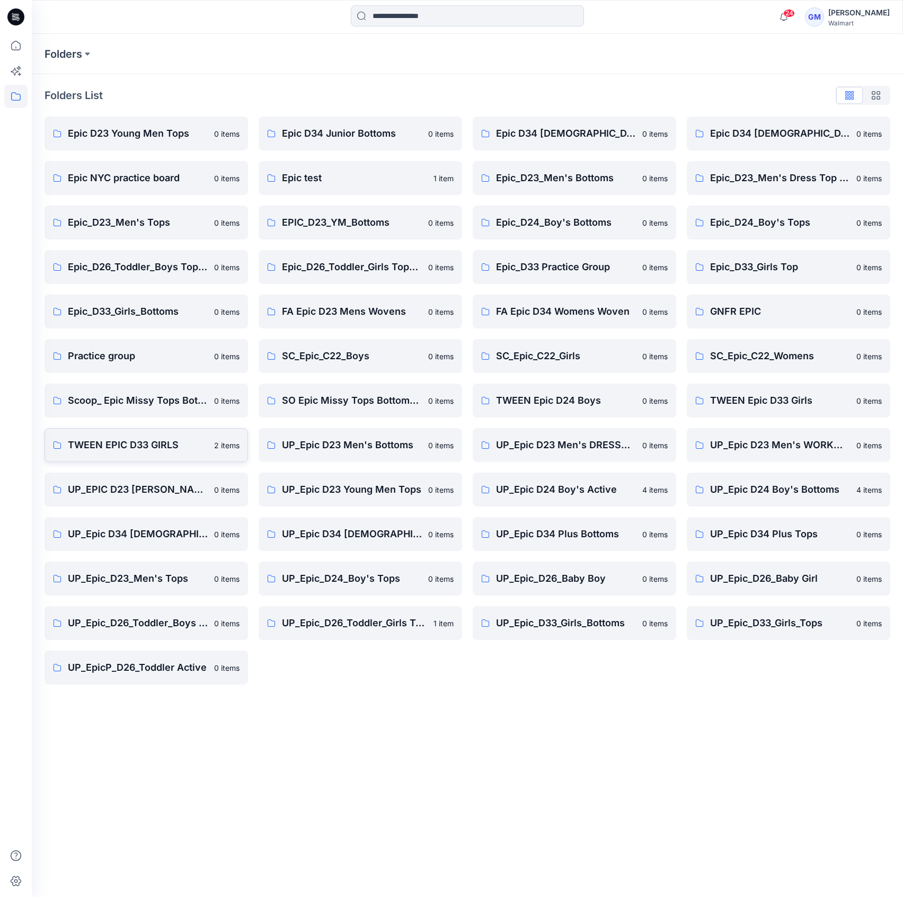
click at [127, 443] on p "TWEEN EPIC D33 GIRLS" at bounding box center [138, 445] width 140 height 15
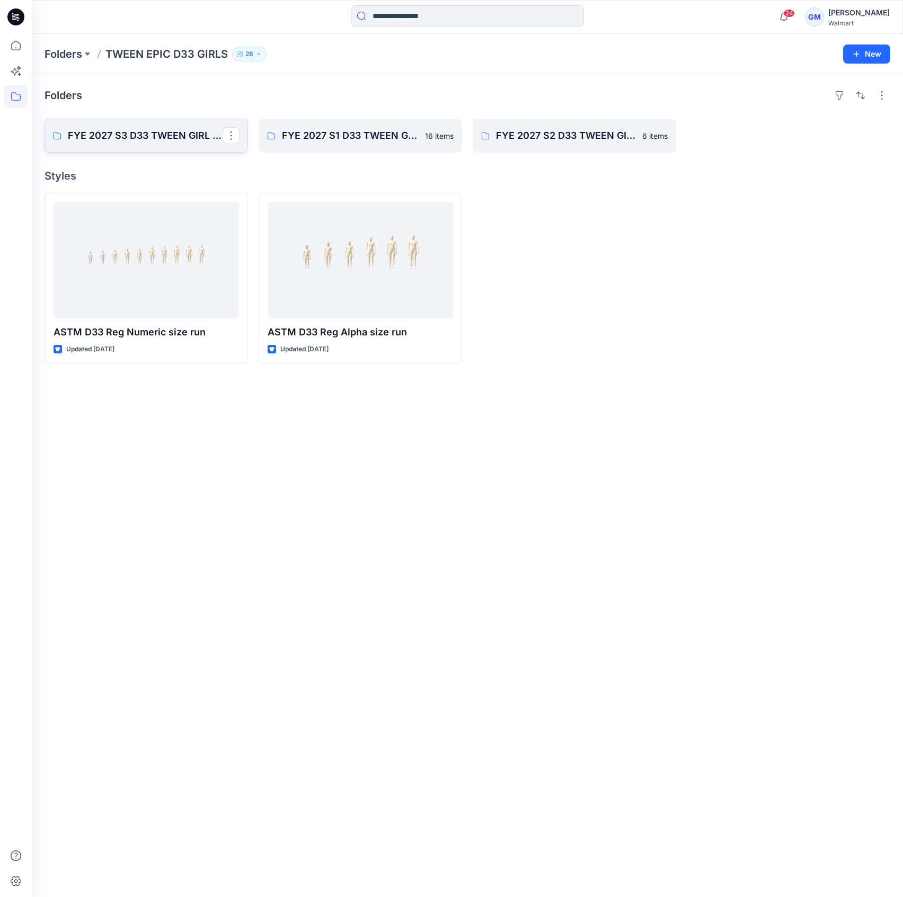
click at [83, 128] on p "FYE 2027 S3 D33 TWEEN GIRL EPIC" at bounding box center [145, 135] width 155 height 15
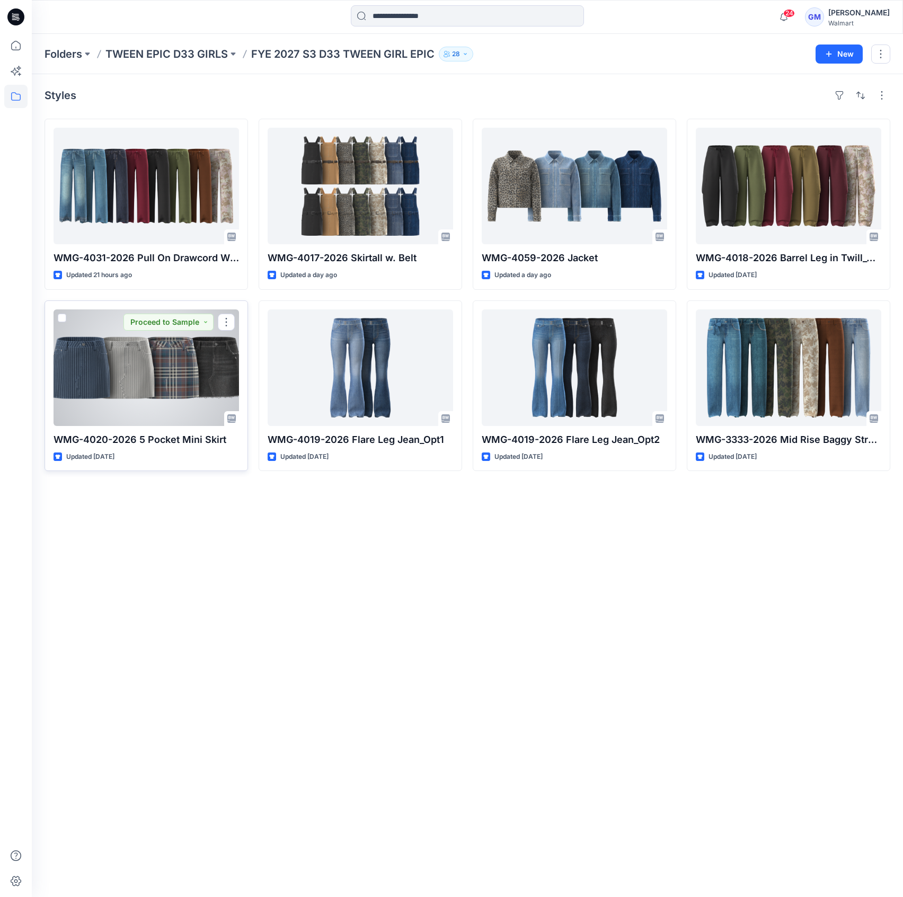
click at [191, 382] on div at bounding box center [147, 368] width 186 height 117
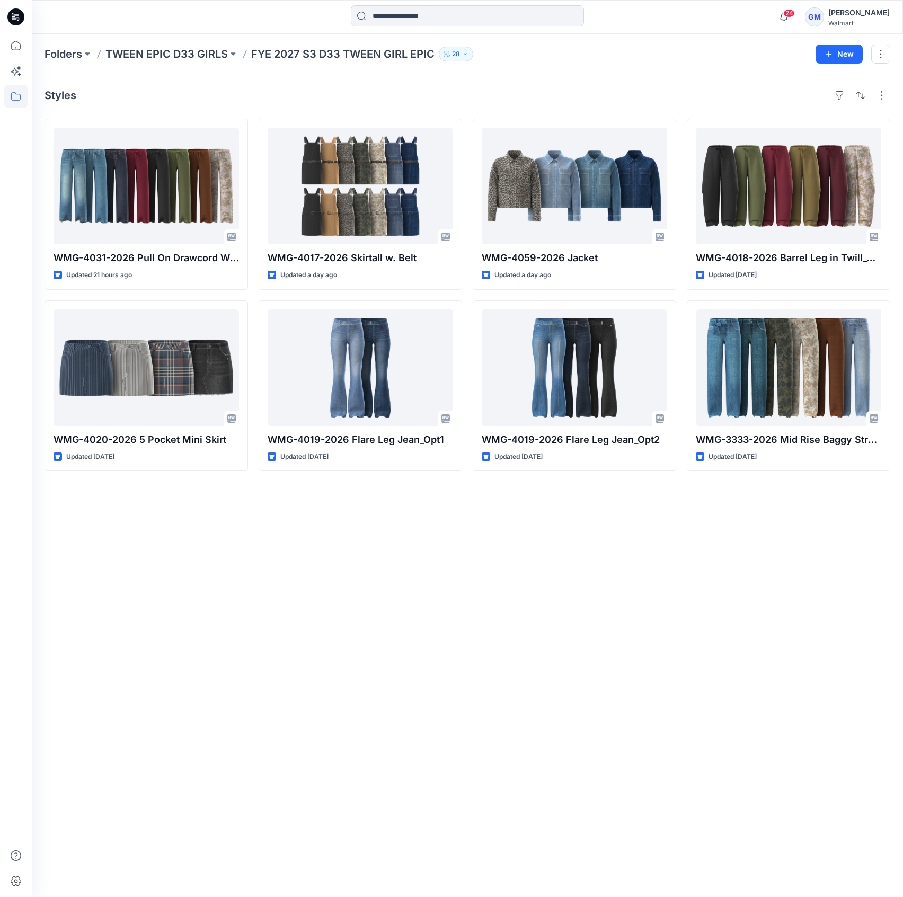
click at [69, 591] on div "Styles WMG-4031-2026 Pull On Drawcord Wide Leg_Opt3 Updated 21 hours ago WMG-40…" at bounding box center [467, 485] width 871 height 823
click at [127, 655] on div "Styles WMG-4031-2026 Pull On Drawcord Wide Leg_Opt3 Updated 21 hours ago WMG-40…" at bounding box center [467, 485] width 871 height 823
click at [105, 610] on div "Styles WMG-4031-2026 Pull On Drawcord Wide Leg_Opt3 Updated 21 hours ago WMG-40…" at bounding box center [467, 485] width 871 height 823
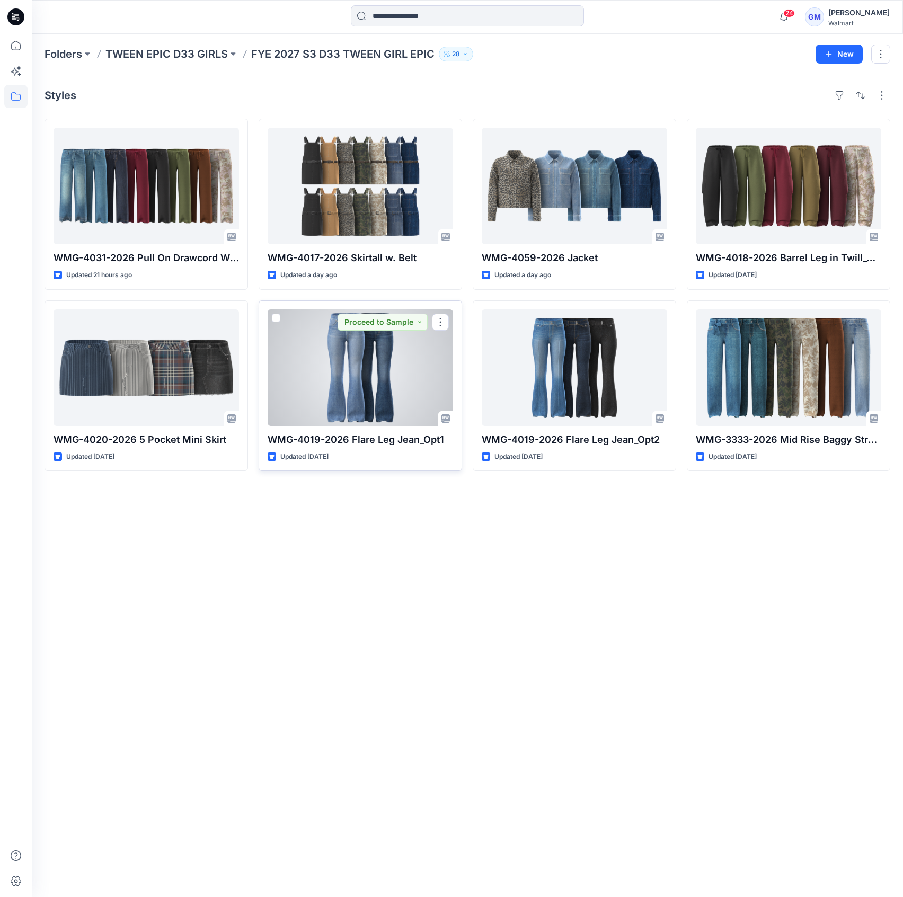
click at [322, 389] on div at bounding box center [361, 368] width 186 height 117
click at [401, 357] on div at bounding box center [361, 368] width 186 height 117
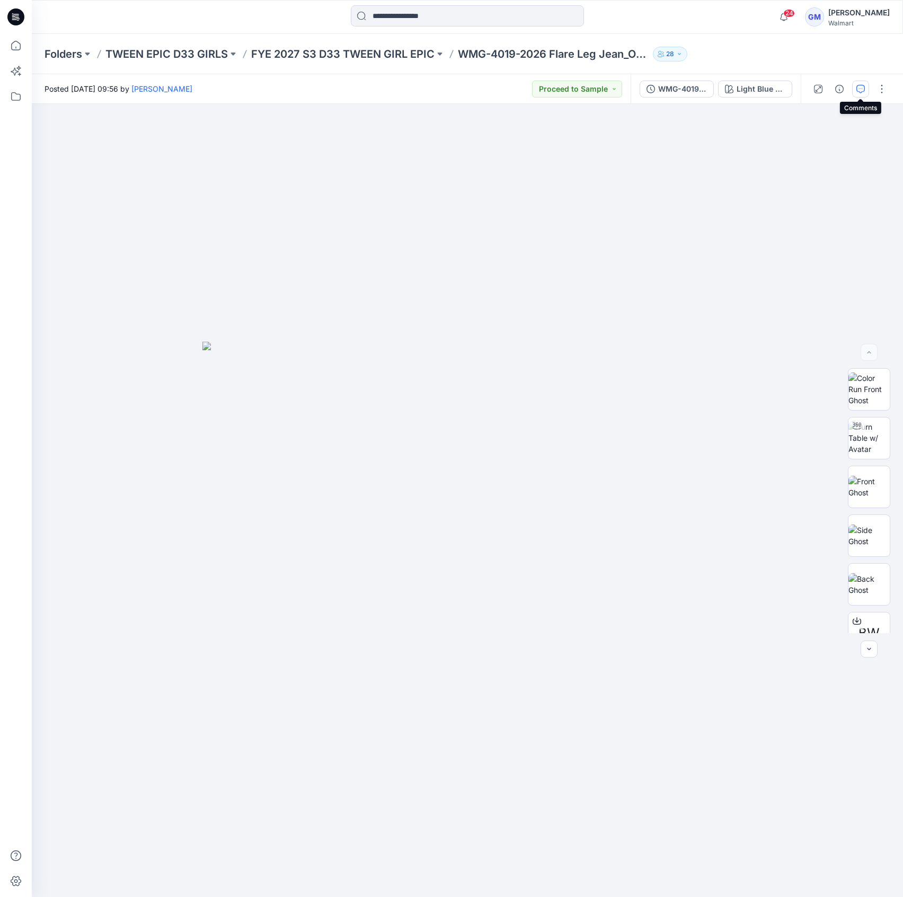
click at [861, 86] on icon "button" at bounding box center [861, 89] width 8 height 8
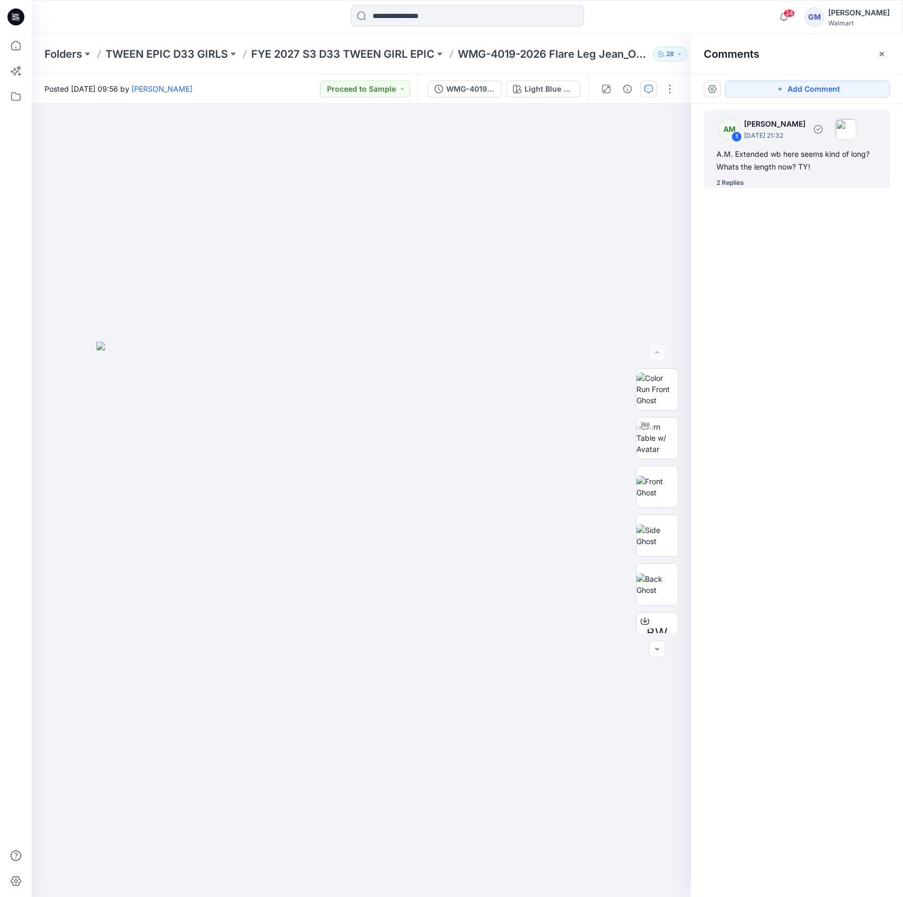
click at [732, 180] on div "2 Replies" at bounding box center [731, 183] width 28 height 11
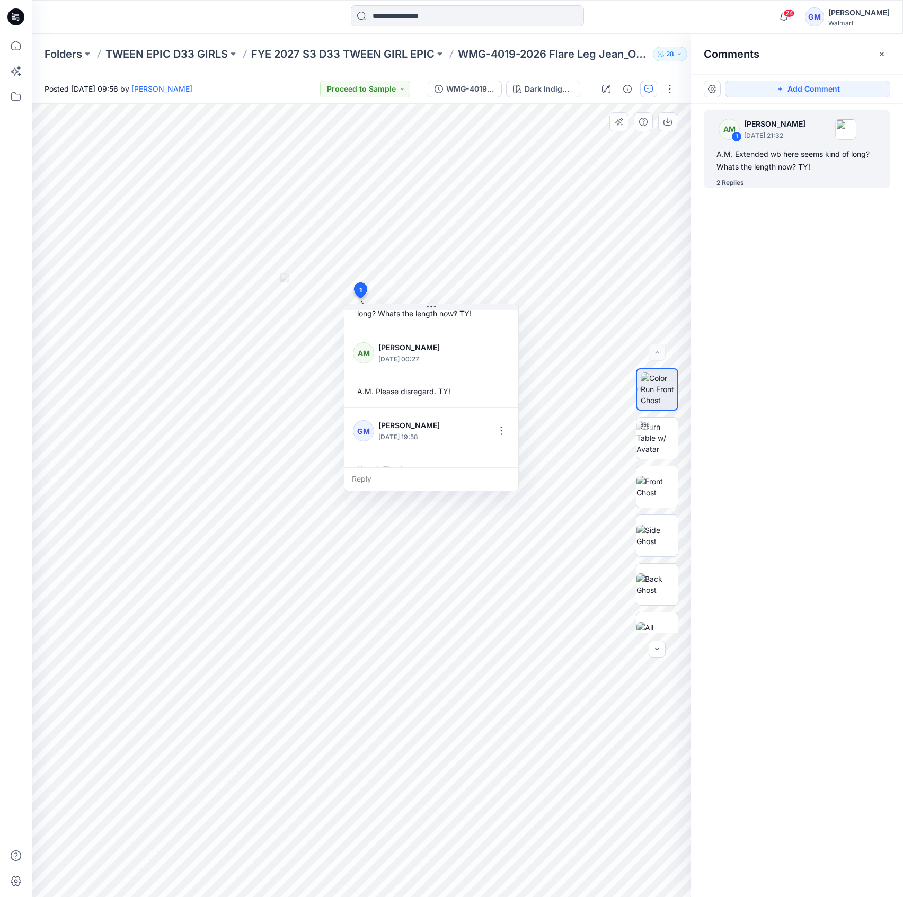
scroll to position [85, 0]
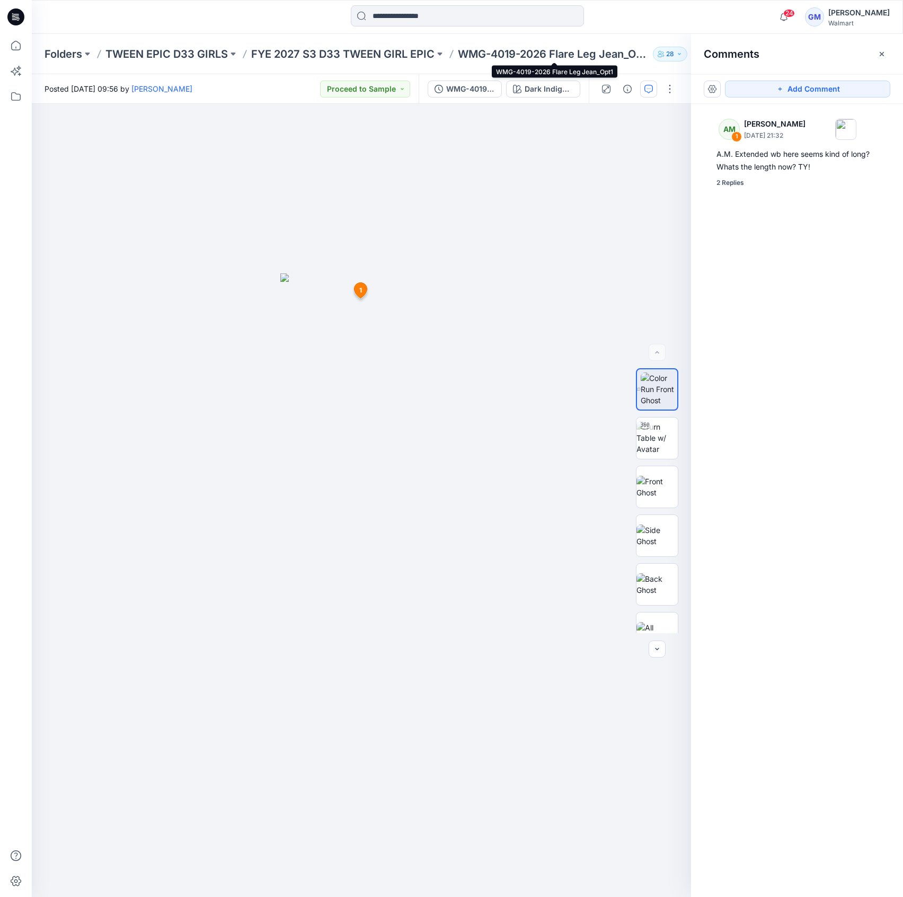
click at [553, 53] on p "WMG-4019-2026 Flare Leg Jean_Opt1" at bounding box center [553, 54] width 191 height 15
click at [413, 60] on p "FYE 2027 S3 D33 TWEEN GIRL EPIC" at bounding box center [342, 54] width 183 height 15
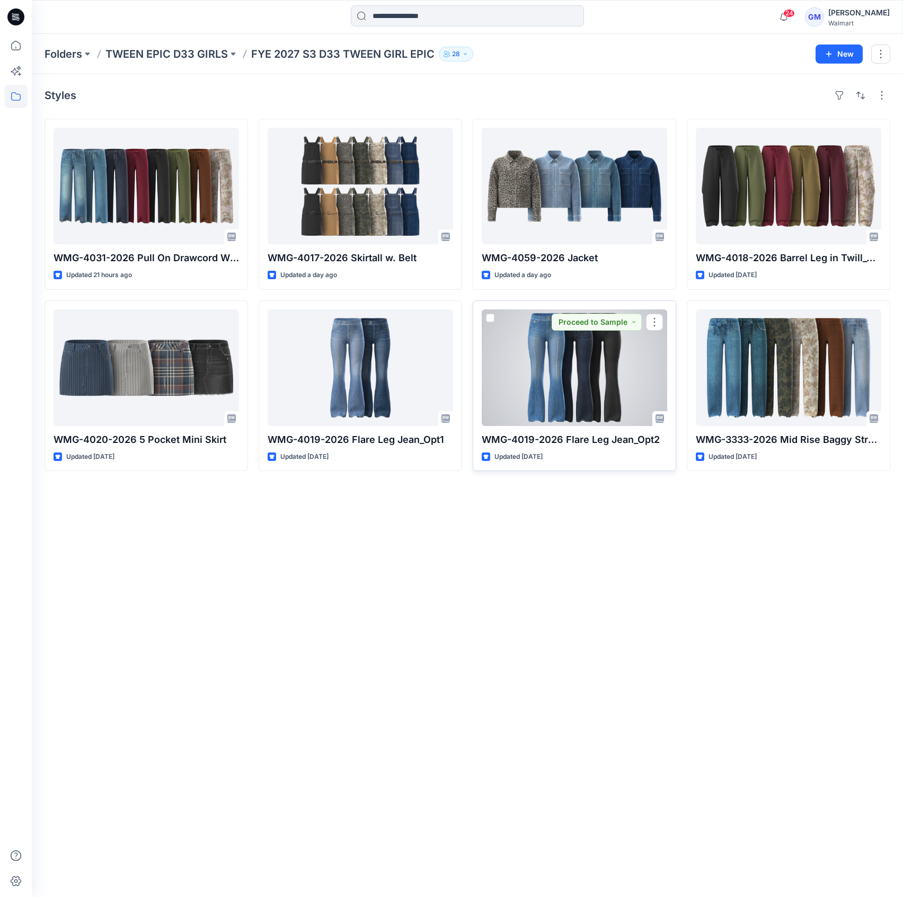
click at [535, 389] on div at bounding box center [575, 368] width 186 height 117
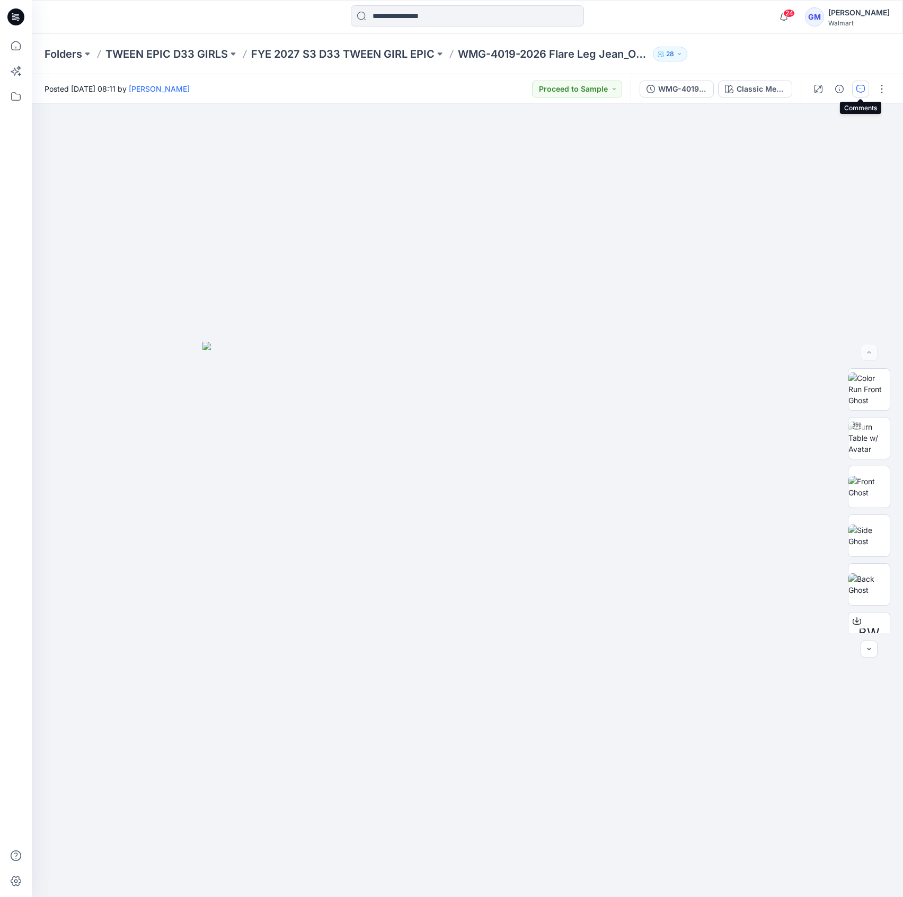
click at [863, 90] on icon "button" at bounding box center [861, 89] width 8 height 8
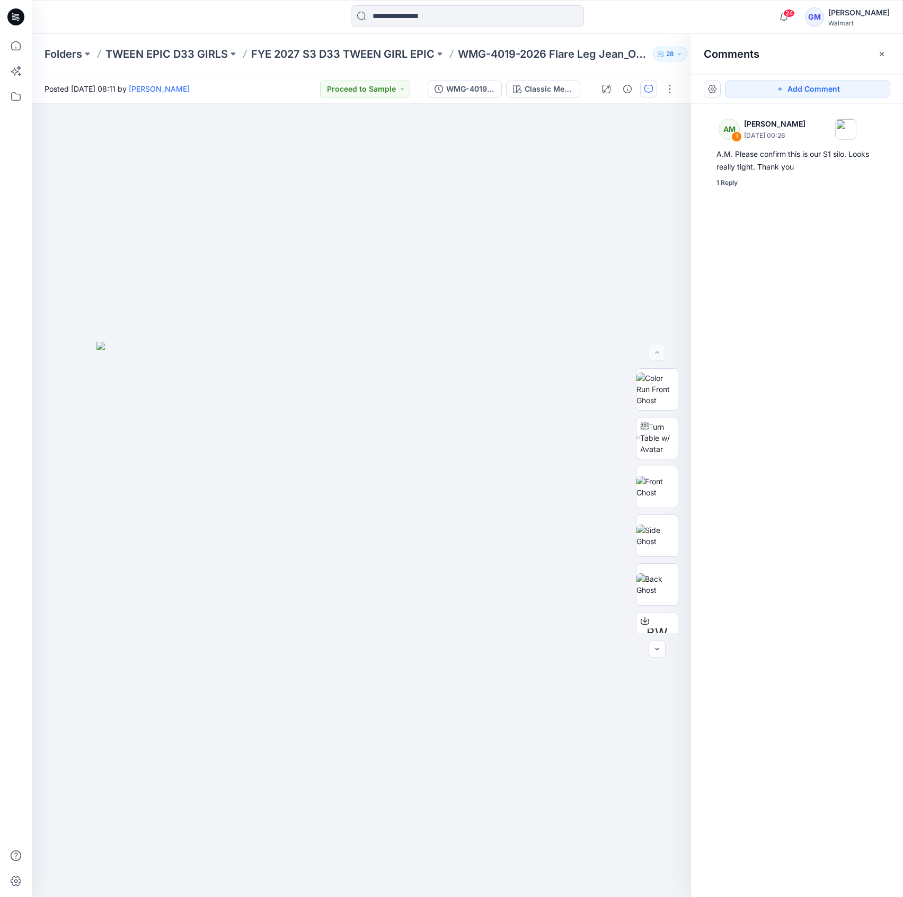
click at [727, 189] on div "AM 1 [PERSON_NAME] [DATE] 00:26 A.M. Please confirm this is our S1 silo. Looks …" at bounding box center [797, 481] width 212 height 754
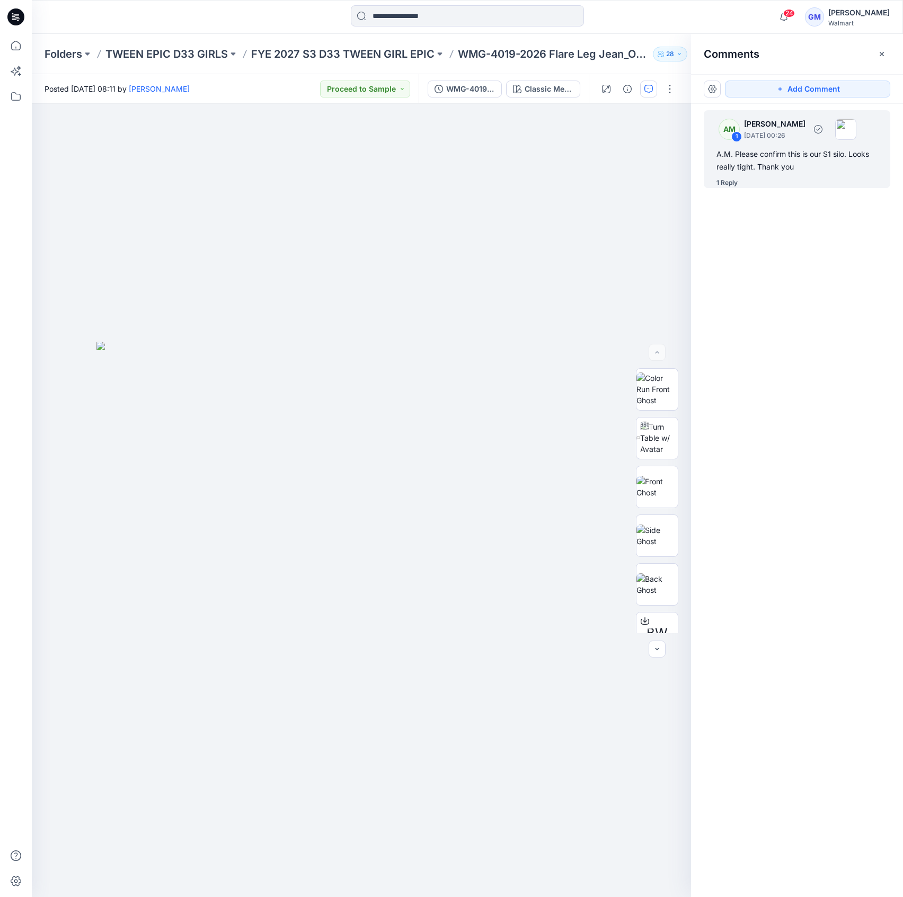
click at [735, 176] on div "AM 1 [PERSON_NAME] [DATE] 00:26 A.M. Please confirm this is our S1 silo. Looks …" at bounding box center [797, 149] width 187 height 78
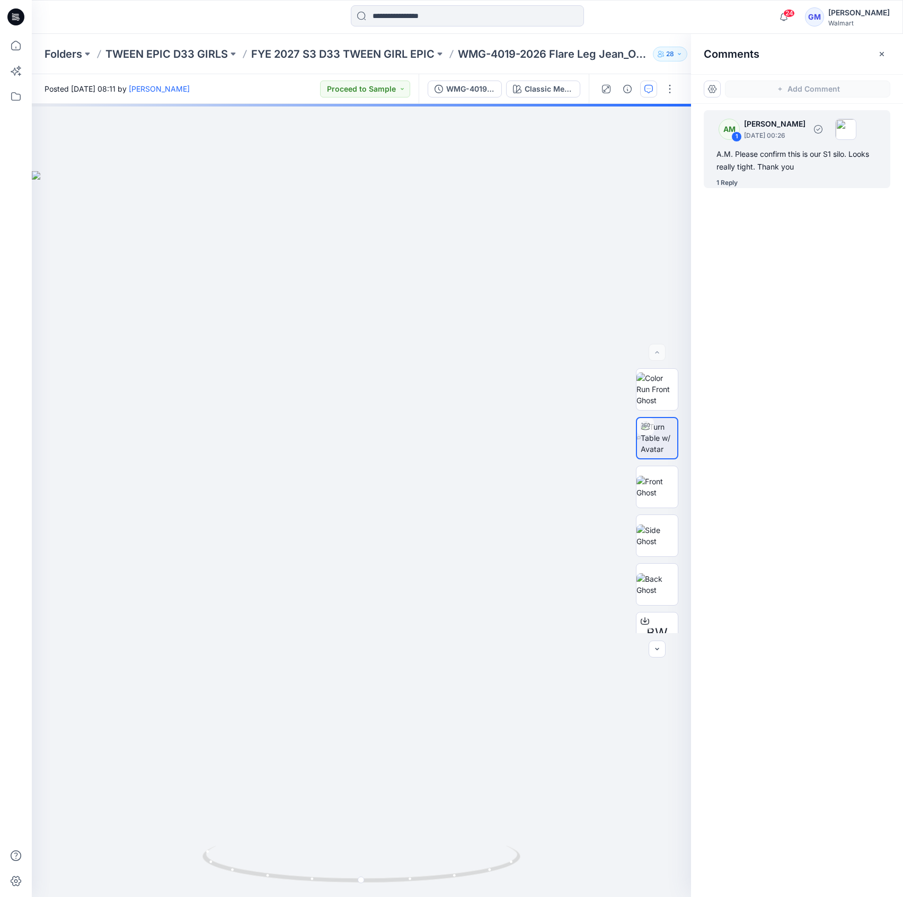
click at [731, 182] on div "1 Reply" at bounding box center [727, 183] width 21 height 11
click at [780, 154] on div "A.M. Please confirm this is our S1 silo. Looks really tight. Thank you" at bounding box center [797, 160] width 161 height 25
click at [735, 186] on div "1 Reply" at bounding box center [727, 183] width 21 height 11
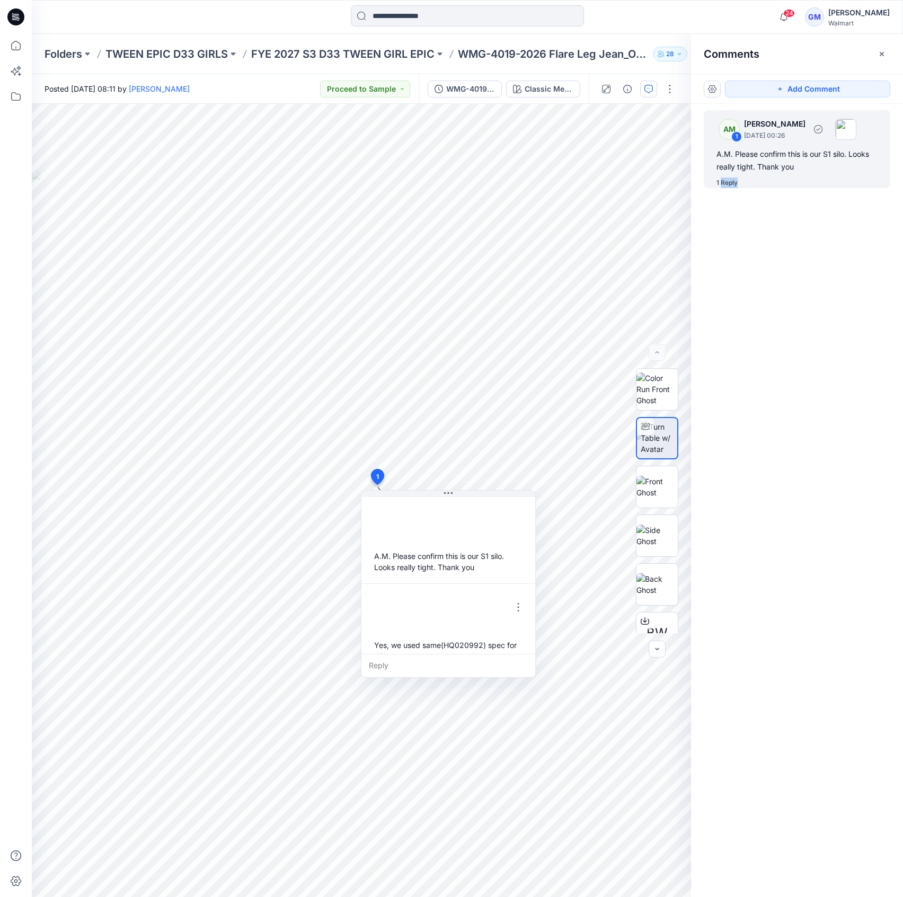
click at [735, 186] on div "1 Reply" at bounding box center [727, 183] width 21 height 11
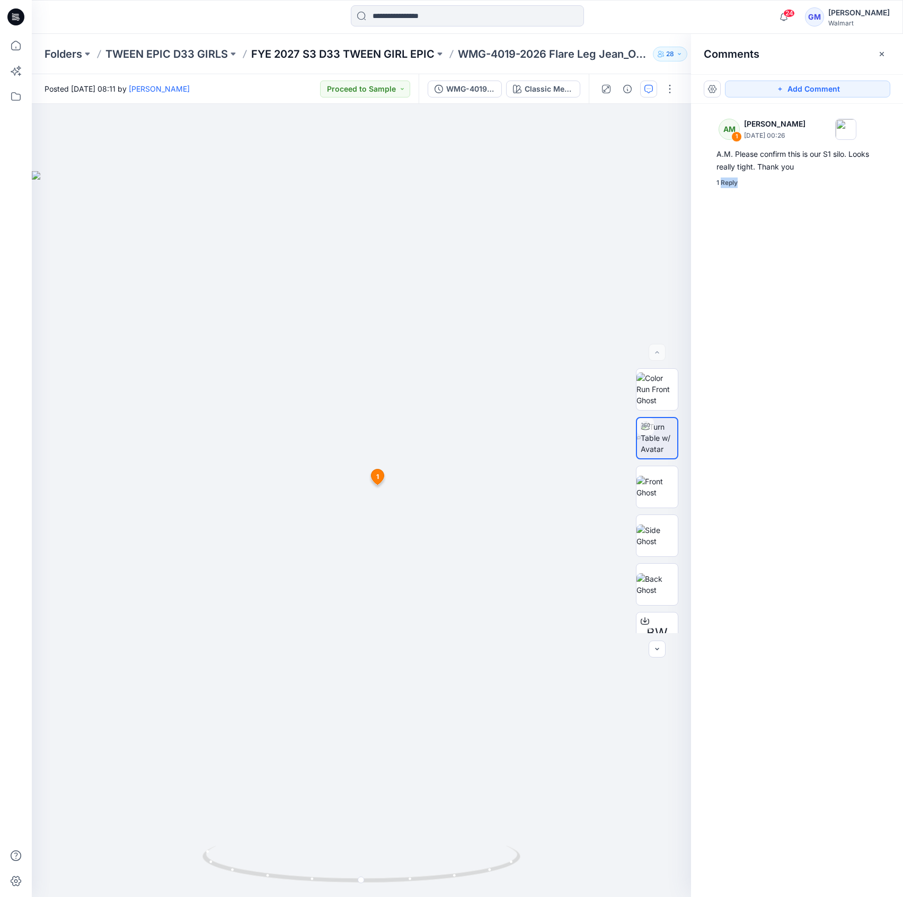
click at [403, 56] on p "FYE 2027 S3 D33 TWEEN GIRL EPIC" at bounding box center [342, 54] width 183 height 15
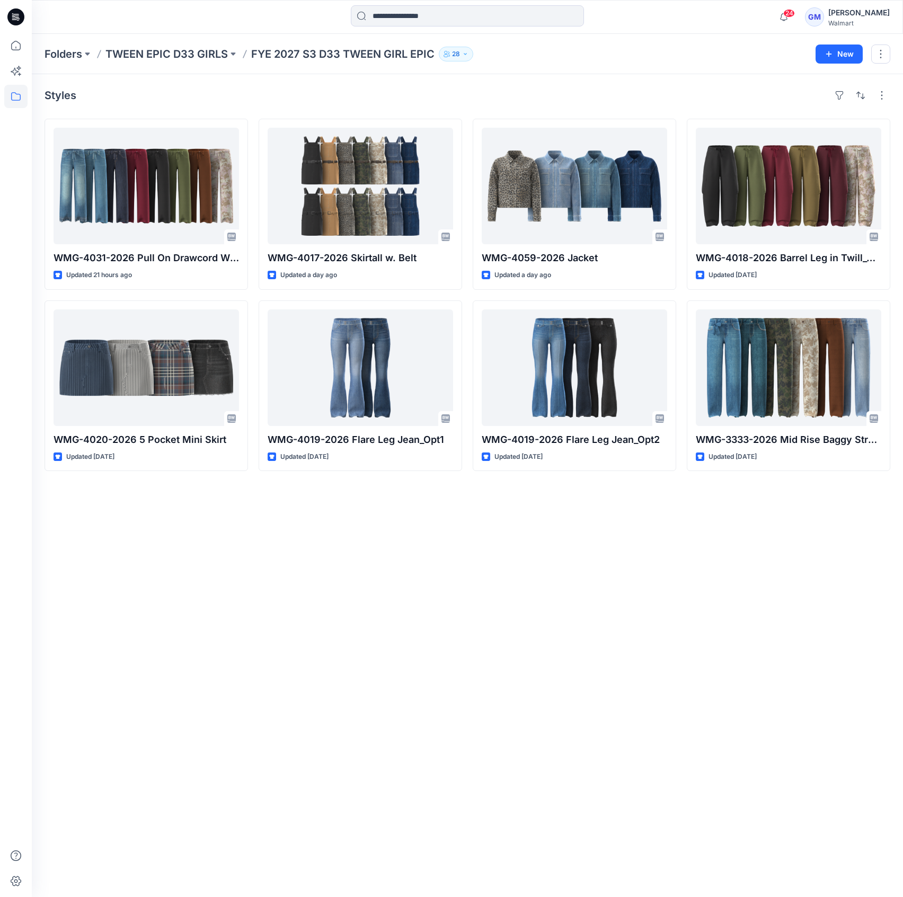
click at [271, 570] on div "Styles WMG-4031-2026 Pull On Drawcord Wide Leg_Opt3 Updated 21 hours ago WMG-40…" at bounding box center [467, 485] width 871 height 823
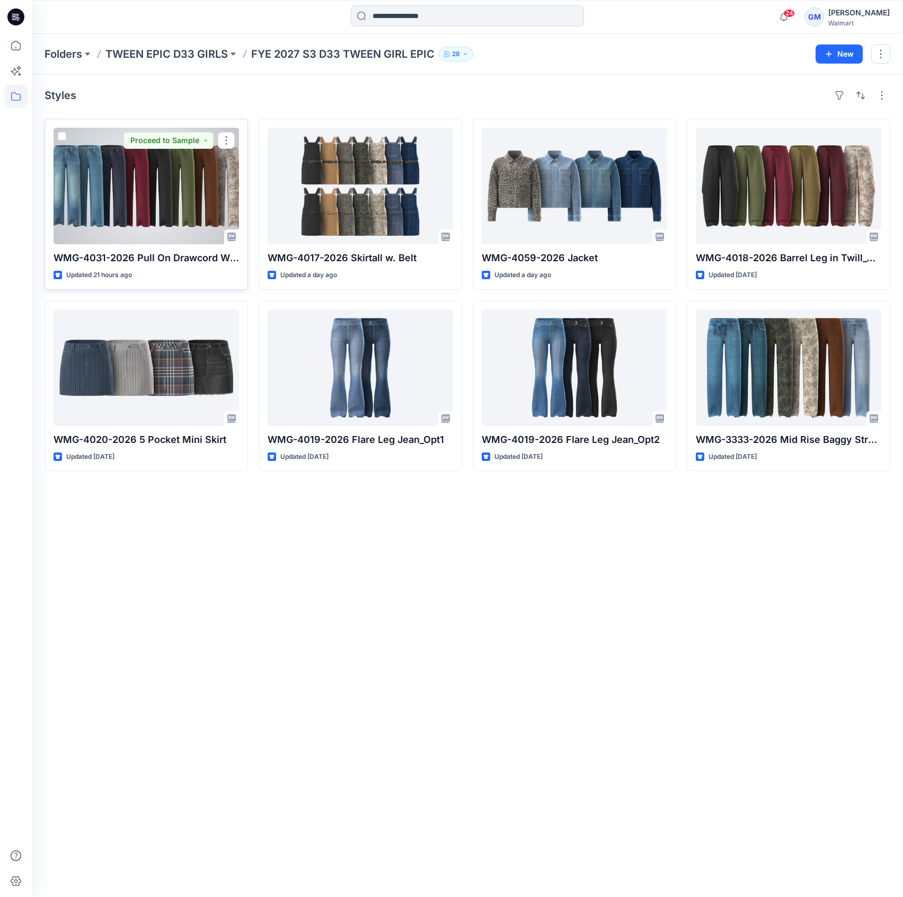
click at [160, 203] on div at bounding box center [147, 186] width 186 height 117
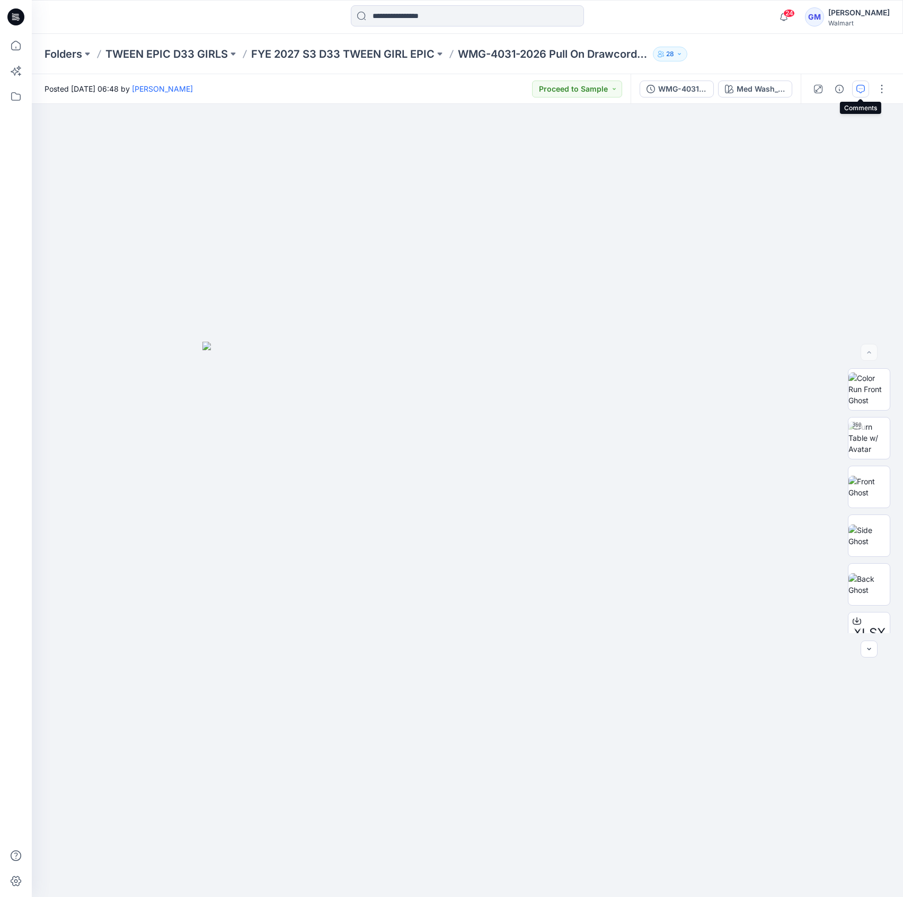
click at [862, 85] on icon "button" at bounding box center [861, 89] width 8 height 8
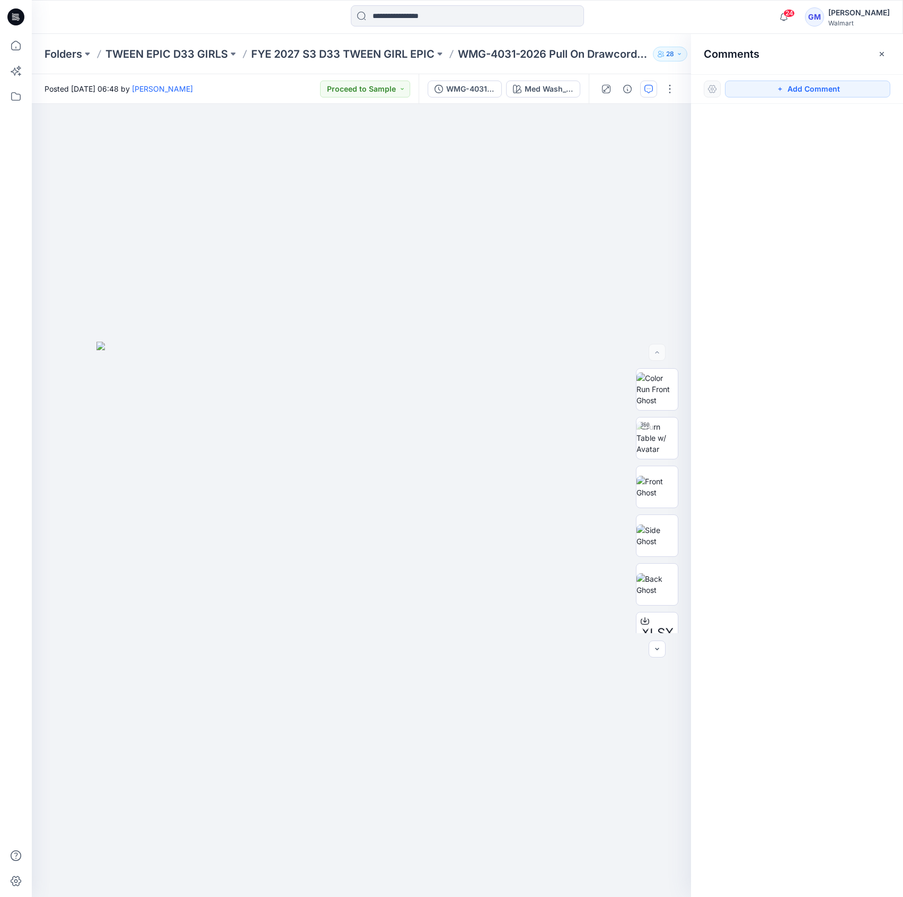
drag, startPoint x: 451, startPoint y: 78, endPoint x: 450, endPoint y: 86, distance: 8.0
click at [451, 79] on div "WMG-4031-2026_Rev1_Pull On Drawcord Wide Leg_Opt3_Full Colorway Med Wash_3A" at bounding box center [504, 89] width 170 height 30
click at [450, 87] on div "WMG-4031-2026_Rev1_Pull On Drawcord Wide Leg_Opt3_Full Colorway" at bounding box center [470, 89] width 49 height 12
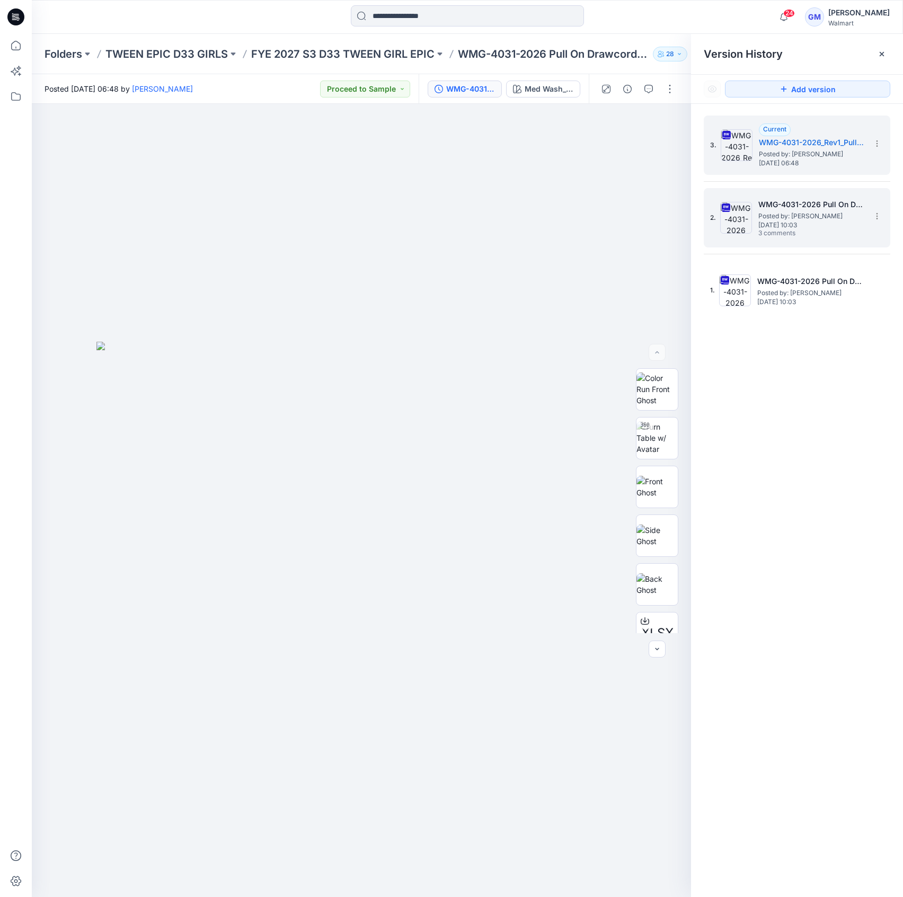
click at [813, 217] on span "Posted by: [PERSON_NAME]" at bounding box center [812, 216] width 106 height 11
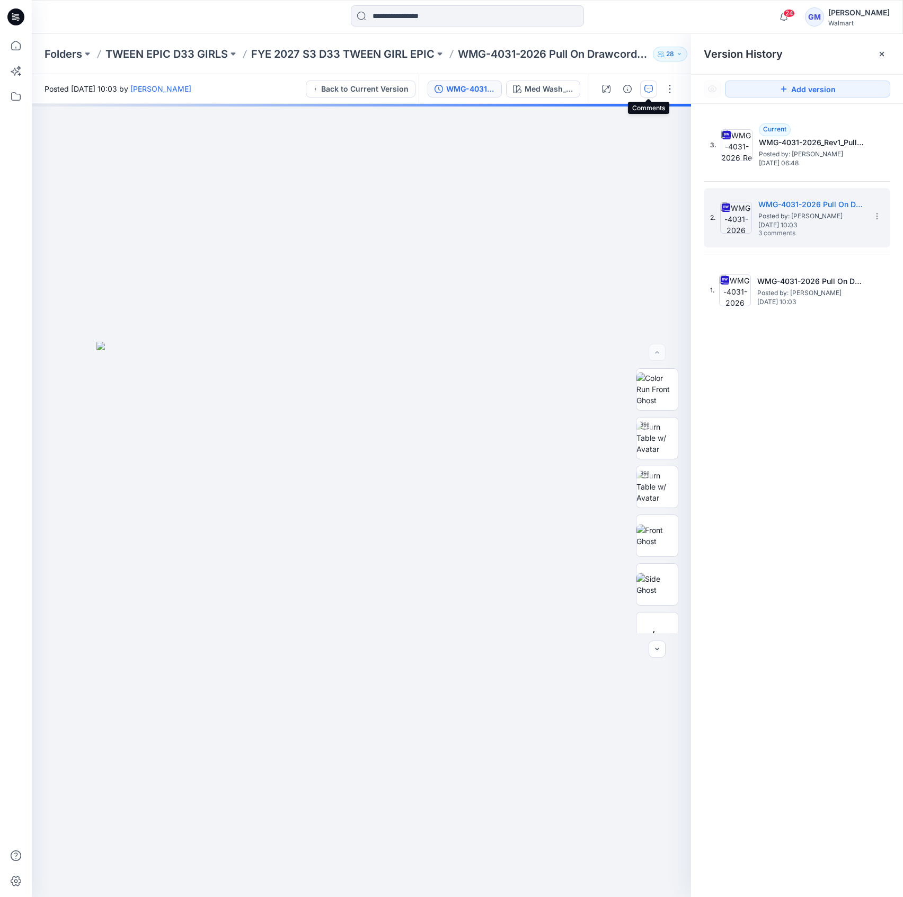
click at [644, 88] on button "button" at bounding box center [648, 89] width 17 height 17
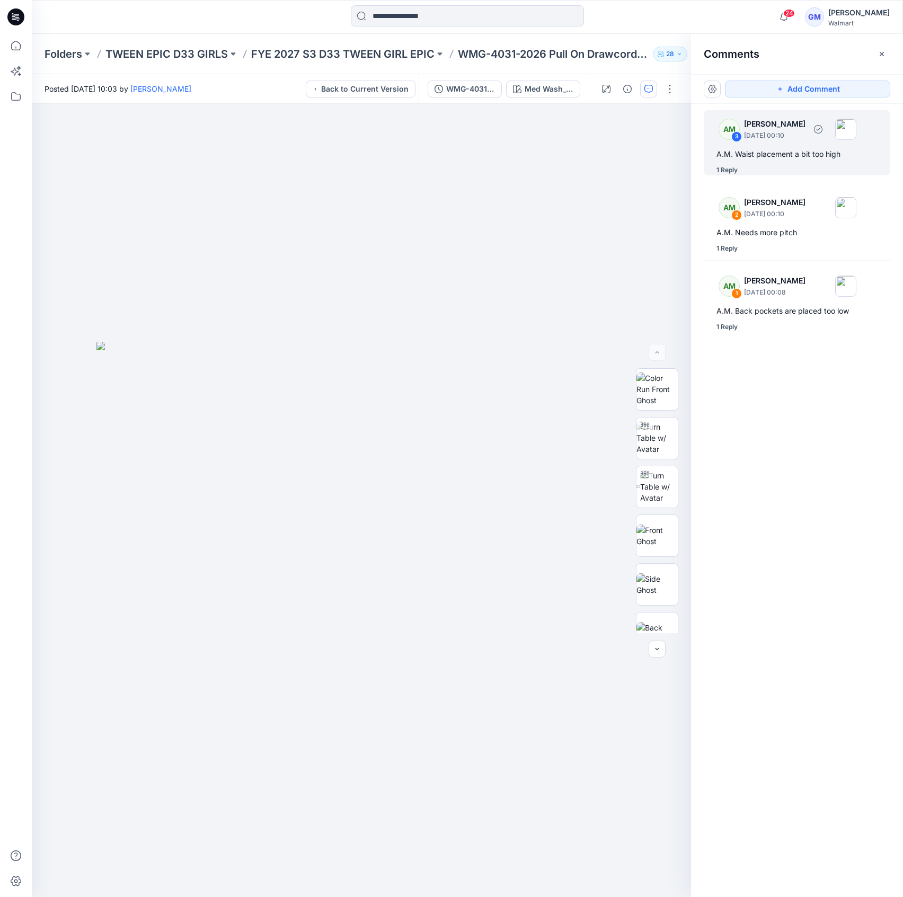
click at [797, 163] on div "AM 3 [PERSON_NAME] [DATE] 00:10 A.M. Waist placement a bit too high 1 Reply" at bounding box center [797, 142] width 187 height 65
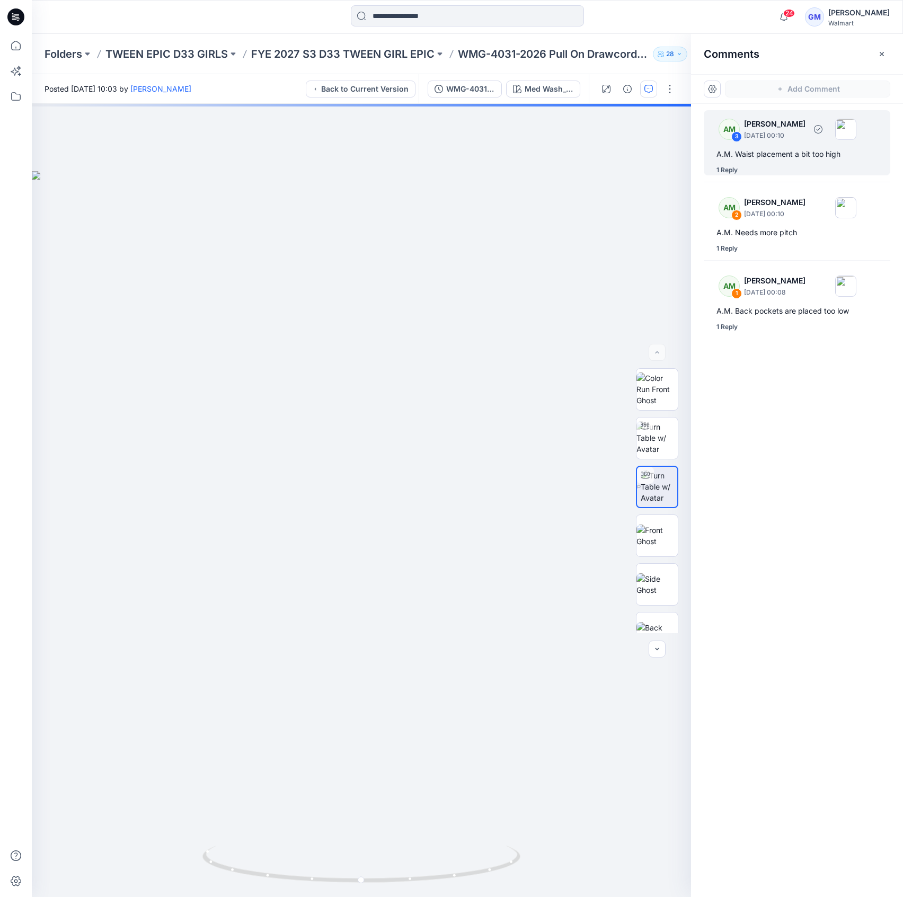
click at [718, 168] on div "1 Reply" at bounding box center [727, 170] width 21 height 11
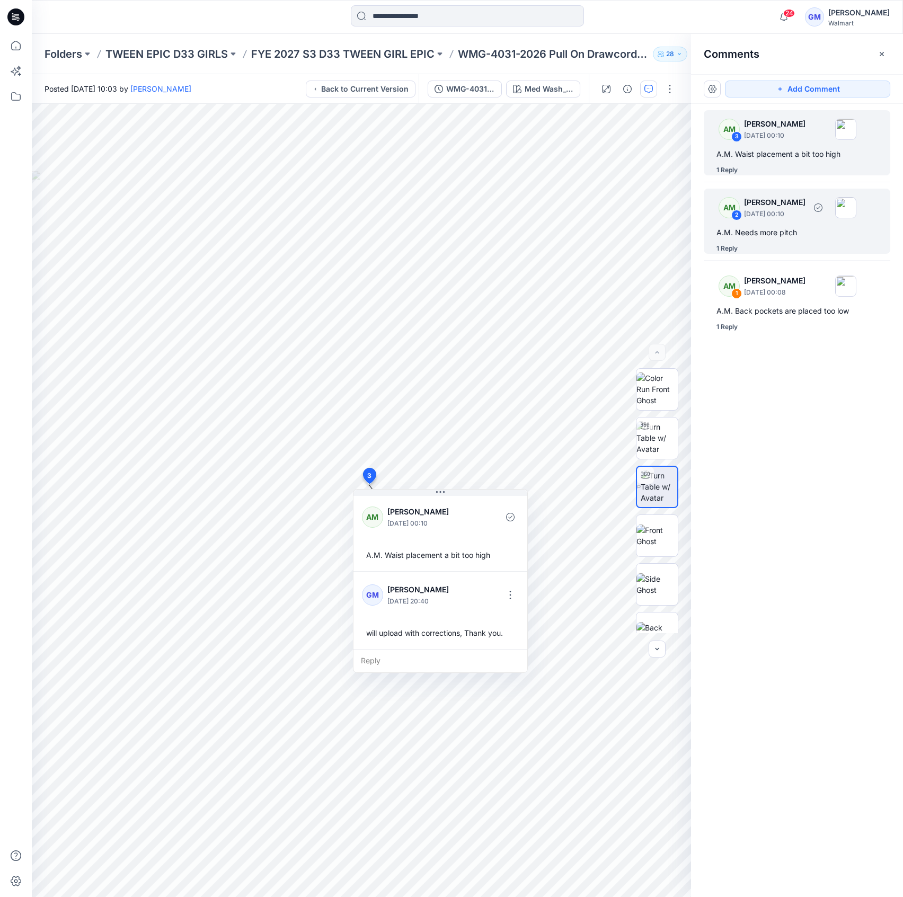
click at [791, 235] on div "A.M. Needs more pitch" at bounding box center [797, 232] width 161 height 13
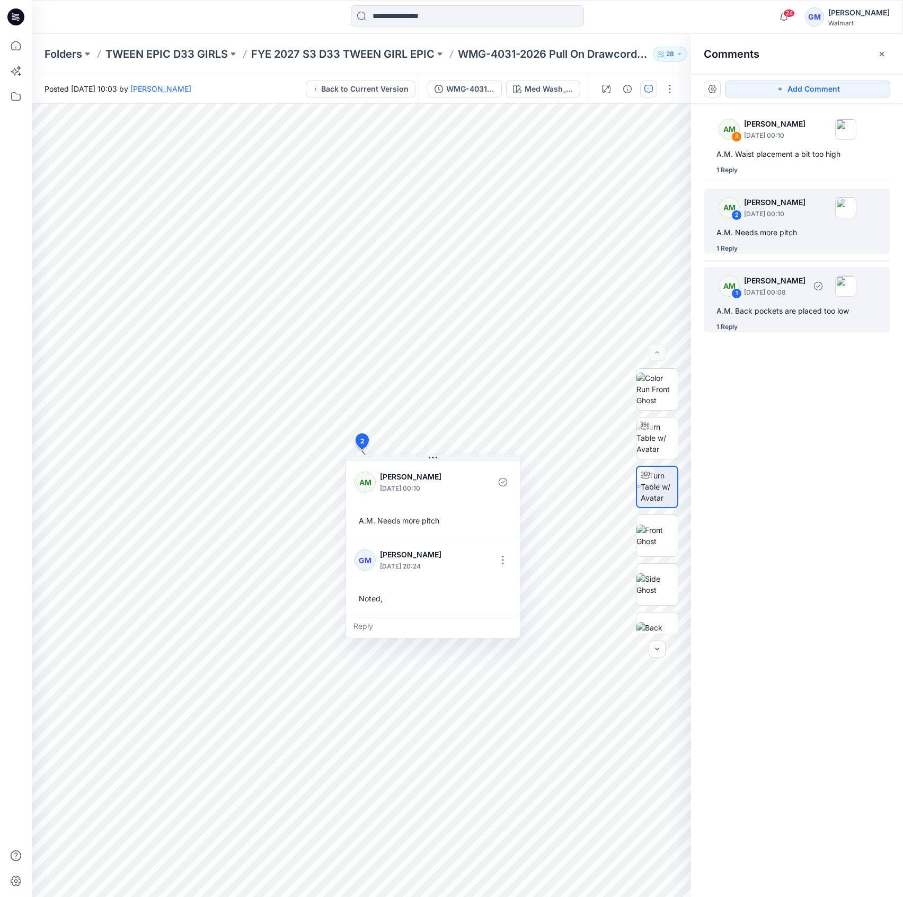
click at [790, 297] on div "AM 1 [PERSON_NAME] [DATE] 00:08" at bounding box center [783, 285] width 146 height 29
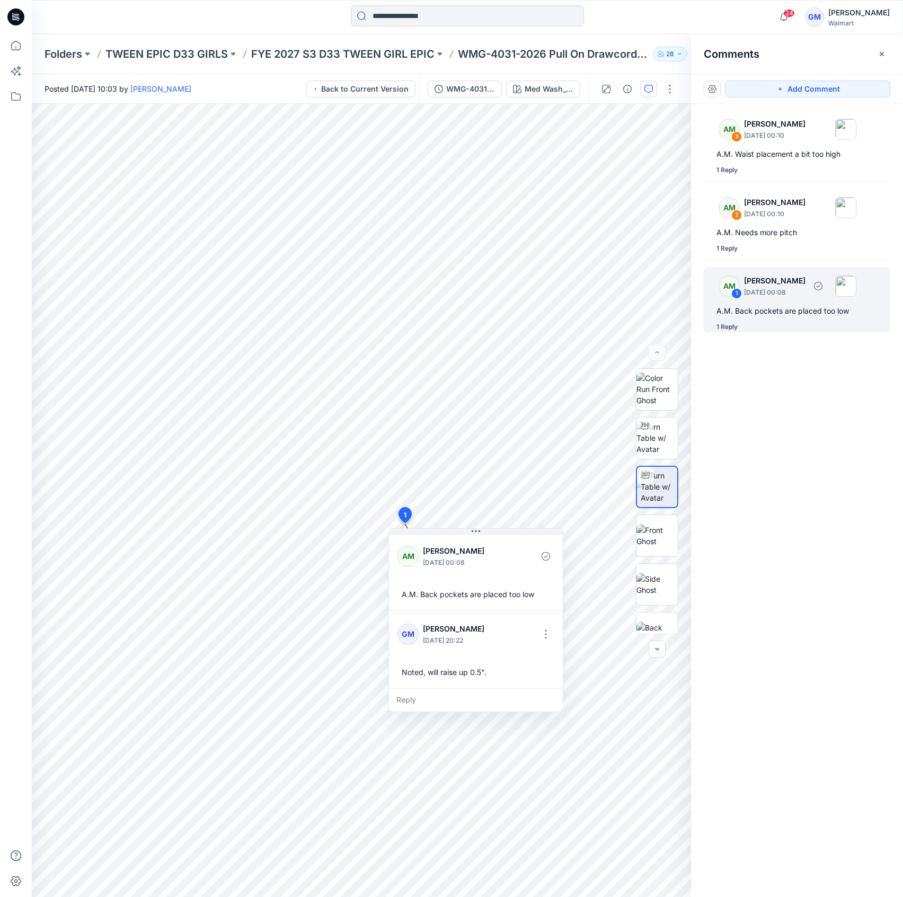
click at [739, 322] on div "1 Reply" at bounding box center [804, 327] width 174 height 11
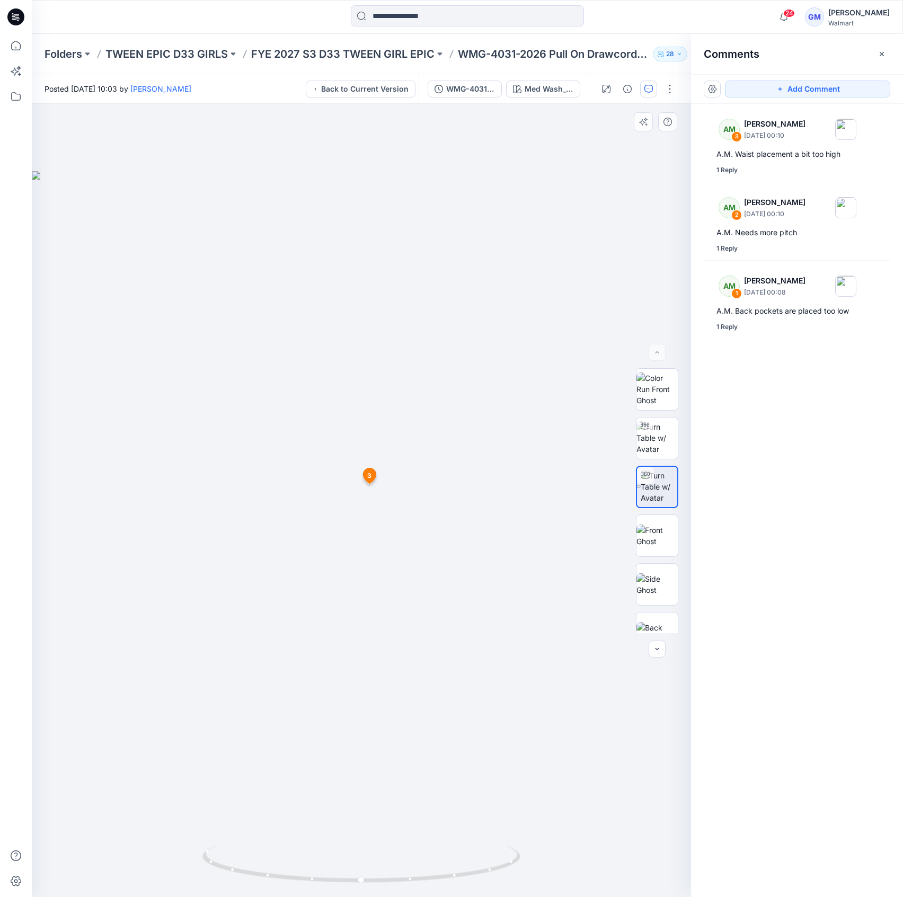
click at [168, 172] on img at bounding box center [361, 534] width 659 height 727
click at [407, 53] on p "FYE 2027 S3 D33 TWEEN GIRL EPIC" at bounding box center [342, 54] width 183 height 15
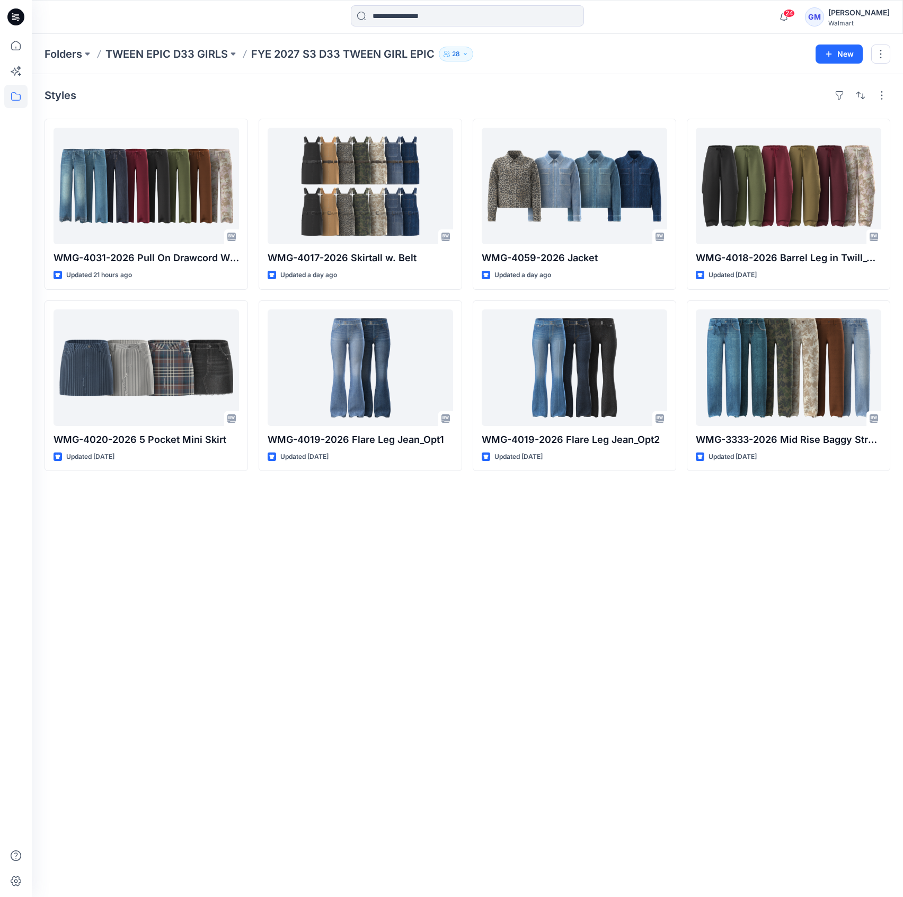
click at [237, 621] on div "Styles WMG-4031-2026 Pull On Drawcord Wide Leg_Opt3 Updated 21 hours ago WMG-40…" at bounding box center [467, 485] width 871 height 823
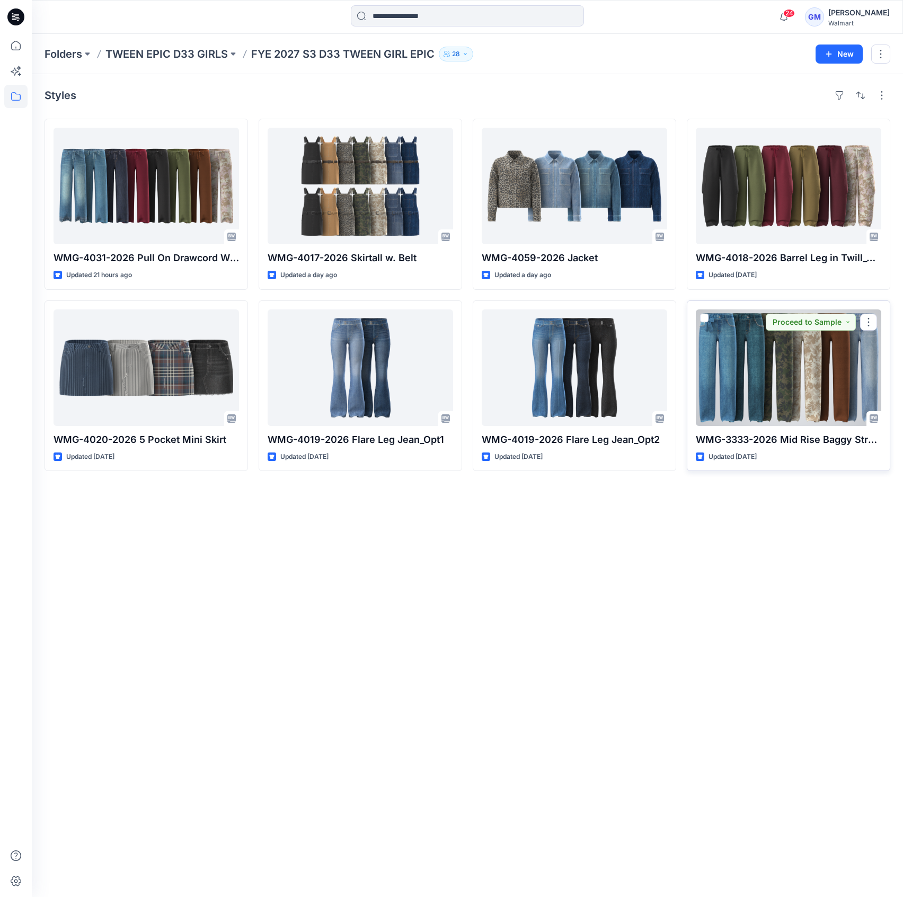
click at [720, 405] on div at bounding box center [789, 368] width 186 height 117
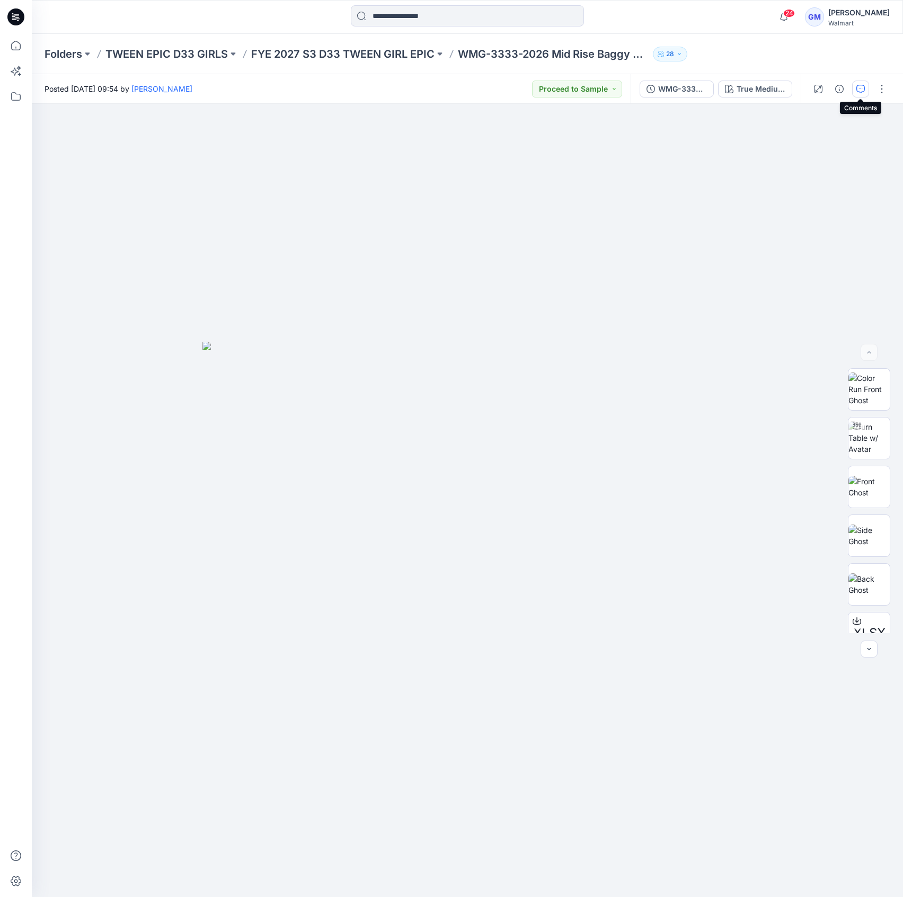
click at [857, 87] on icon "button" at bounding box center [861, 89] width 8 height 8
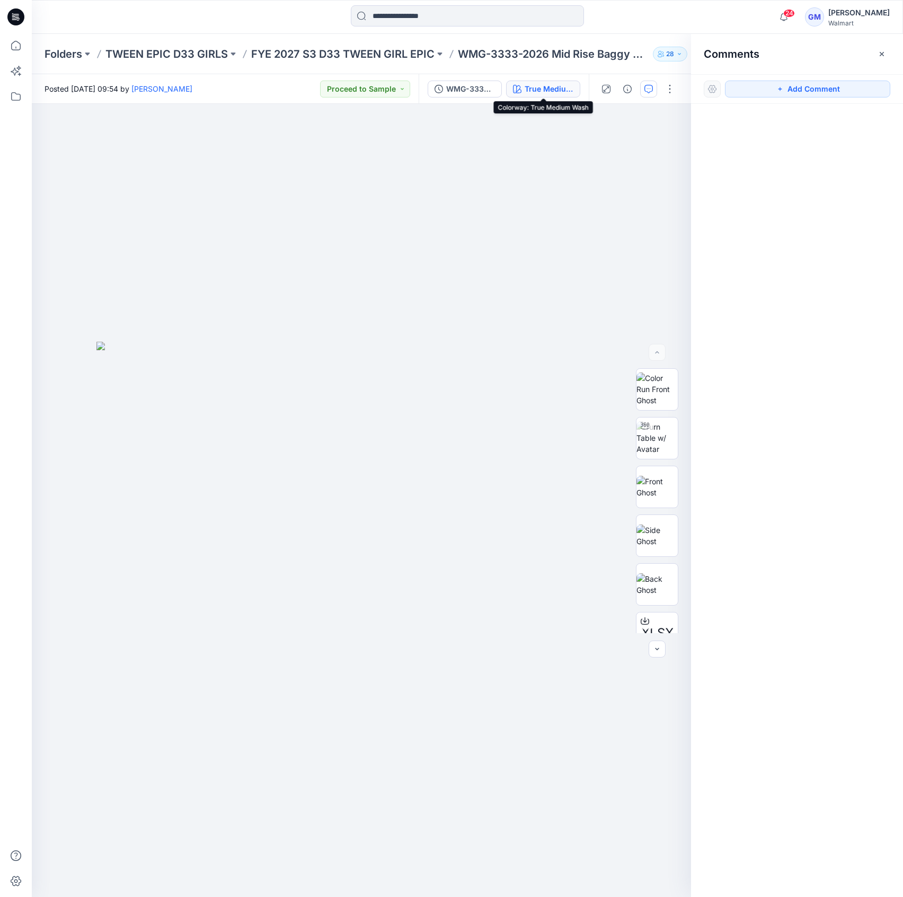
click at [528, 83] on div "True Medium Wash" at bounding box center [549, 89] width 49 height 12
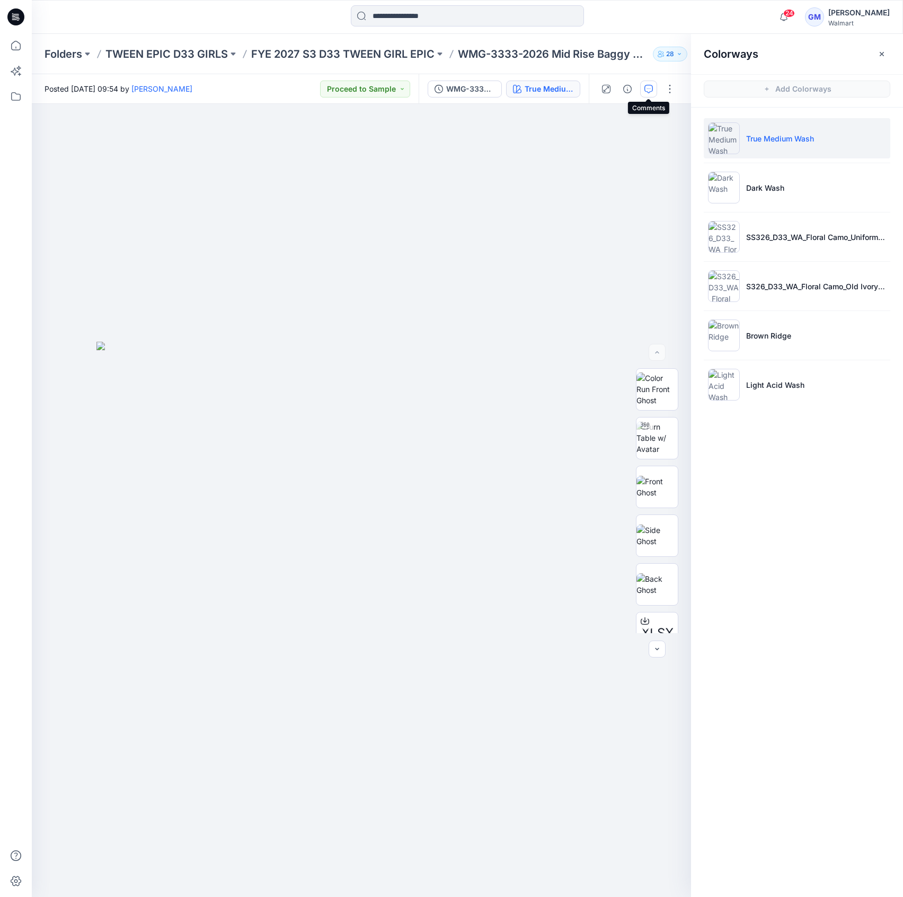
click at [652, 90] on icon "button" at bounding box center [649, 89] width 8 height 8
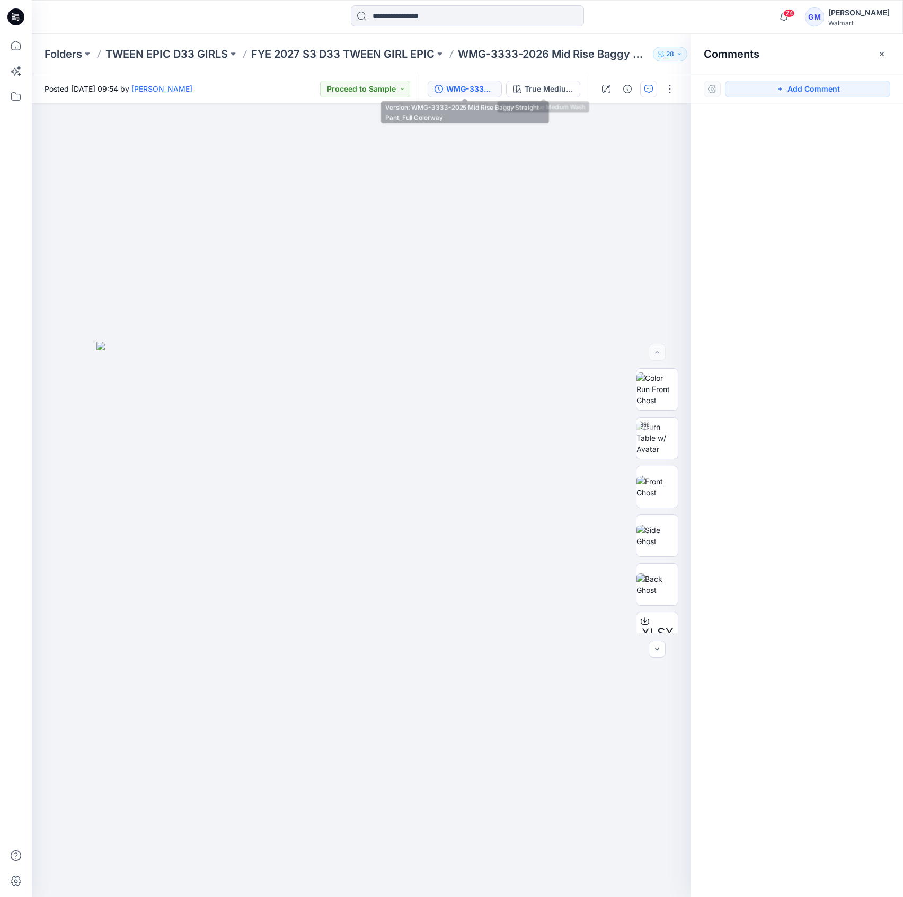
click at [485, 96] on button "WMG-3333-2025 Mid Rise Baggy Straight Pant_Full Colorway" at bounding box center [465, 89] width 74 height 17
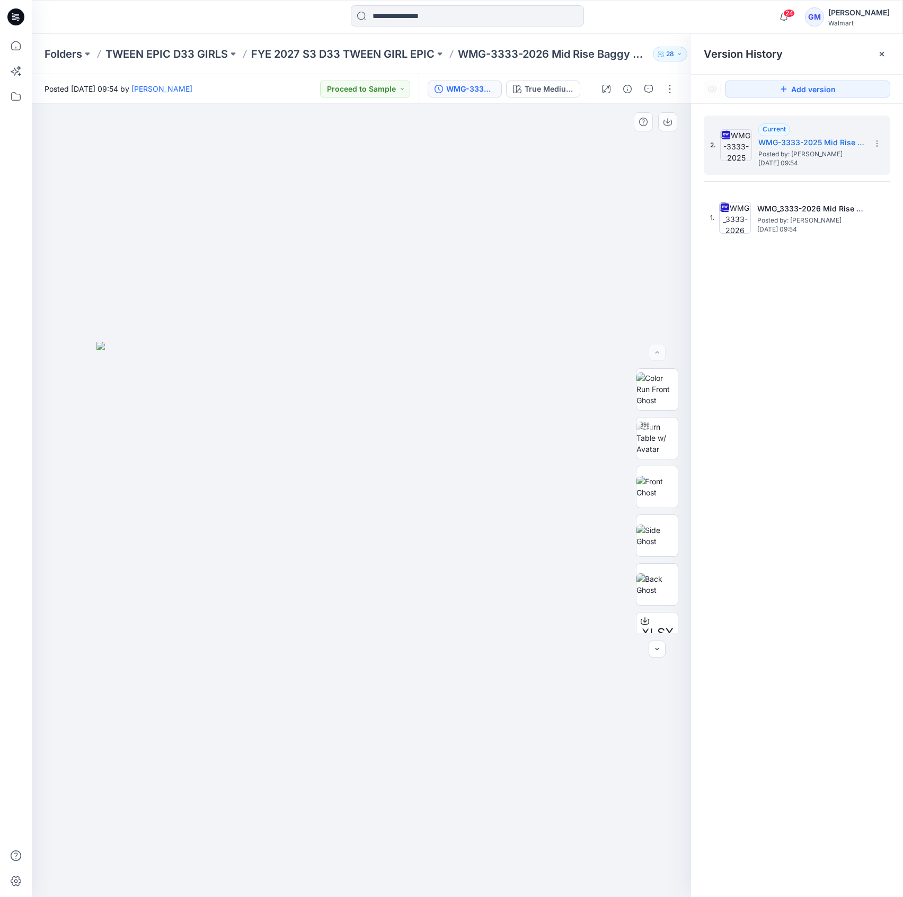
click at [304, 206] on div at bounding box center [361, 501] width 659 height 794
click at [331, 43] on div "Folders TWEEN EPIC D33 GIRLS FYE 2027 S3 D33 TWEEN GIRL EPIC WMG-3333-2026 Mid …" at bounding box center [467, 54] width 871 height 40
click at [332, 55] on p "FYE 2027 S3 D33 TWEEN GIRL EPIC" at bounding box center [342, 54] width 183 height 15
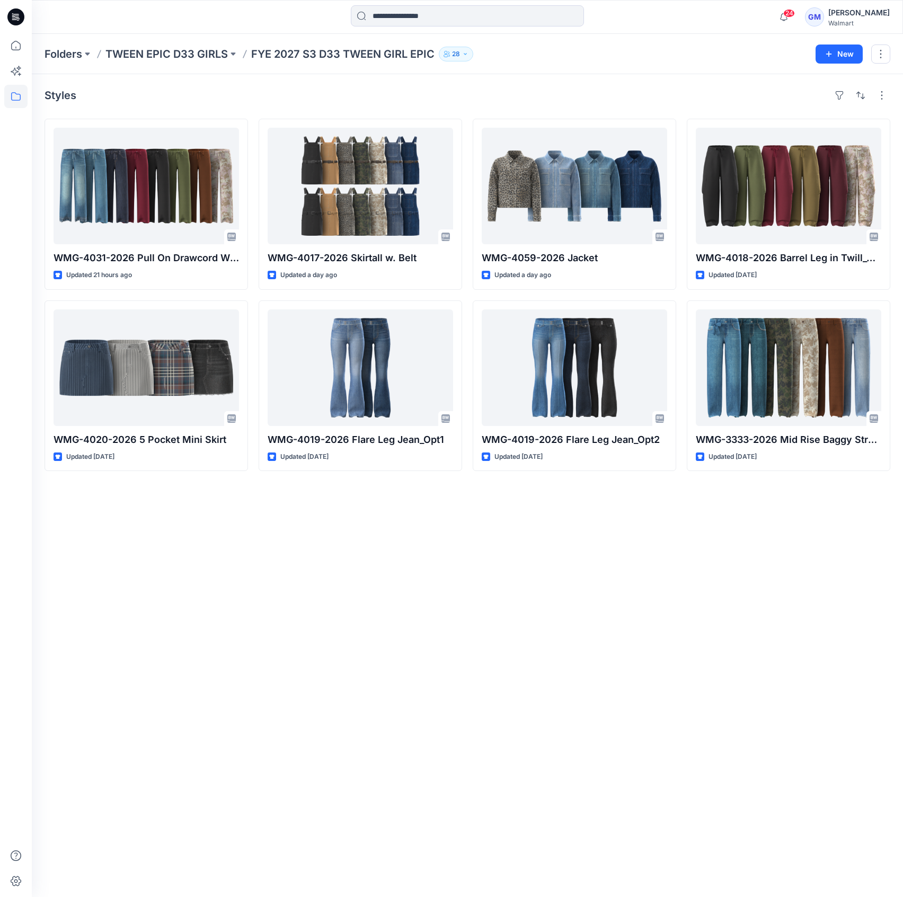
click at [415, 664] on div "Styles WMG-4031-2026 Pull On Drawcord Wide Leg_Opt3 Updated 21 hours ago WMG-40…" at bounding box center [467, 485] width 871 height 823
click at [98, 562] on div "Styles WMG-4031-2026 Pull On Drawcord Wide Leg_Opt3 Updated 21 hours ago WMG-40…" at bounding box center [467, 485] width 871 height 823
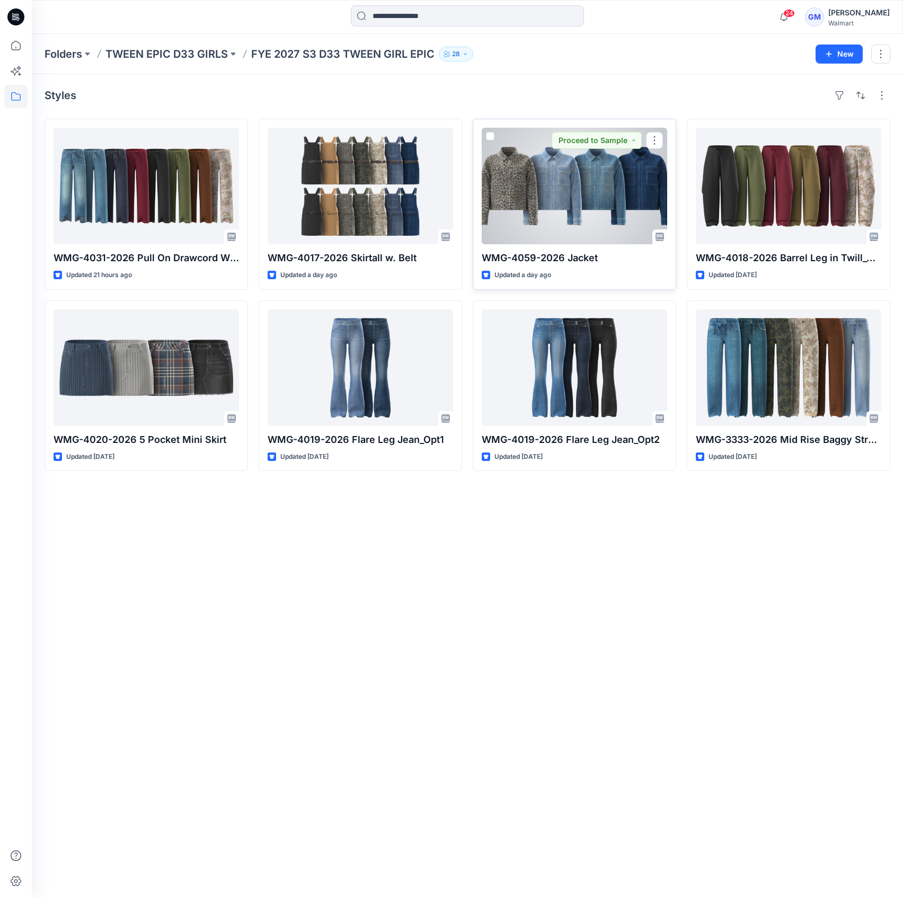
click at [580, 172] on div at bounding box center [575, 186] width 186 height 117
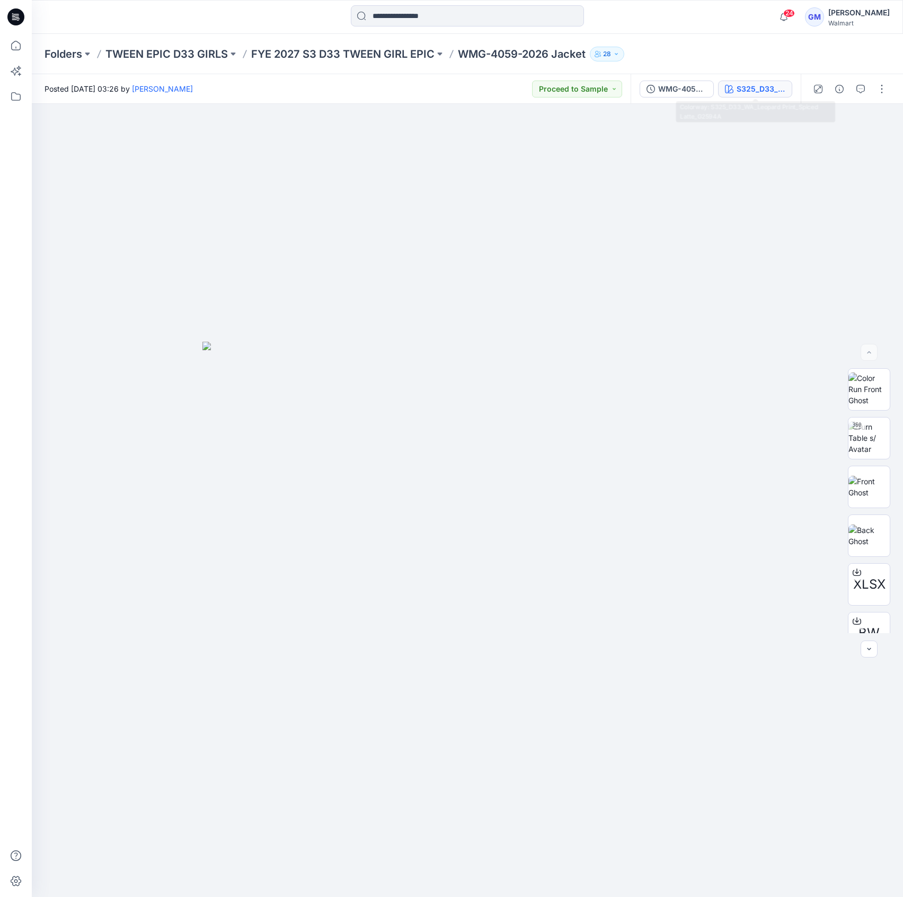
click at [761, 88] on div "S325_D33_WA_Leopard Print_Spiced Latte_G2594A" at bounding box center [761, 89] width 49 height 12
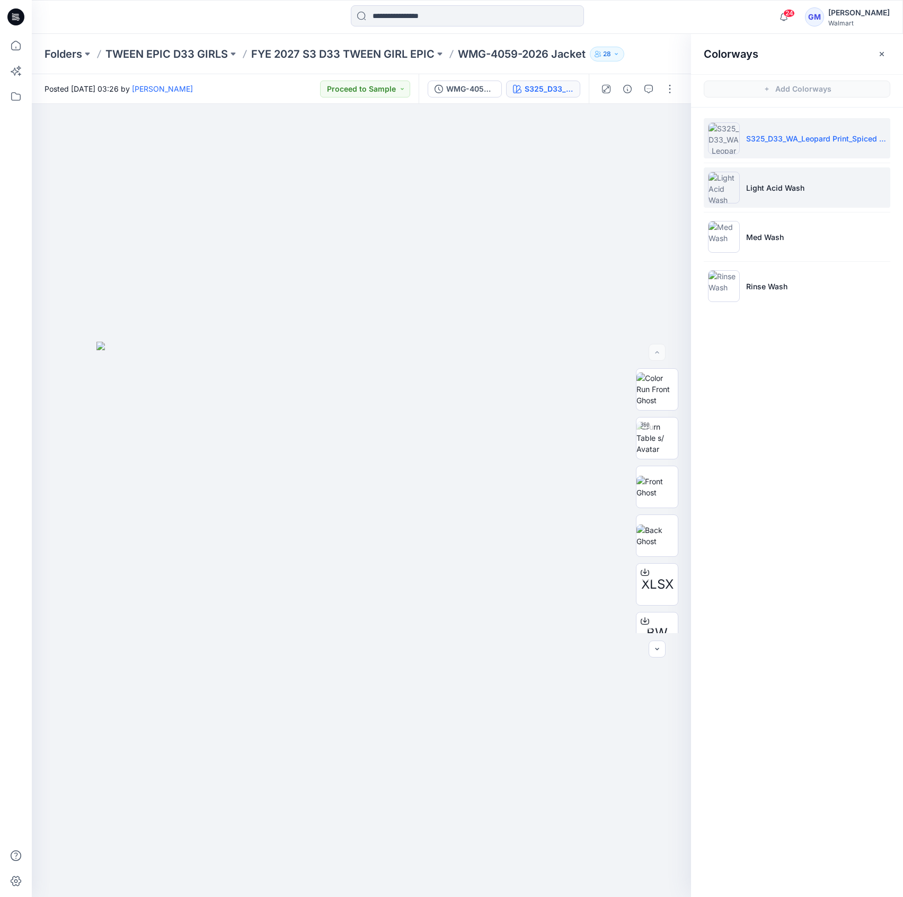
click at [810, 186] on li "Light Acid Wash" at bounding box center [797, 188] width 187 height 40
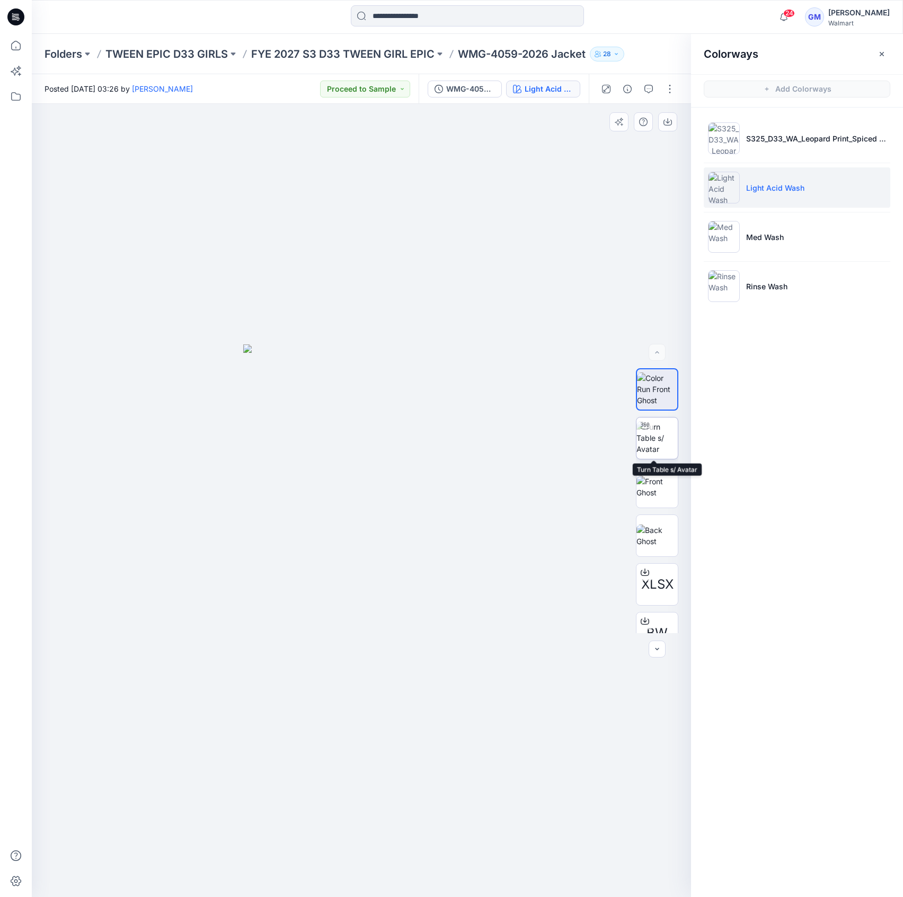
click at [646, 438] on img at bounding box center [657, 437] width 41 height 33
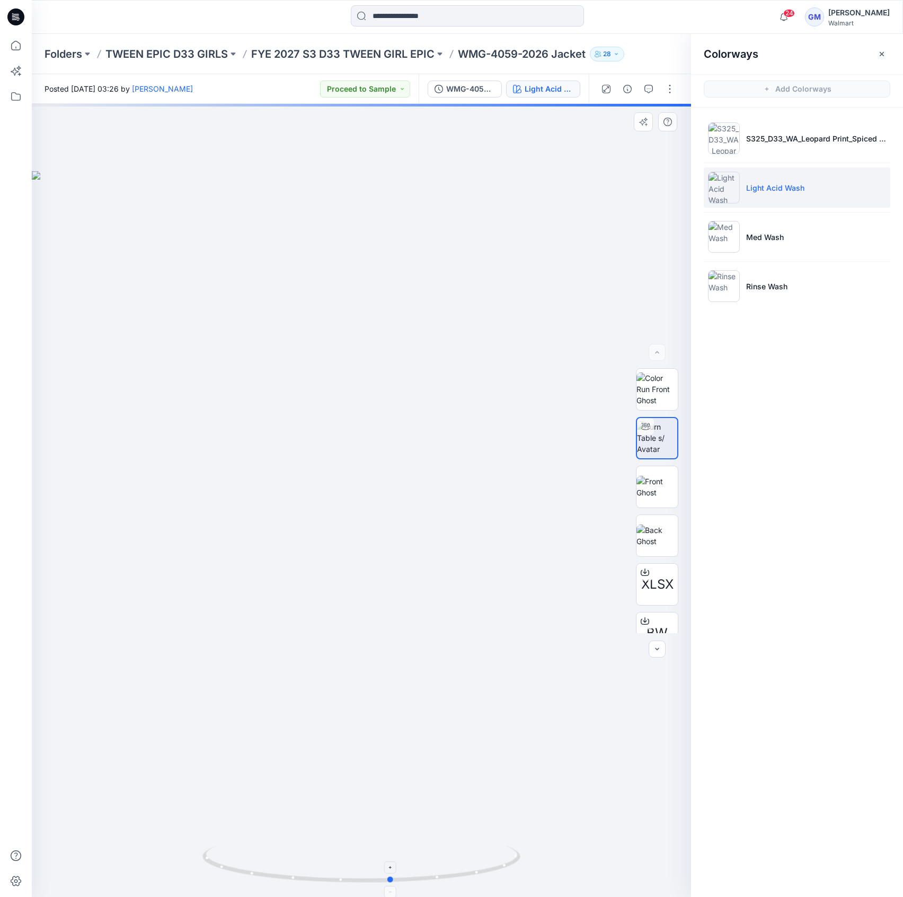
drag, startPoint x: 359, startPoint y: 888, endPoint x: 406, endPoint y: 859, distance: 54.6
click at [394, 871] on icon at bounding box center [362, 866] width 321 height 40
click at [139, 181] on div at bounding box center [361, 501] width 659 height 794
click at [355, 63] on div "Folders TWEEN EPIC D33 GIRLS FYE 2027 S3 D33 TWEEN GIRL EPIC WMG-4059-2026 Jack…" at bounding box center [467, 54] width 871 height 40
click at [359, 47] on p "FYE 2027 S3 D33 TWEEN GIRL EPIC" at bounding box center [342, 54] width 183 height 15
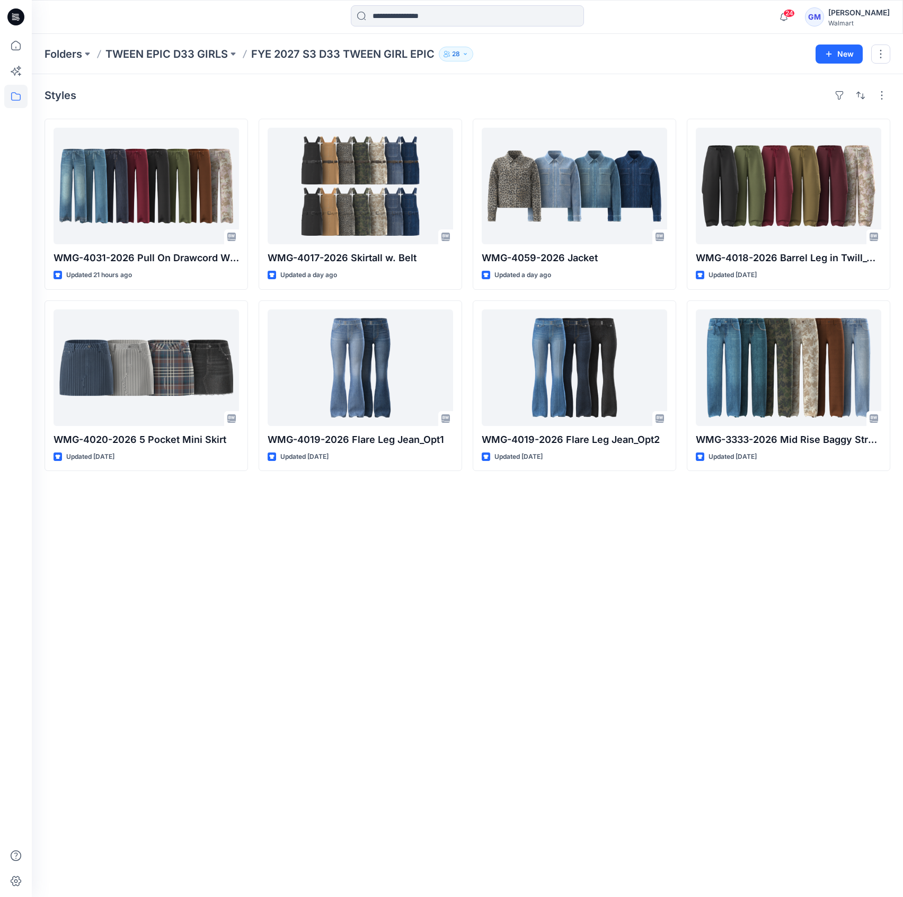
click at [87, 490] on div "Styles WMG-4031-2026 Pull On Drawcord Wide Leg_Opt3 Updated 21 hours ago WMG-40…" at bounding box center [467, 485] width 871 height 823
click at [93, 746] on div "Styles WMG-4031-2026 Pull On Drawcord Wide Leg_Opt3 Updated 21 hours ago WMG-40…" at bounding box center [467, 485] width 871 height 823
click at [18, 275] on div at bounding box center [15, 466] width 23 height 864
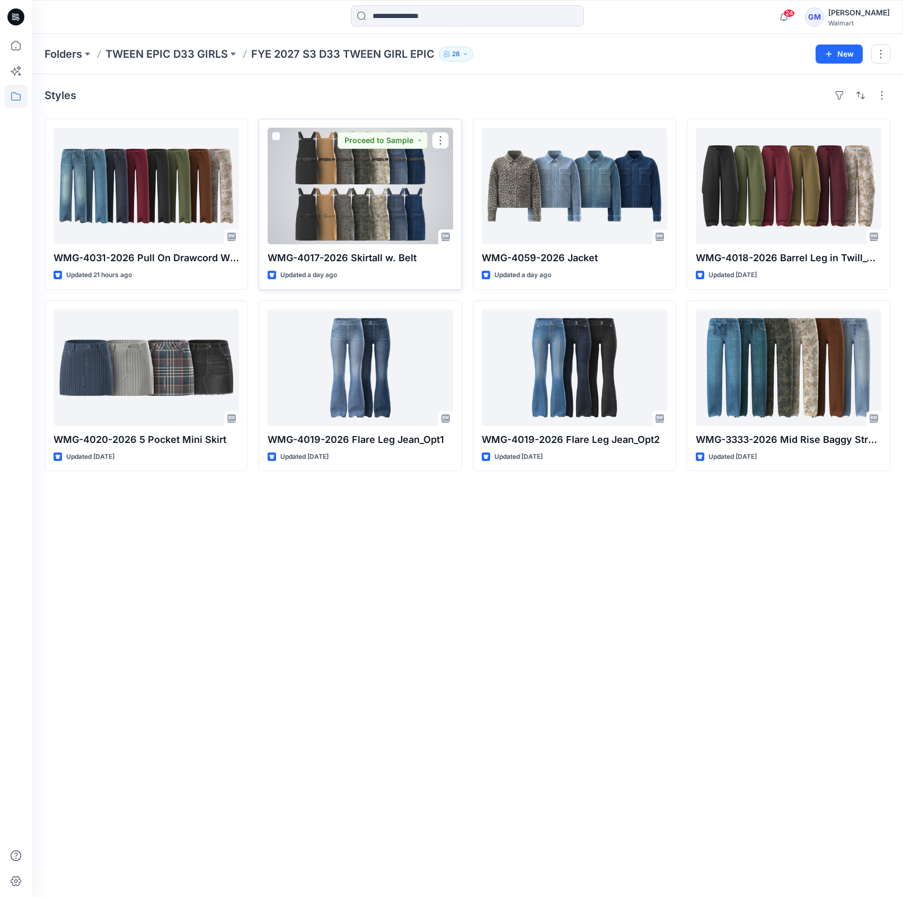
click at [330, 260] on p "WMG-4017-2026 Skirtall w. Belt" at bounding box center [361, 258] width 186 height 15
click at [366, 168] on div at bounding box center [361, 186] width 186 height 117
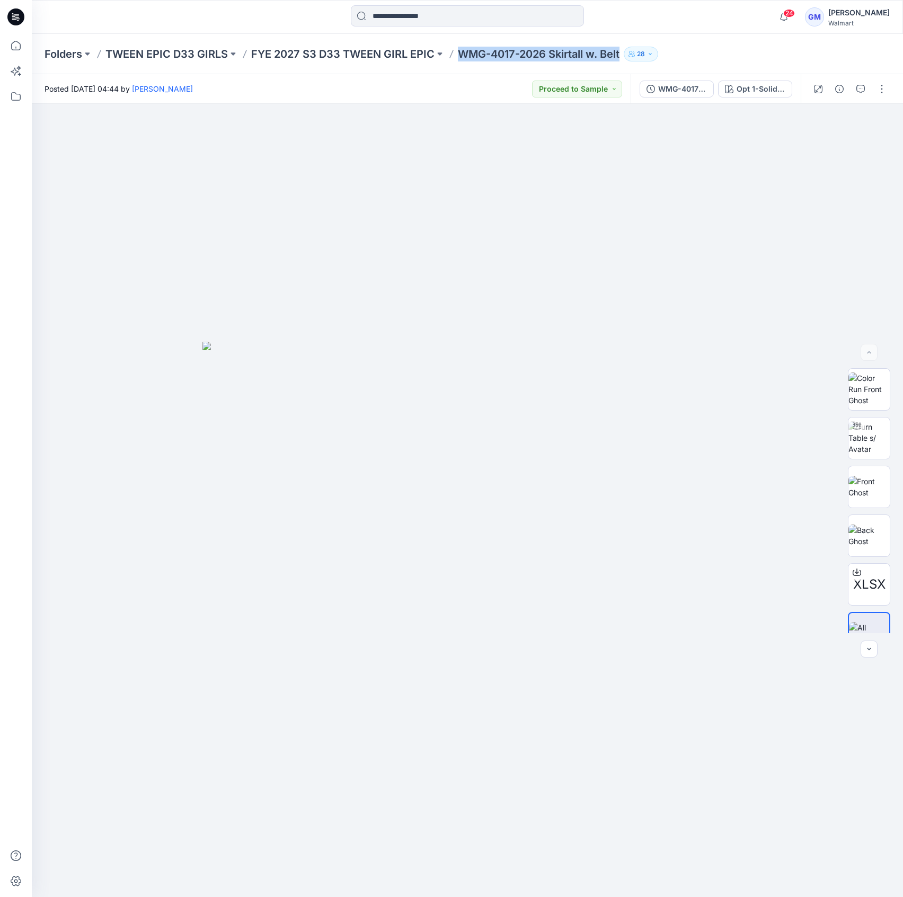
drag, startPoint x: 461, startPoint y: 52, endPoint x: 622, endPoint y: 61, distance: 161.4
click at [620, 61] on p "WMG-4017-2026 Skirtall w. Belt" at bounding box center [539, 54] width 162 height 15
copy p "WMG-4017-2026 Skirtall w. Belt"
click at [91, 166] on div at bounding box center [467, 501] width 871 height 794
click at [297, 61] on p "FYE 2027 S3 D33 TWEEN GIRL EPIC" at bounding box center [342, 54] width 183 height 15
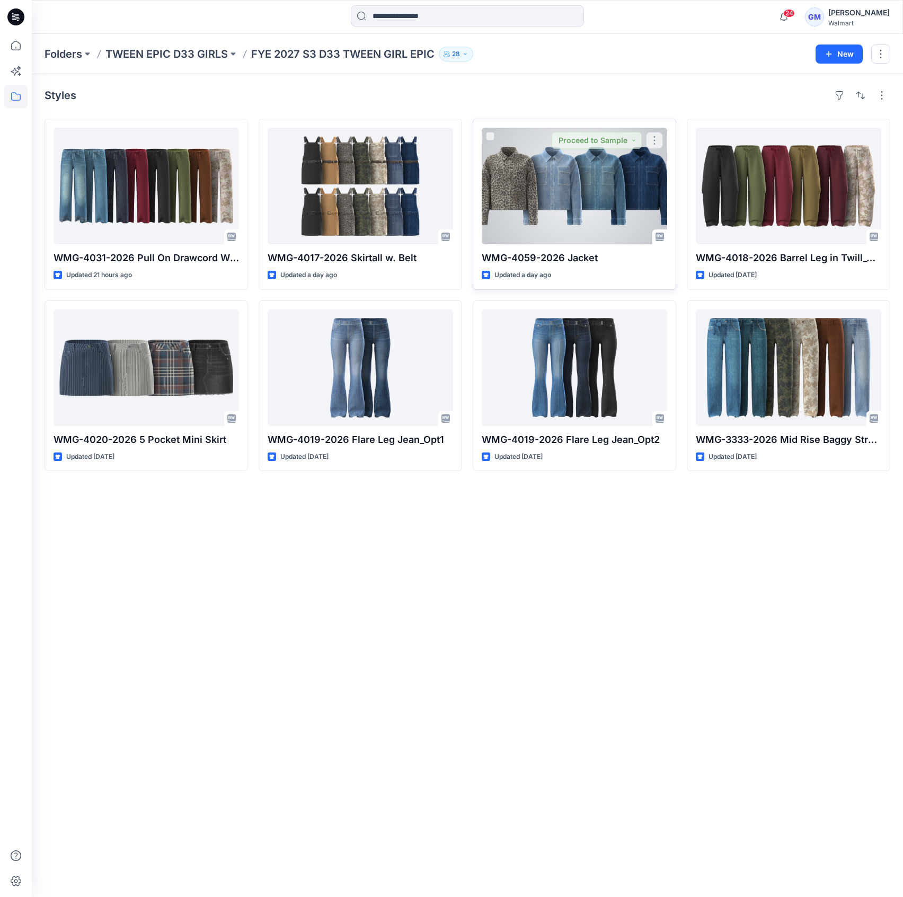
click at [565, 210] on div at bounding box center [575, 186] width 186 height 117
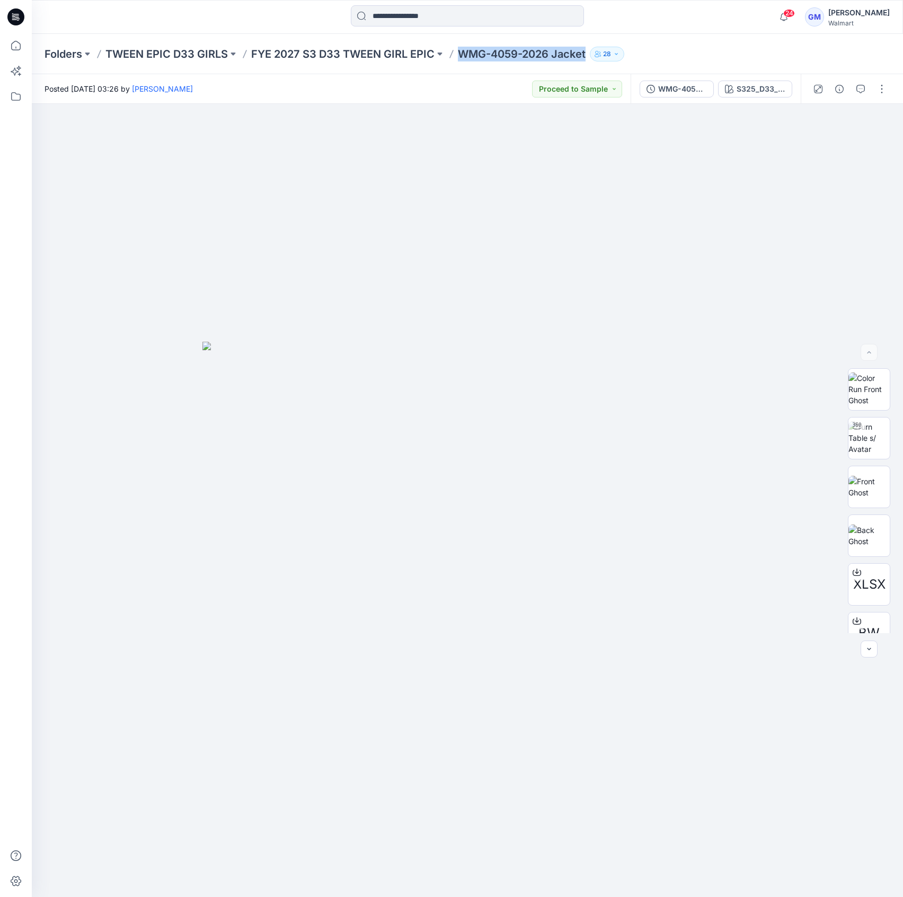
drag, startPoint x: 461, startPoint y: 54, endPoint x: 587, endPoint y: 61, distance: 126.4
click at [587, 61] on div "Folders TWEEN EPIC D33 GIRLS FYE 2027 S3 D33 TWEEN GIRL EPIC WMG-4059-2026 Jack…" at bounding box center [467, 54] width 871 height 40
copy p "WMG-4059-2026 Jacket"
click at [52, 208] on div at bounding box center [467, 501] width 871 height 794
click at [327, 53] on p "FYE 2027 S3 D33 TWEEN GIRL EPIC" at bounding box center [342, 54] width 183 height 15
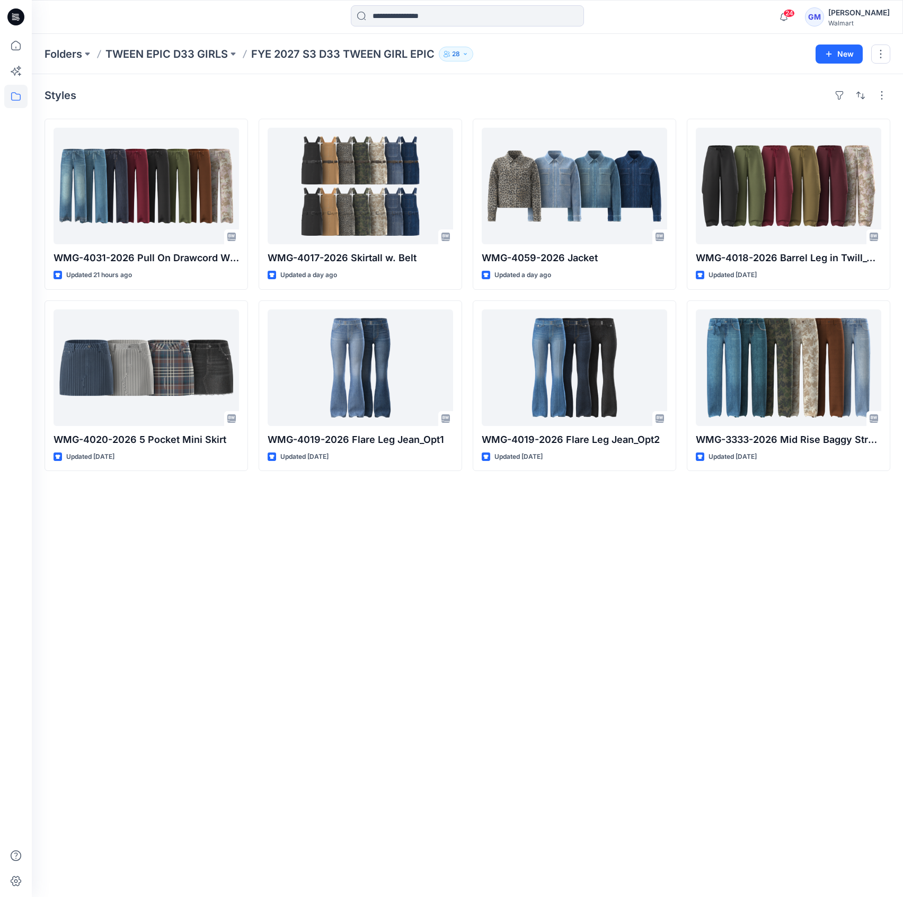
drag, startPoint x: 132, startPoint y: 17, endPoint x: 172, endPoint y: 19, distance: 39.8
click at [133, 17] on div at bounding box center [141, 16] width 218 height 23
click at [160, 78] on div "Styles WMG-4031-2026 Pull On Drawcord Wide Leg_Opt3 Updated 21 hours ago WMG-40…" at bounding box center [467, 485] width 871 height 823
click at [110, 617] on div "Styles WMG-4031-2026 Pull On Drawcord Wide Leg_Opt3 Updated 21 hours ago WMG-40…" at bounding box center [467, 485] width 871 height 823
click at [456, 25] on input at bounding box center [467, 15] width 233 height 21
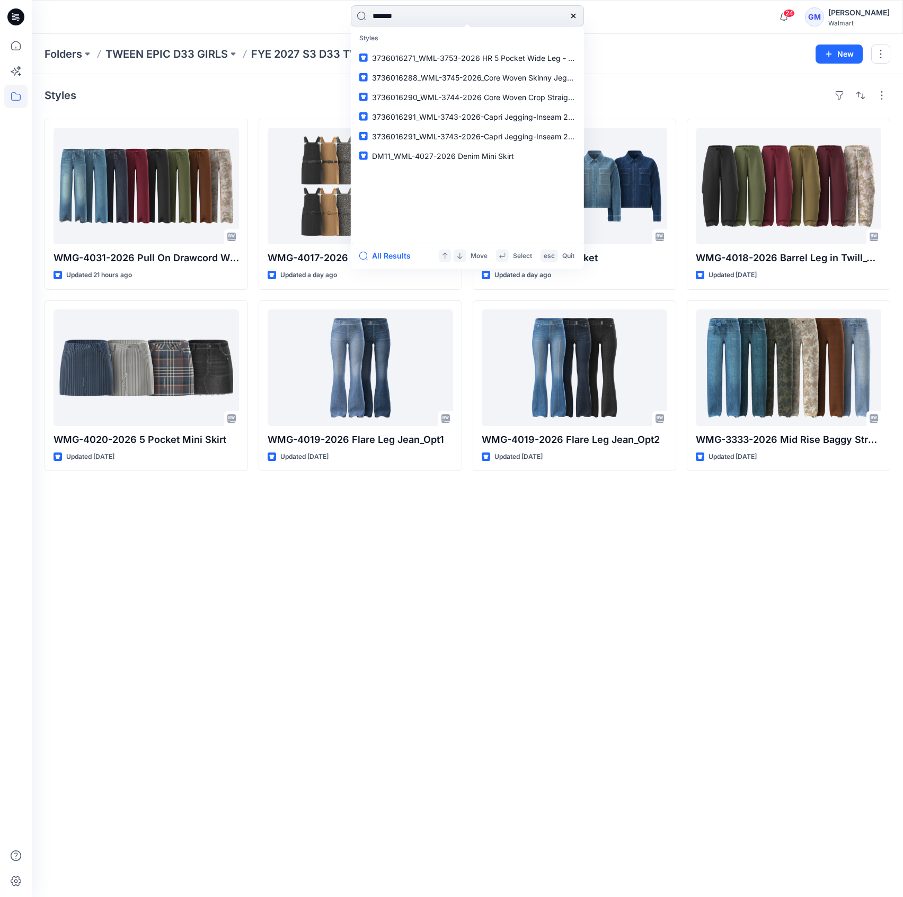
type input "********"
